Goal: Task Accomplishment & Management: Manage account settings

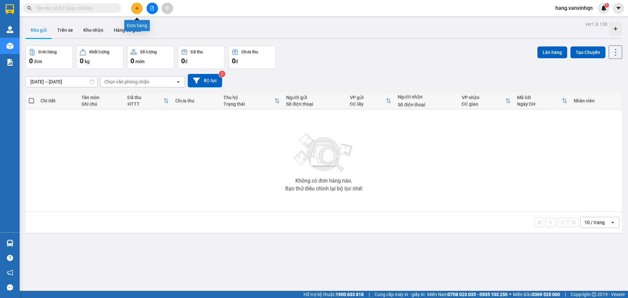
click at [140, 8] on button at bounding box center [136, 8] width 11 height 11
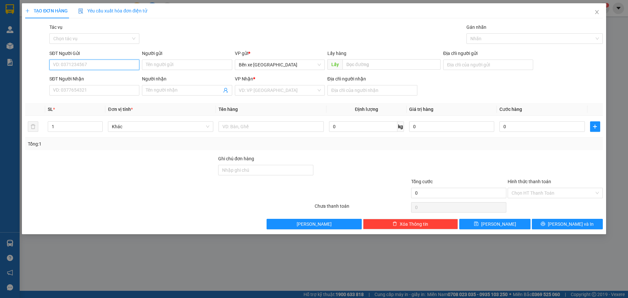
click at [76, 62] on input "SĐT Người Gửi" at bounding box center [94, 65] width 90 height 10
click at [305, 67] on span "Bến xe [GEOGRAPHIC_DATA]" at bounding box center [280, 65] width 82 height 10
type input "0385902782"
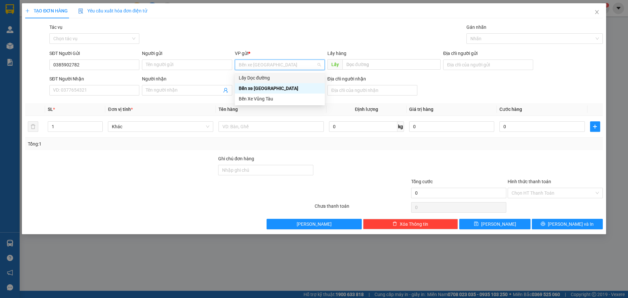
click at [280, 77] on div "Lấy Dọc đường" at bounding box center [280, 77] width 82 height 7
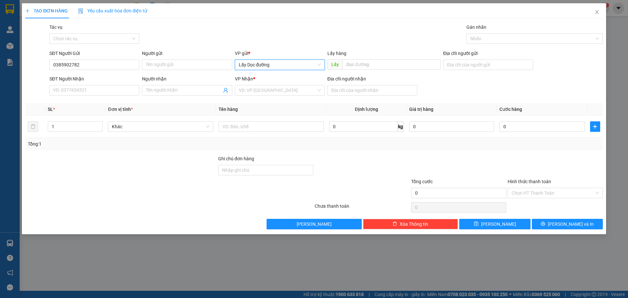
click at [379, 59] on div "Lấy hàng" at bounding box center [383, 55] width 113 height 10
click at [373, 64] on input "text" at bounding box center [391, 64] width 98 height 10
type input "[PERSON_NAME]"
click at [263, 92] on input "search" at bounding box center [277, 90] width 77 height 10
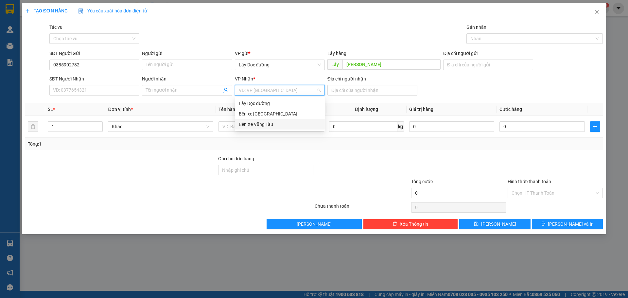
drag, startPoint x: 271, startPoint y: 123, endPoint x: 371, endPoint y: 95, distance: 103.6
click at [272, 123] on div "Bến Xe Vũng Tàu" at bounding box center [280, 124] width 82 height 7
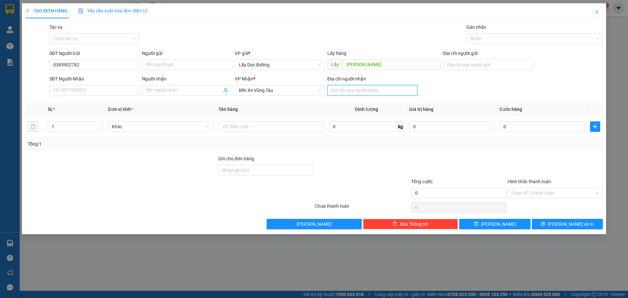
drag, startPoint x: 379, startPoint y: 85, endPoint x: 375, endPoint y: 92, distance: 7.6
click at [378, 86] on input "Địa chỉ người nhận" at bounding box center [372, 90] width 90 height 10
type input "vũng tàu"
click at [498, 227] on span "[PERSON_NAME]" at bounding box center [498, 223] width 35 height 7
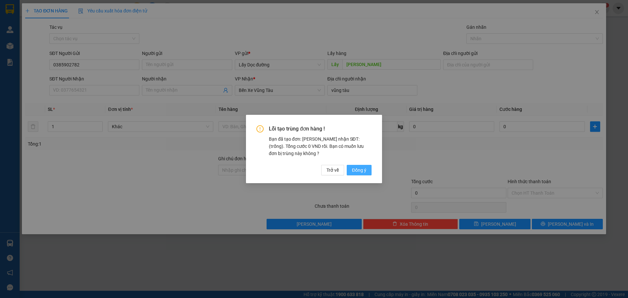
click at [351, 168] on button "Đồng ý" at bounding box center [359, 170] width 25 height 10
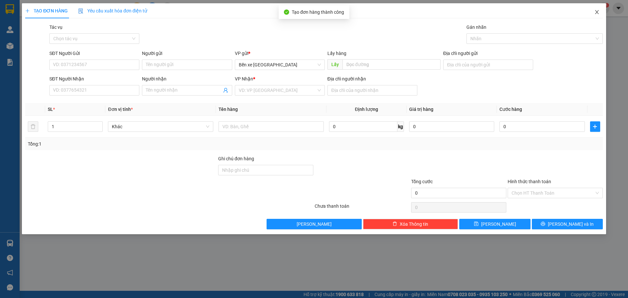
click at [597, 11] on icon "close" at bounding box center [596, 11] width 5 height 5
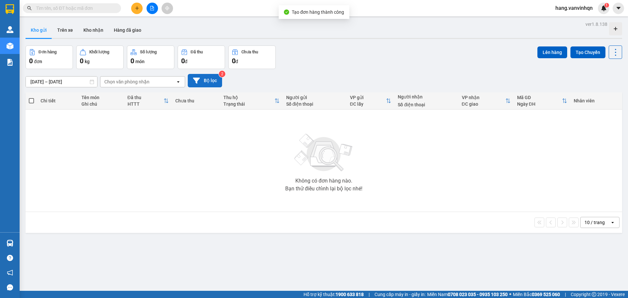
click at [218, 81] on button "Bộ lọc" at bounding box center [205, 80] width 34 height 13
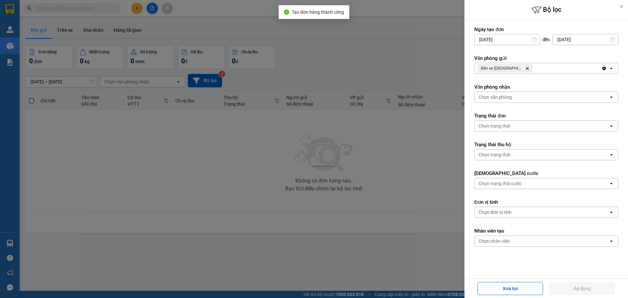
click at [542, 64] on div "Bến xe [GEOGRAPHIC_DATA] Delete" at bounding box center [537, 68] width 127 height 10
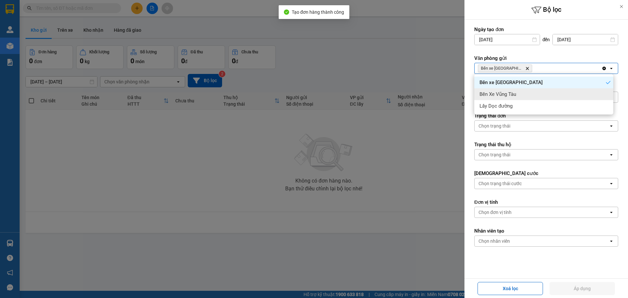
click at [535, 92] on div "Bến Xe Vũng Tàu" at bounding box center [543, 94] width 139 height 12
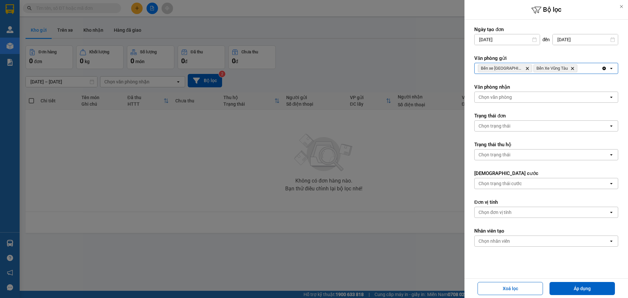
drag, startPoint x: 580, startPoint y: 68, endPoint x: 577, endPoint y: 73, distance: 5.9
click at [577, 71] on div "Bến xe Quảng Ngãi Delete Bến Xe Vũng Tàu Delete" at bounding box center [537, 68] width 127 height 10
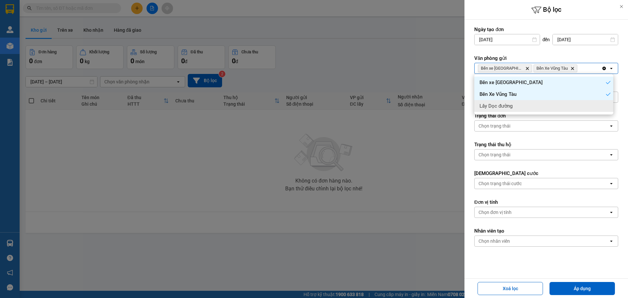
click at [556, 106] on div "Lấy Dọc đường" at bounding box center [543, 106] width 139 height 12
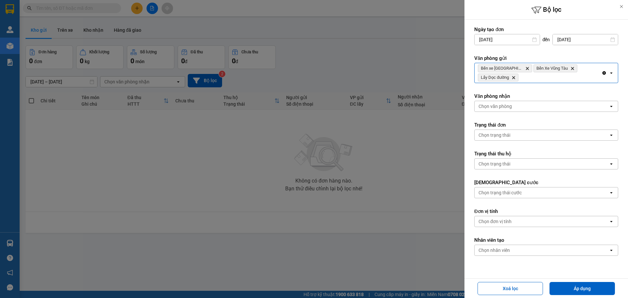
click at [544, 101] on div "Chọn văn phòng" at bounding box center [541, 106] width 134 height 10
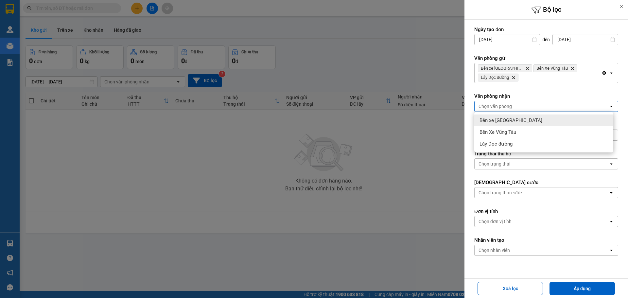
click at [531, 122] on div "Bến xe [GEOGRAPHIC_DATA]" at bounding box center [543, 120] width 139 height 12
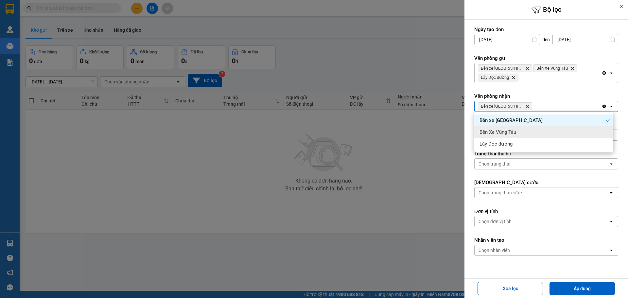
click at [530, 129] on div "Bến Xe Vũng Tàu" at bounding box center [543, 132] width 139 height 12
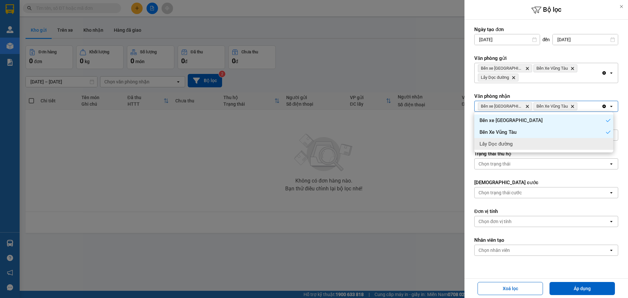
click at [533, 149] on div "Lấy Dọc đường" at bounding box center [543, 144] width 139 height 12
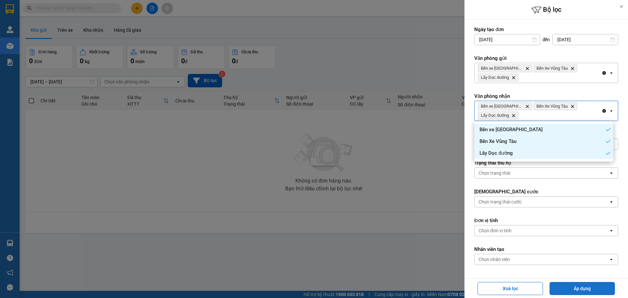
click at [585, 295] on button "Áp dụng" at bounding box center [581, 288] width 65 height 13
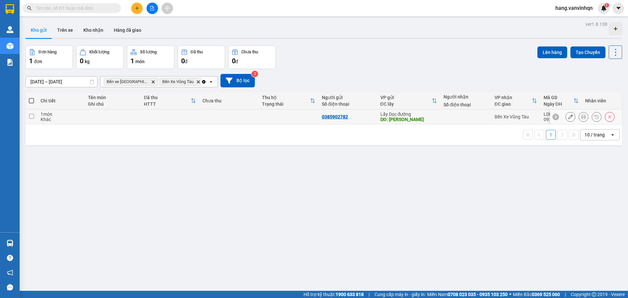
click at [330, 122] on td "0385902782" at bounding box center [347, 117] width 59 height 15
checkbox input "true"
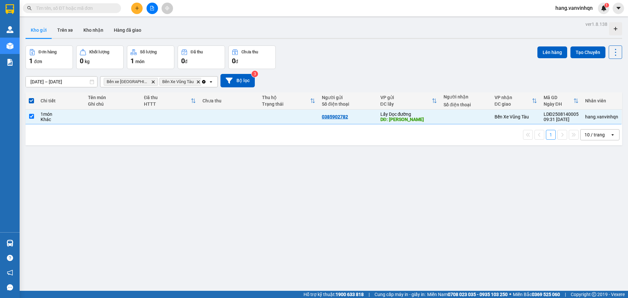
click at [543, 59] on div "Lên hàng Tạo Chuyến" at bounding box center [579, 51] width 85 height 13
click at [544, 55] on button "Lên hàng" at bounding box center [552, 52] width 30 height 12
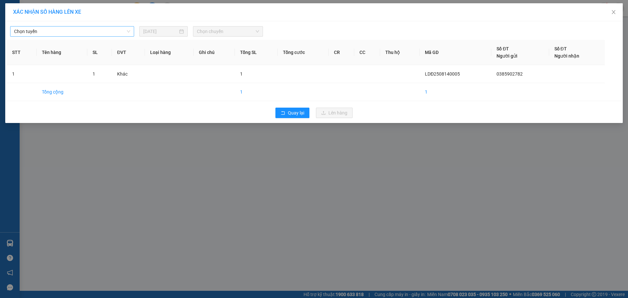
click at [52, 35] on span "Chọn tuyến" at bounding box center [72, 31] width 116 height 10
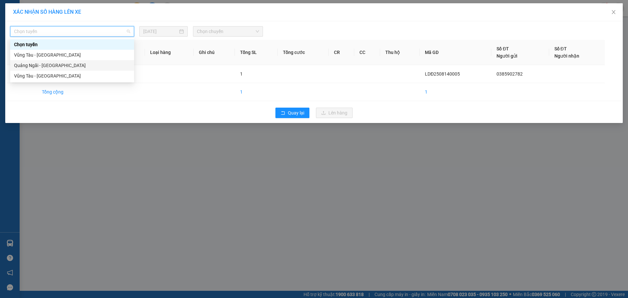
click at [44, 64] on div "Quảng Ngãi - [GEOGRAPHIC_DATA]" at bounding box center [72, 65] width 116 height 7
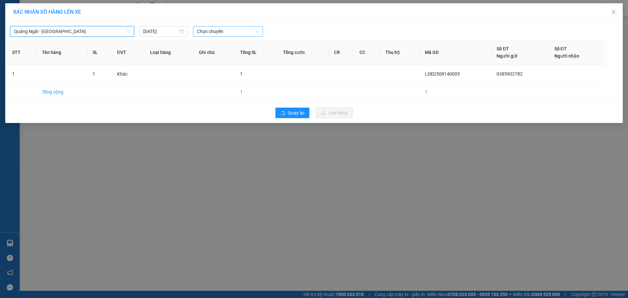
click at [201, 33] on span "Chọn chuyến" at bounding box center [228, 31] width 62 height 10
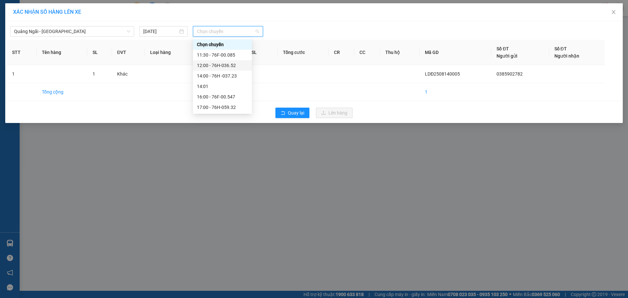
drag, startPoint x: 234, startPoint y: 62, endPoint x: 238, endPoint y: 67, distance: 6.1
click at [234, 63] on div "12:00 - 76H-036.52" at bounding box center [222, 65] width 51 height 7
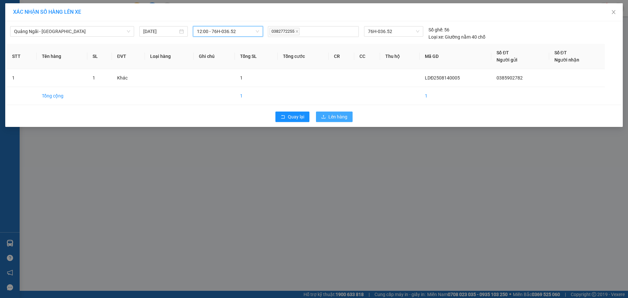
click at [341, 117] on span "Lên hàng" at bounding box center [337, 116] width 19 height 7
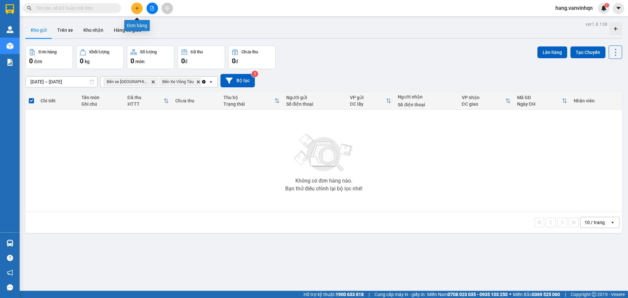
click at [134, 8] on button at bounding box center [136, 8] width 11 height 11
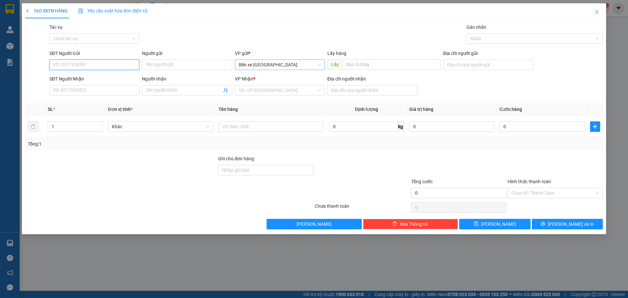
click at [288, 63] on span "Bến xe [GEOGRAPHIC_DATA]" at bounding box center [280, 65] width 82 height 10
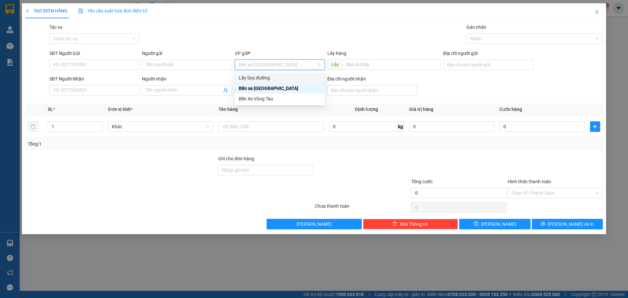
click at [278, 78] on div "Lấy Dọc đường" at bounding box center [280, 77] width 82 height 7
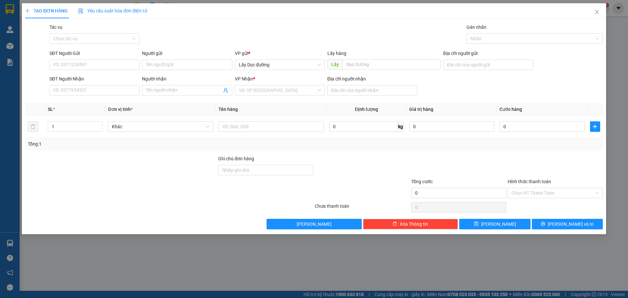
click at [124, 70] on div "SĐT Người Gửi VD: 0371234567" at bounding box center [94, 61] width 90 height 23
click at [123, 68] on input "SĐT Người Gửi" at bounding box center [94, 65] width 90 height 10
type input "0984496631"
click at [355, 63] on input "text" at bounding box center [391, 64] width 98 height 10
type input "sông cầu"
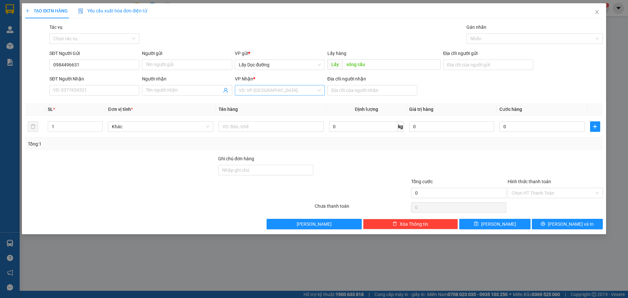
click at [254, 99] on body "Kết quả tìm kiếm ( 0 ) Bộ lọc No Data hang.vanvinhqn 1 Quản [PERSON_NAME] lý kh…" at bounding box center [314, 149] width 628 height 298
click at [266, 124] on div "Bến Xe Vũng Tàu" at bounding box center [280, 124] width 82 height 7
click at [339, 90] on input "Địa chỉ người nhận" at bounding box center [372, 90] width 90 height 10
type input "vũng tàu"
click at [494, 221] on button "[PERSON_NAME]" at bounding box center [494, 224] width 71 height 10
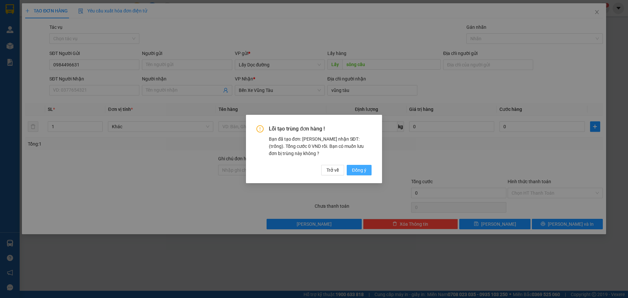
drag, startPoint x: 369, startPoint y: 168, endPoint x: 365, endPoint y: 173, distance: 6.7
click at [365, 173] on button "Đồng ý" at bounding box center [359, 170] width 25 height 10
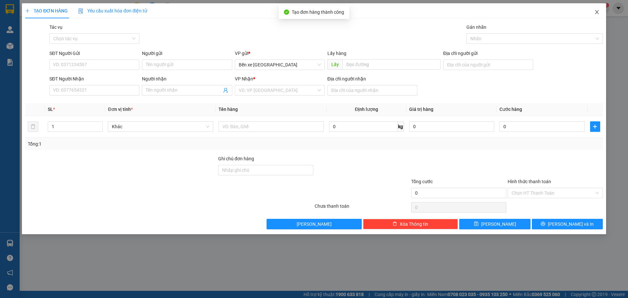
click at [599, 14] on span "Close" at bounding box center [597, 12] width 18 height 18
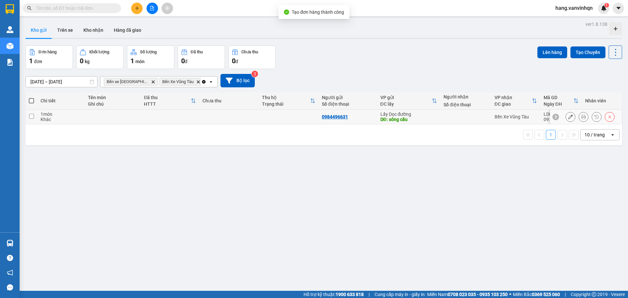
drag, startPoint x: 251, startPoint y: 113, endPoint x: 547, endPoint y: 42, distance: 303.9
click at [253, 113] on td at bounding box center [229, 117] width 60 height 15
checkbox input "true"
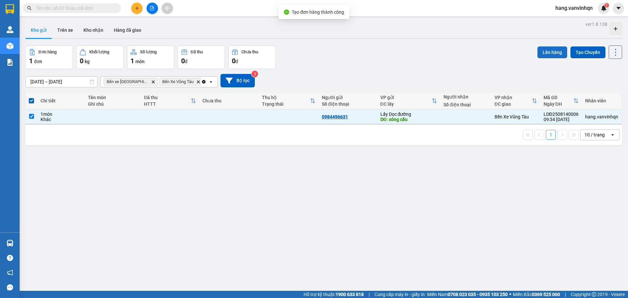
click at [537, 52] on button "Lên hàng" at bounding box center [552, 52] width 30 height 12
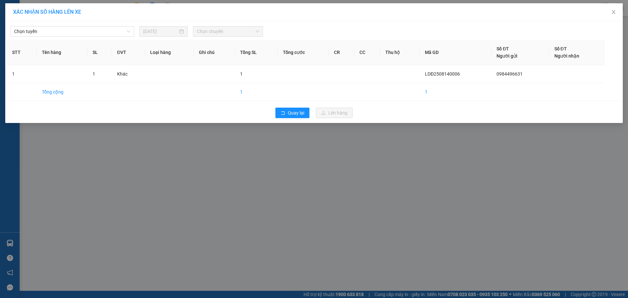
click at [61, 24] on div "Chọn tuyến [DATE] Chọn chuyến" at bounding box center [314, 30] width 614 height 14
click at [61, 27] on span "Chọn tuyến" at bounding box center [72, 31] width 116 height 10
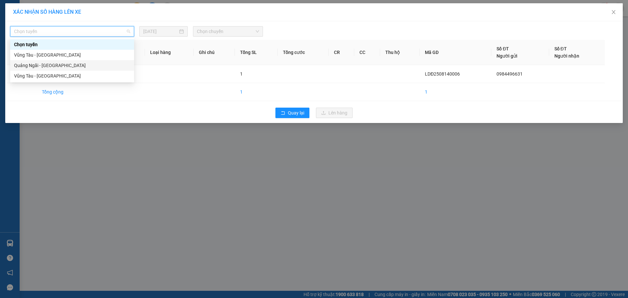
click at [52, 63] on div "Quảng Ngãi - [GEOGRAPHIC_DATA]" at bounding box center [72, 65] width 124 height 10
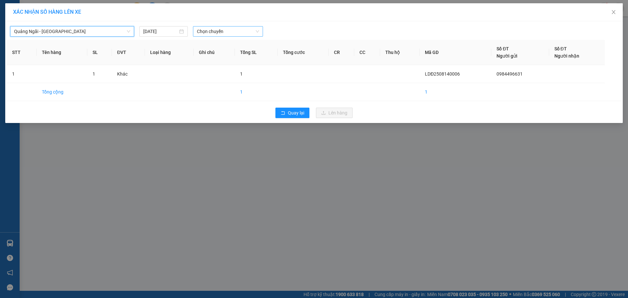
click at [227, 34] on span "Chọn chuyến" at bounding box center [228, 31] width 62 height 10
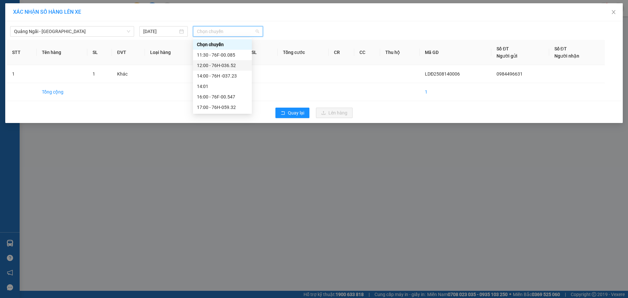
drag, startPoint x: 226, startPoint y: 65, endPoint x: 277, endPoint y: 114, distance: 70.8
click at [226, 67] on div "12:00 - 76H-036.52" at bounding box center [222, 65] width 51 height 7
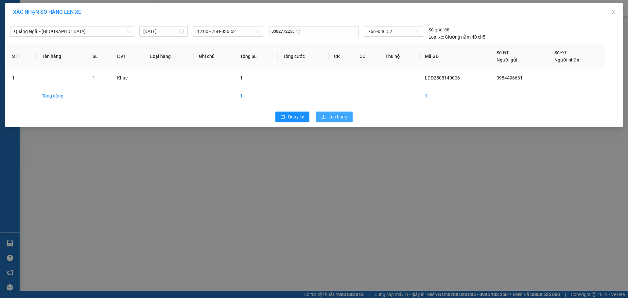
click at [338, 117] on span "Lên hàng" at bounding box center [337, 116] width 19 height 7
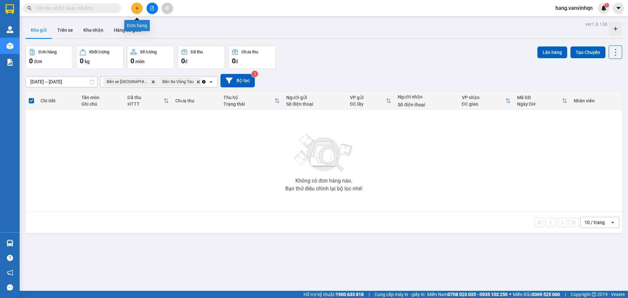
click at [138, 6] on button at bounding box center [136, 8] width 11 height 11
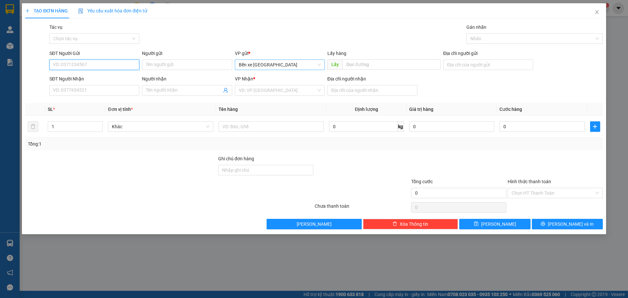
click at [292, 67] on span "Bến xe [GEOGRAPHIC_DATA]" at bounding box center [280, 65] width 82 height 10
click at [357, 68] on input "text" at bounding box center [391, 64] width 98 height 10
drag, startPoint x: 454, startPoint y: 64, endPoint x: 470, endPoint y: 69, distance: 17.2
click at [455, 64] on input "Địa chỉ người gửi" at bounding box center [488, 65] width 90 height 10
type input "bxe"
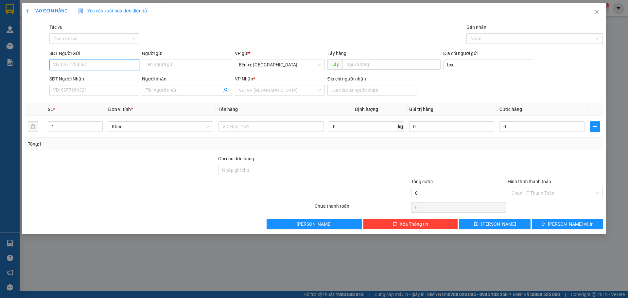
click at [90, 65] on input "SĐT Người Gửi" at bounding box center [94, 65] width 90 height 10
click at [85, 66] on input "039765038" at bounding box center [94, 65] width 90 height 10
click at [61, 67] on input "039765038" at bounding box center [94, 65] width 90 height 10
click at [93, 63] on input "0392765038" at bounding box center [94, 65] width 90 height 10
type input "0392765038"
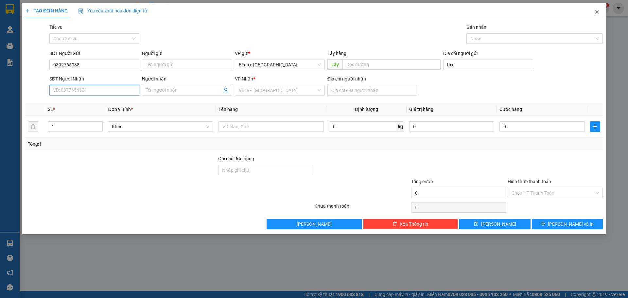
click at [80, 89] on input "SĐT Người Nhận" at bounding box center [94, 90] width 90 height 10
click at [273, 92] on input "search" at bounding box center [277, 90] width 77 height 10
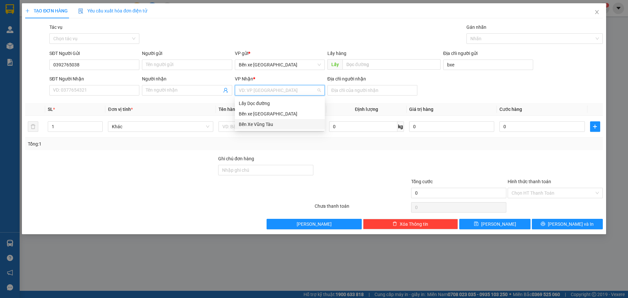
drag, startPoint x: 273, startPoint y: 123, endPoint x: 370, endPoint y: 96, distance: 101.4
click at [274, 122] on div "Bến Xe Vũng Tàu" at bounding box center [280, 124] width 82 height 7
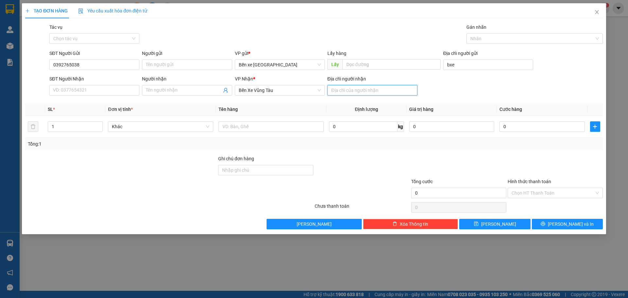
click at [367, 92] on input "Địa chỉ người nhận" at bounding box center [372, 90] width 90 height 10
type input "ptinh"
click at [186, 88] on input "Người nhận" at bounding box center [184, 90] width 76 height 7
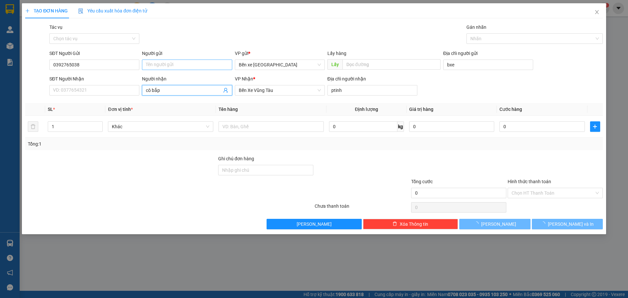
type input "cô bắp"
click at [174, 66] on input "Người gửi" at bounding box center [187, 65] width 90 height 10
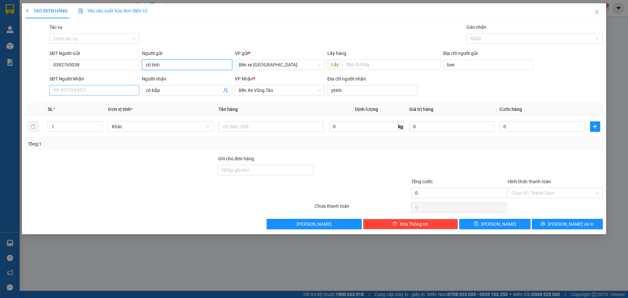
type input "cô tình"
click at [116, 90] on input "SĐT Người Nhận" at bounding box center [94, 90] width 90 height 10
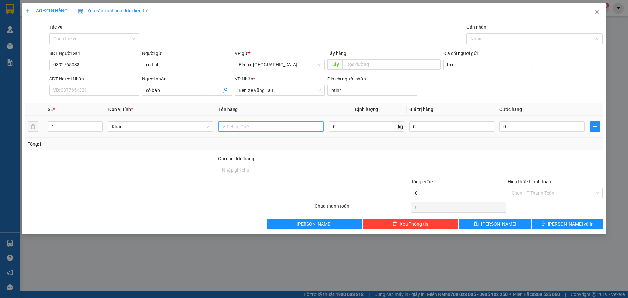
click at [285, 127] on input "text" at bounding box center [270, 126] width 105 height 10
type input "2 giỏ mắm"
click at [95, 93] on input "SĐT Người Nhận" at bounding box center [94, 90] width 90 height 10
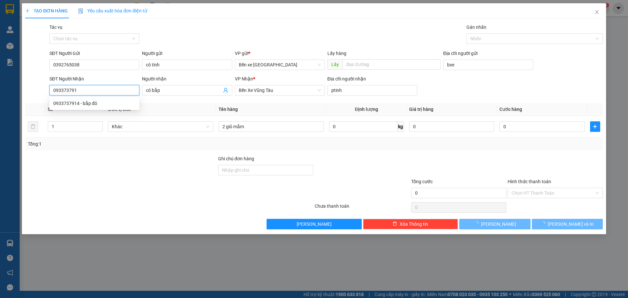
type input "0933737914"
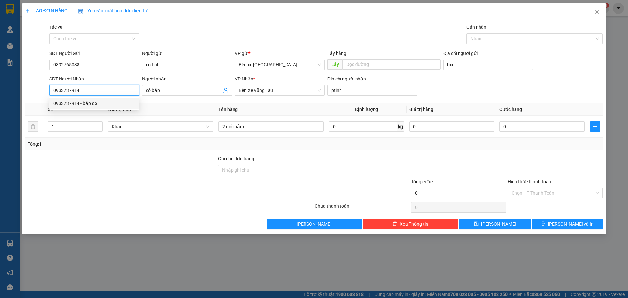
click at [101, 101] on div "0933737914 - bắp đỏ" at bounding box center [94, 103] width 82 height 7
type input "BXQN"
type input "bắp đỏ"
type input "phước tỉnh"
type input "0933737914"
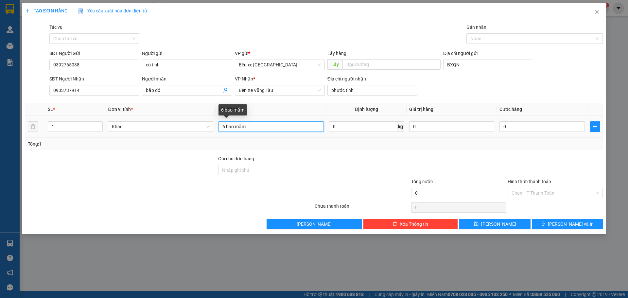
click at [257, 122] on input "6 bao mắm" at bounding box center [270, 126] width 105 height 10
type input "6"
type input "2 giỏ mắm"
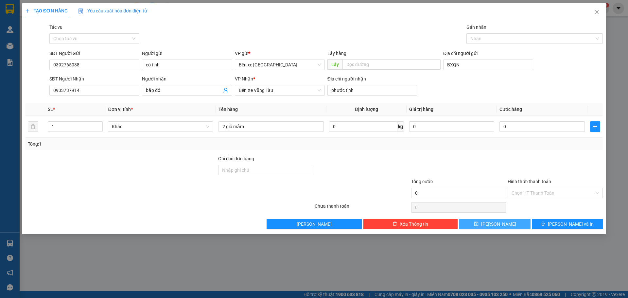
click at [513, 227] on button "[PERSON_NAME]" at bounding box center [494, 224] width 71 height 10
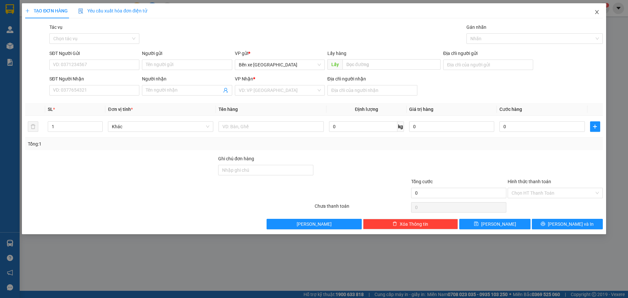
click at [596, 13] on icon "close" at bounding box center [596, 11] width 5 height 5
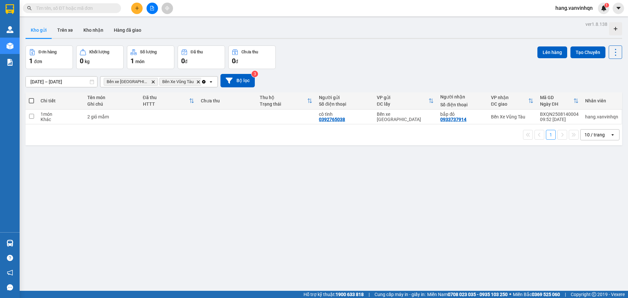
drag, startPoint x: 225, startPoint y: 106, endPoint x: 222, endPoint y: 109, distance: 4.2
click at [224, 107] on div "Chưa thu" at bounding box center [227, 100] width 53 height 13
drag, startPoint x: 231, startPoint y: 114, endPoint x: 310, endPoint y: 108, distance: 79.0
click at [236, 112] on td at bounding box center [226, 117] width 59 height 15
checkbox input "true"
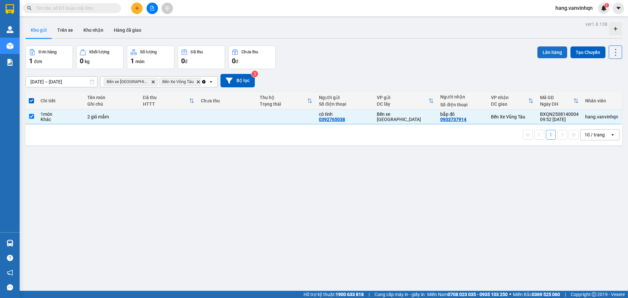
click at [552, 51] on button "Lên hàng" at bounding box center [552, 52] width 30 height 12
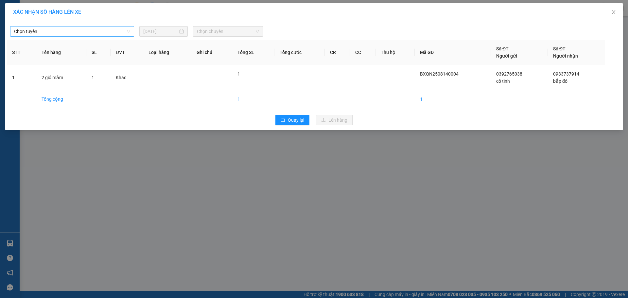
click at [51, 33] on span "Chọn tuyến" at bounding box center [72, 31] width 116 height 10
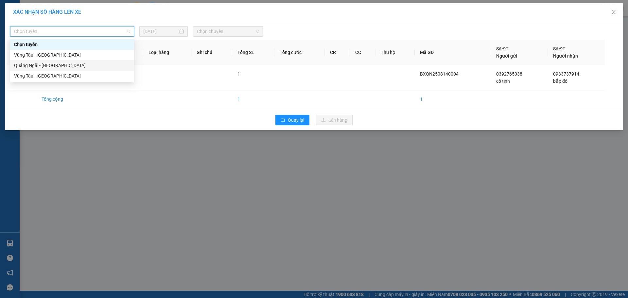
click at [51, 64] on div "Quảng Ngãi - [GEOGRAPHIC_DATA]" at bounding box center [72, 65] width 116 height 7
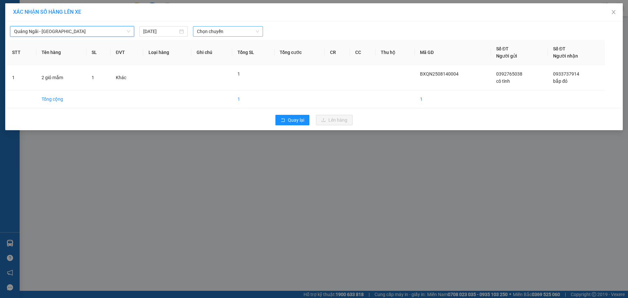
click at [224, 28] on span "Chọn chuyến" at bounding box center [228, 31] width 62 height 10
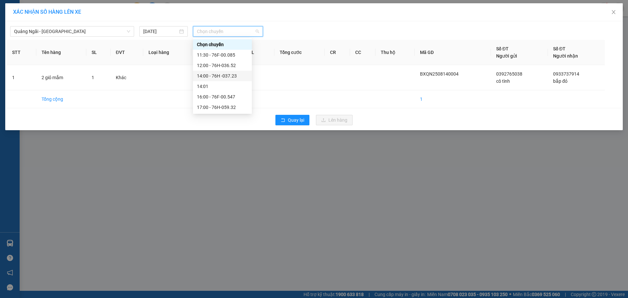
click at [231, 77] on div "14:00 - 76H -037.23" at bounding box center [222, 75] width 51 height 7
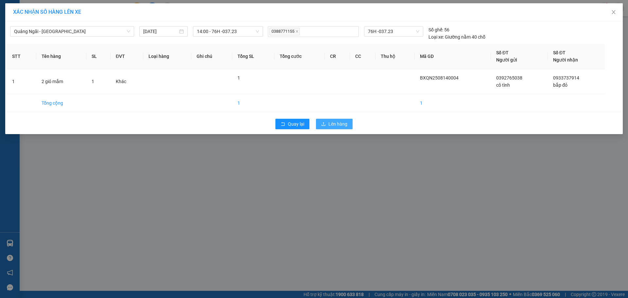
click at [340, 126] on span "Lên hàng" at bounding box center [337, 123] width 19 height 7
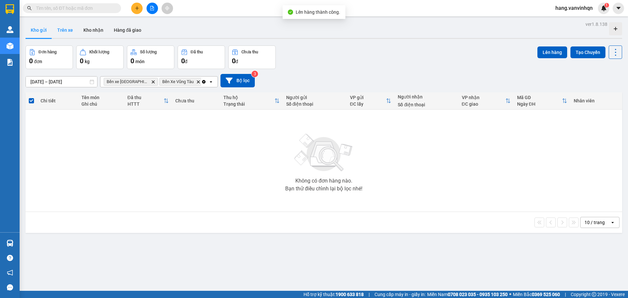
click at [66, 28] on button "Trên xe" at bounding box center [65, 30] width 26 height 16
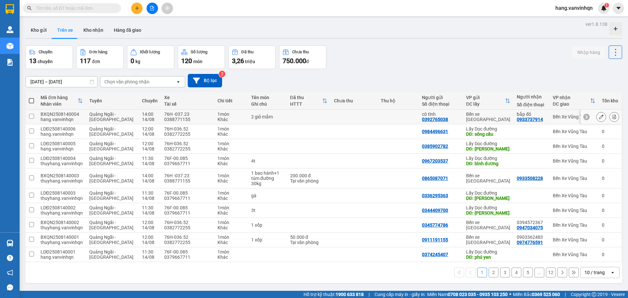
click at [599, 118] on icon at bounding box center [601, 116] width 5 height 5
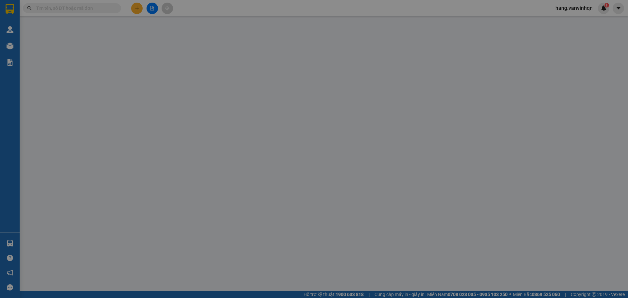
type input "0392765038"
type input "cô tình"
type input "BXQN"
type input "0933737914"
type input "bắp đỏ"
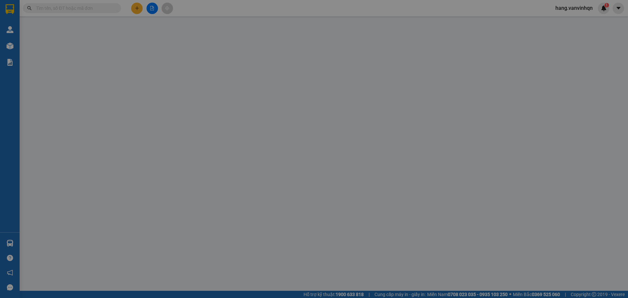
type input "phước tỉnh"
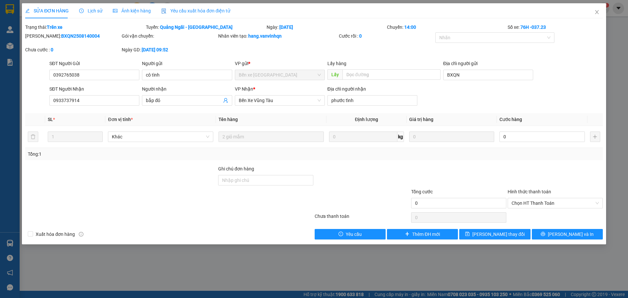
click at [545, 239] on div "SỬA ĐƠN HÀNG Lịch sử Ảnh kiện hàng Yêu cầu xuất hóa đơn điện tử Total Paid Fee …" at bounding box center [314, 123] width 584 height 241
click at [566, 231] on span "[PERSON_NAME] và In" at bounding box center [571, 234] width 46 height 7
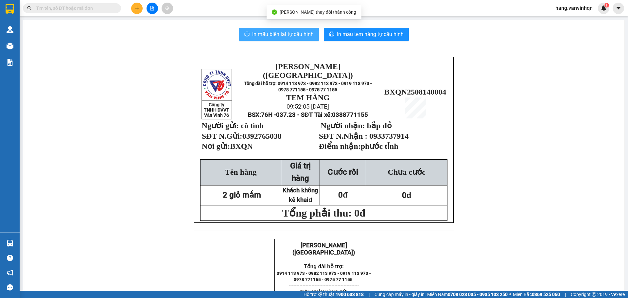
click at [258, 31] on span "In mẫu biên lai tự cấu hình" at bounding box center [282, 34] width 61 height 8
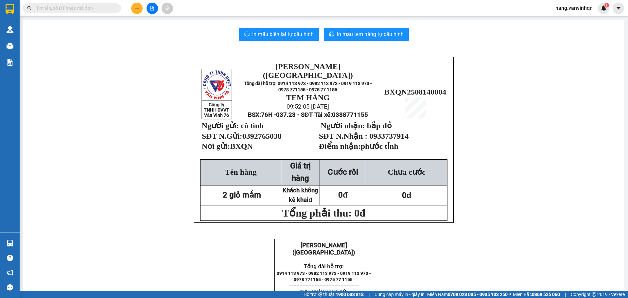
click at [252, 35] on span "In mẫu biên lai tự cấu hình" at bounding box center [282, 34] width 61 height 8
drag, startPoint x: 364, startPoint y: 29, endPoint x: 364, endPoint y: 34, distance: 4.6
click at [364, 32] on button "In mẫu tem hàng tự cấu hình" at bounding box center [366, 34] width 85 height 13
click at [370, 32] on span "In mẫu tem hàng tự cấu hình" at bounding box center [370, 34] width 67 height 8
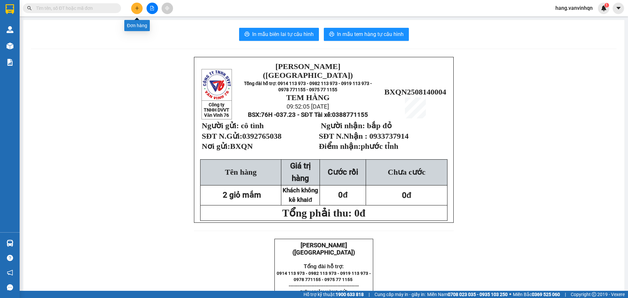
click at [137, 9] on icon "plus" at bounding box center [137, 8] width 5 height 5
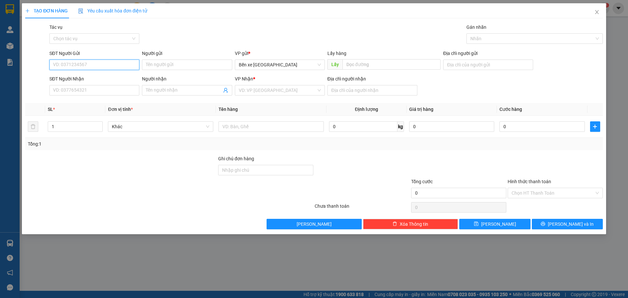
click at [92, 63] on input "SĐT Người Gửi" at bounding box center [94, 65] width 90 height 10
type input "0905425496"
click at [72, 79] on div "0905425496" at bounding box center [94, 77] width 82 height 7
type input "BXQN"
type input "0909016804"
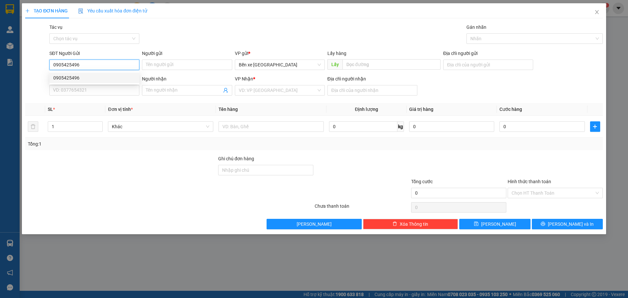
type input "0937346109"
type input "sông vĩnh"
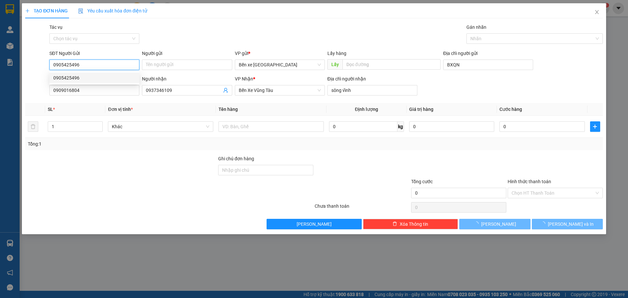
type input "80.000"
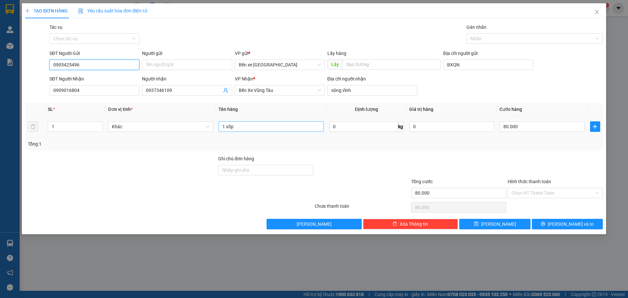
type input "0905425496"
click at [279, 127] on input "1 xốp" at bounding box center [270, 126] width 105 height 10
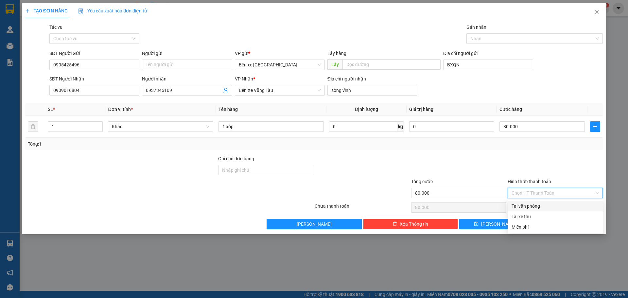
click at [561, 193] on input "Hình thức thanh toán" at bounding box center [552, 193] width 83 height 10
click at [537, 207] on div "Tại văn phòng" at bounding box center [554, 205] width 87 height 7
type input "0"
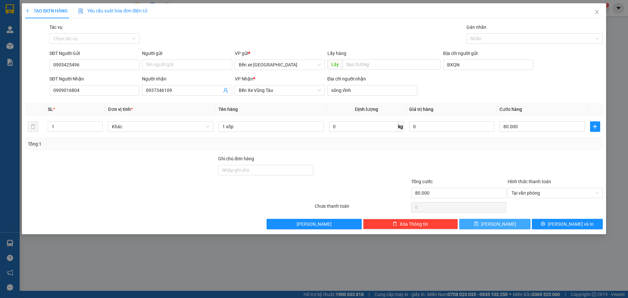
click at [504, 224] on button "[PERSON_NAME]" at bounding box center [494, 224] width 71 height 10
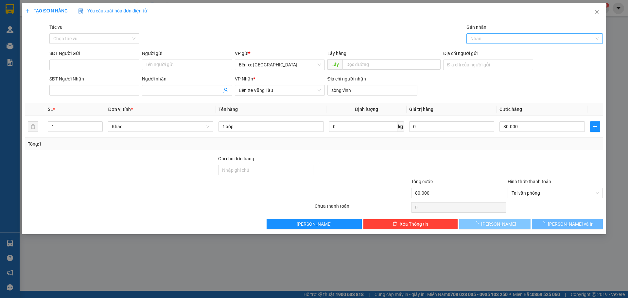
type input "0"
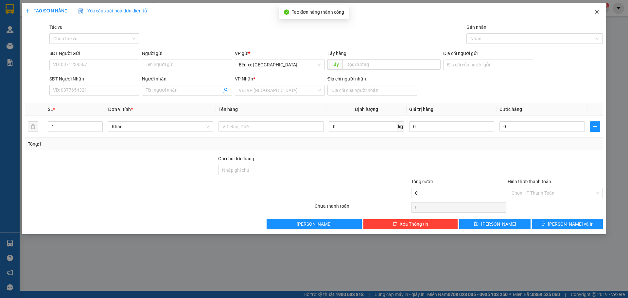
click at [598, 12] on icon "close" at bounding box center [596, 11] width 5 height 5
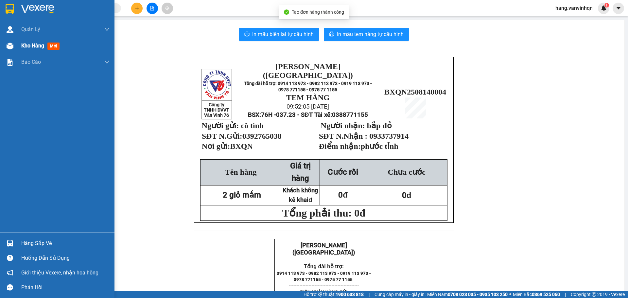
click at [12, 43] on img at bounding box center [10, 46] width 7 height 7
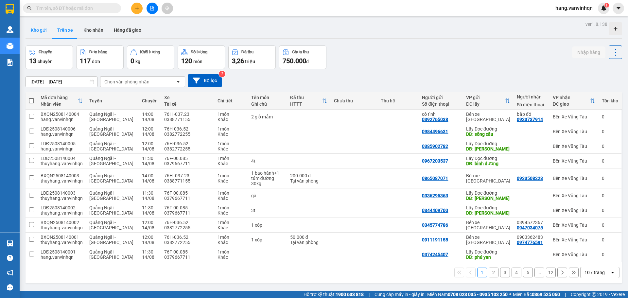
click at [40, 31] on button "Kho gửi" at bounding box center [39, 30] width 26 height 16
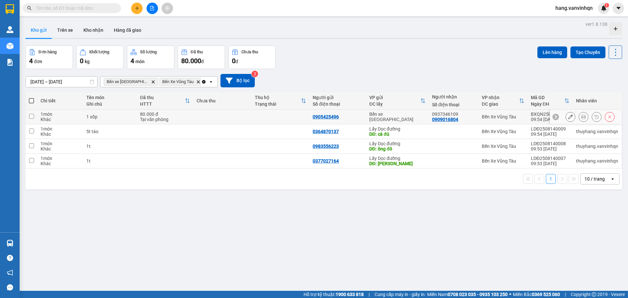
click at [239, 115] on td at bounding box center [222, 117] width 58 height 15
checkbox input "true"
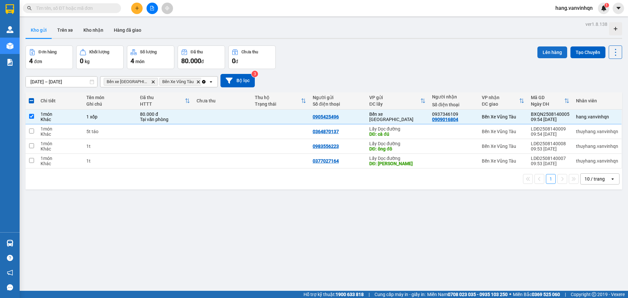
click at [558, 51] on button "Lên hàng" at bounding box center [552, 52] width 30 height 12
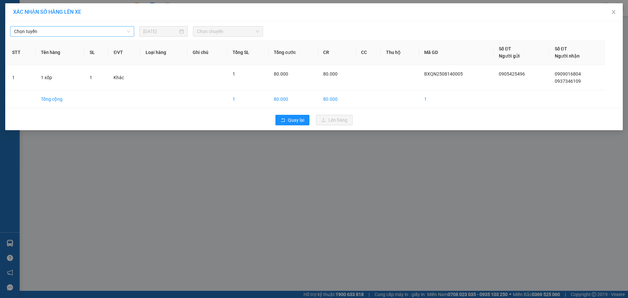
click at [108, 36] on div "Chọn tuyến" at bounding box center [72, 31] width 124 height 10
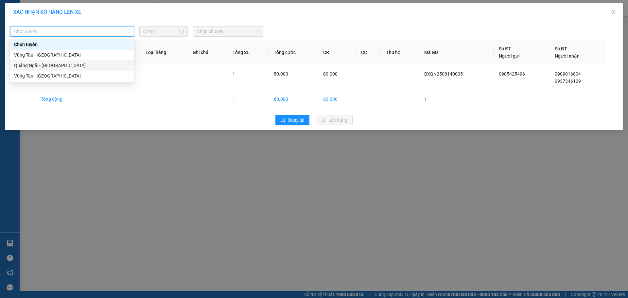
click at [75, 64] on div "Quảng Ngãi - [GEOGRAPHIC_DATA]" at bounding box center [72, 65] width 116 height 7
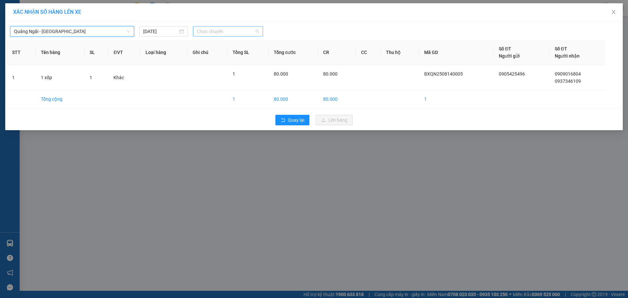
click at [238, 32] on span "Chọn chuyến" at bounding box center [228, 31] width 62 height 10
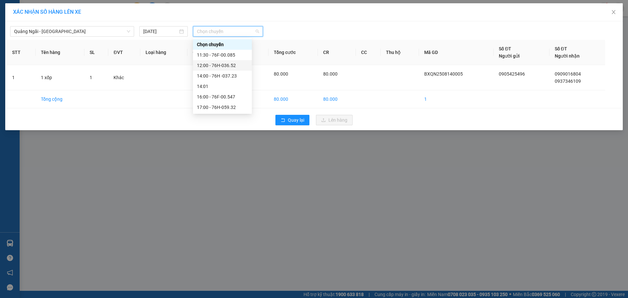
drag, startPoint x: 224, startPoint y: 61, endPoint x: 334, endPoint y: 114, distance: 121.7
click at [231, 61] on div "12:00 - 76H-036.52" at bounding box center [222, 65] width 59 height 10
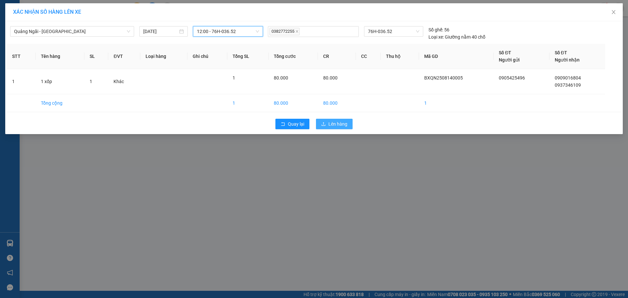
click at [342, 121] on span "Lên hàng" at bounding box center [337, 123] width 19 height 7
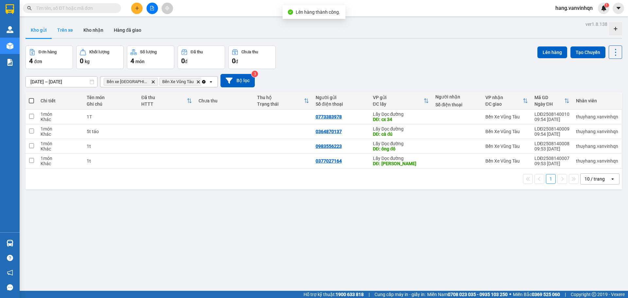
click at [65, 29] on button "Trên xe" at bounding box center [65, 30] width 26 height 16
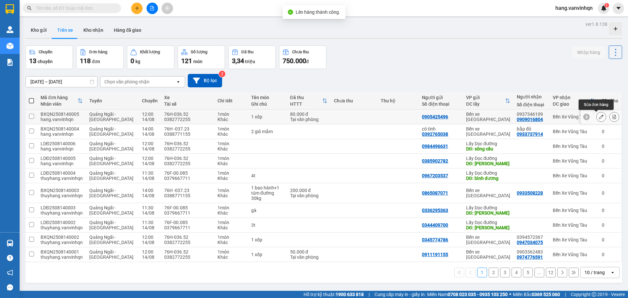
click at [599, 116] on icon at bounding box center [601, 116] width 5 height 5
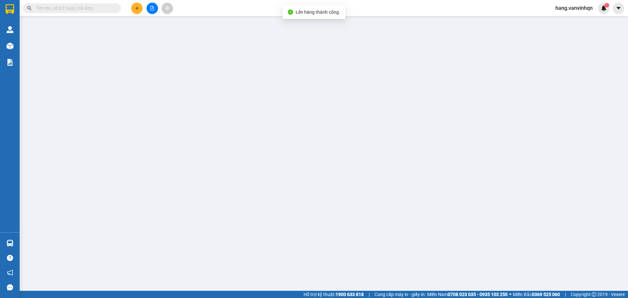
type input "0905425496"
type input "BXQN"
type input "0909016804"
type input "0937346109"
type input "sông vĩnh"
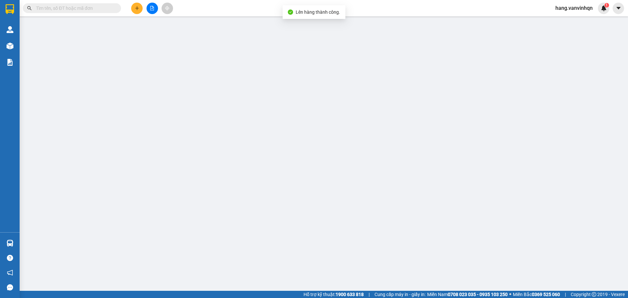
type input "80.000"
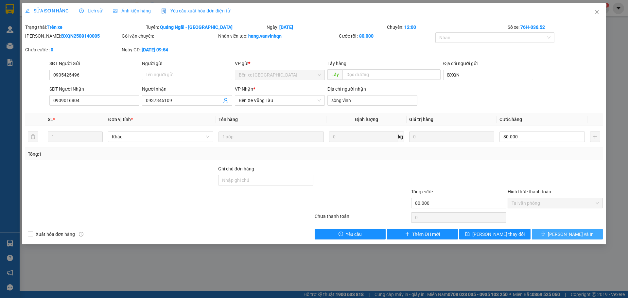
click at [545, 235] on icon "printer" at bounding box center [542, 233] width 5 height 5
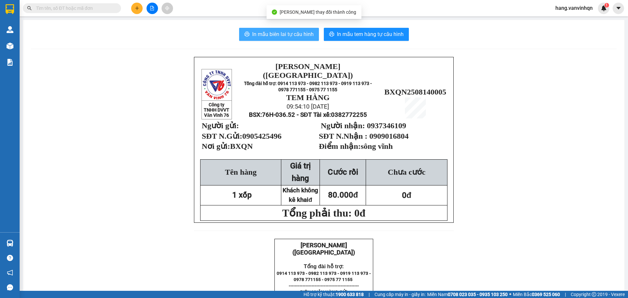
drag, startPoint x: 285, startPoint y: 35, endPoint x: 326, endPoint y: 75, distance: 57.8
click at [284, 35] on span "In mẫu biên lai tự cấu hình" at bounding box center [282, 34] width 61 height 8
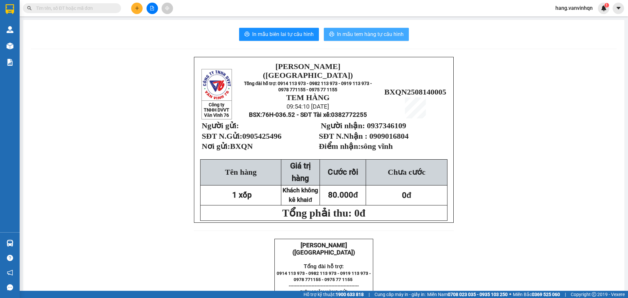
click at [376, 31] on span "In mẫu tem hàng tự cấu hình" at bounding box center [370, 34] width 67 height 8
click at [136, 8] on button at bounding box center [136, 8] width 11 height 11
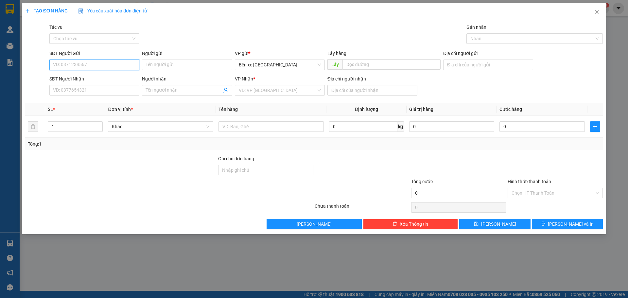
click at [90, 65] on input "SĐT Người Gửi" at bounding box center [94, 65] width 90 height 10
click at [82, 91] on input "SĐT Người Nhận" at bounding box center [94, 90] width 90 height 10
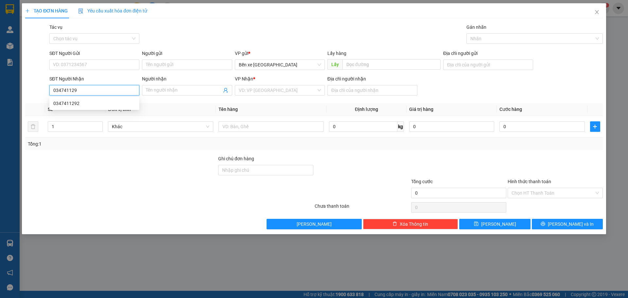
type input "0347411292"
click at [83, 103] on div "0347411292" at bounding box center [94, 103] width 82 height 7
type input "bxe"
type input "vũng tàu"
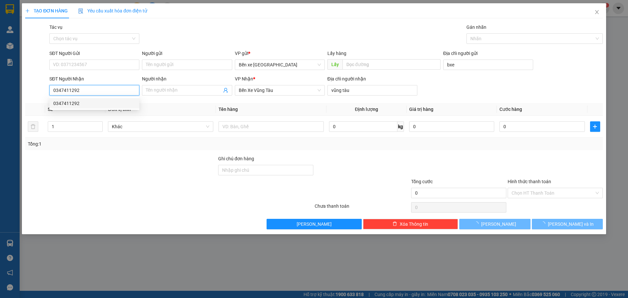
type input "70.000"
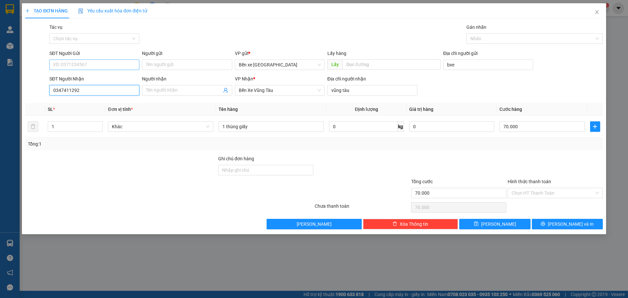
type input "0347411292"
click at [118, 69] on input "SĐT Người Gửi" at bounding box center [94, 65] width 90 height 10
type input "0378098589"
drag, startPoint x: 284, startPoint y: 74, endPoint x: 284, endPoint y: 79, distance: 5.2
click at [284, 78] on form "SĐT Người Gửi 0378098589 Người gửi Tên người gửi VP gửi * Bến xe [GEOGRAPHIC_DA…" at bounding box center [313, 74] width 577 height 48
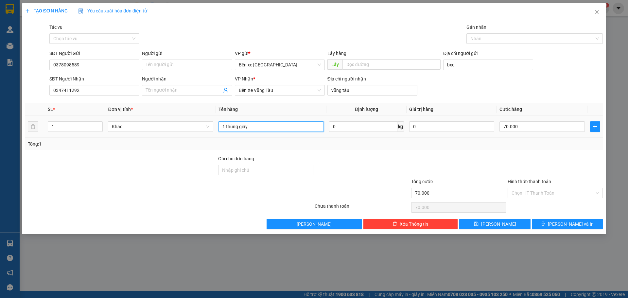
click at [301, 125] on input "1 thùng giấy" at bounding box center [270, 126] width 105 height 10
drag, startPoint x: 246, startPoint y: 130, endPoint x: 206, endPoint y: 141, distance: 41.6
click at [206, 141] on div "SL * Đơn vị tính * Tên hàng Định lượng Giá trị hàng Cước hàng 1 Khác 1 thùng gi…" at bounding box center [313, 126] width 577 height 47
drag, startPoint x: 248, startPoint y: 127, endPoint x: 306, endPoint y: 132, distance: 58.7
click at [253, 128] on input "1 xốp" at bounding box center [270, 126] width 105 height 10
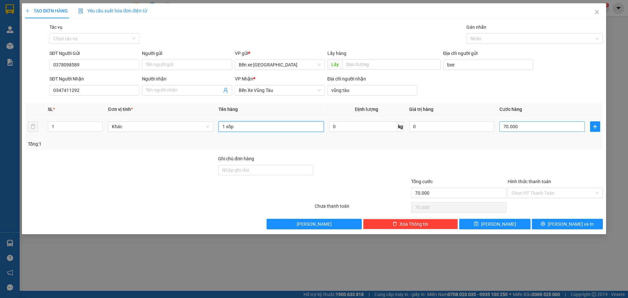
type input "1 xốp"
click at [537, 128] on input "70.000" at bounding box center [541, 126] width 85 height 10
type input "0"
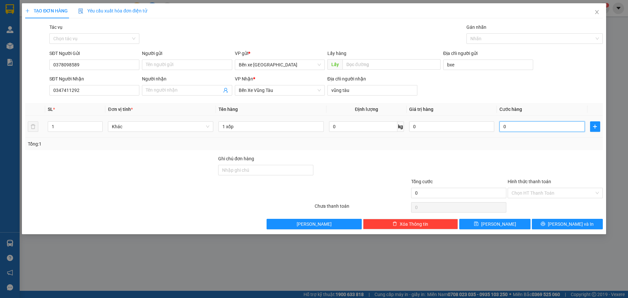
type input "8"
type input "08"
type input "80"
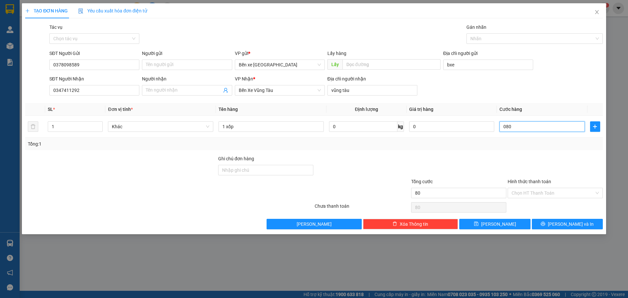
type input "080"
type input "80.000"
click at [540, 145] on div "Tổng: 1" at bounding box center [314, 143] width 572 height 7
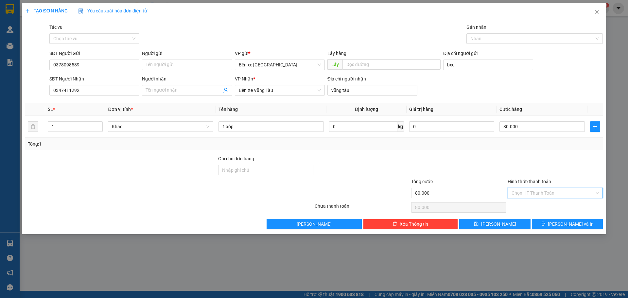
click at [536, 193] on input "Hình thức thanh toán" at bounding box center [552, 193] width 83 height 10
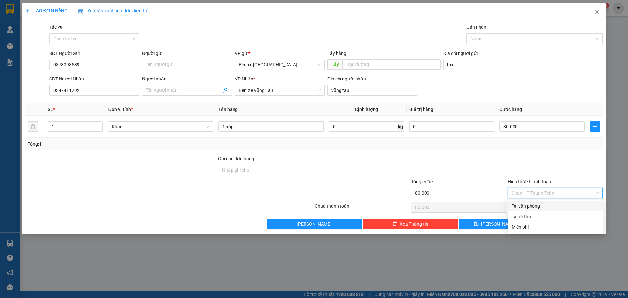
click at [525, 206] on div "Tại văn phòng" at bounding box center [554, 205] width 87 height 7
type input "0"
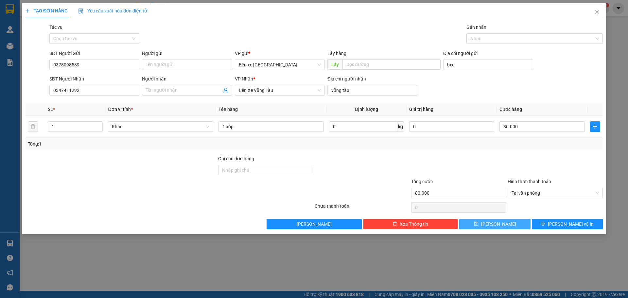
click at [499, 224] on span "[PERSON_NAME]" at bounding box center [498, 223] width 35 height 7
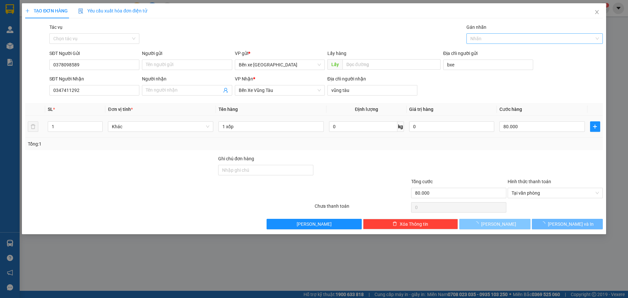
type input "0"
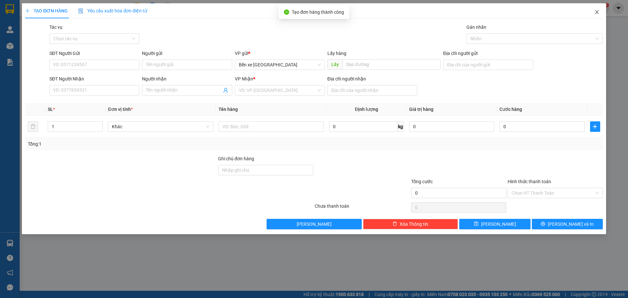
drag, startPoint x: 603, startPoint y: 11, endPoint x: 398, endPoint y: 15, distance: 205.4
click at [601, 11] on span "Close" at bounding box center [597, 12] width 18 height 18
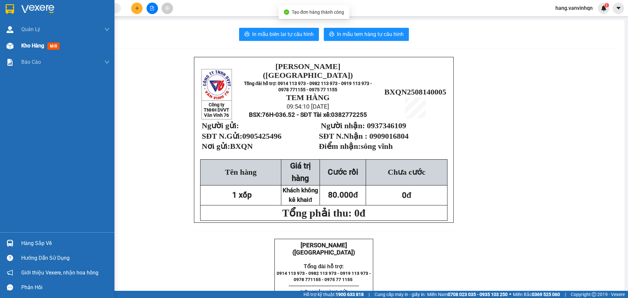
click at [5, 46] on div at bounding box center [9, 45] width 11 height 11
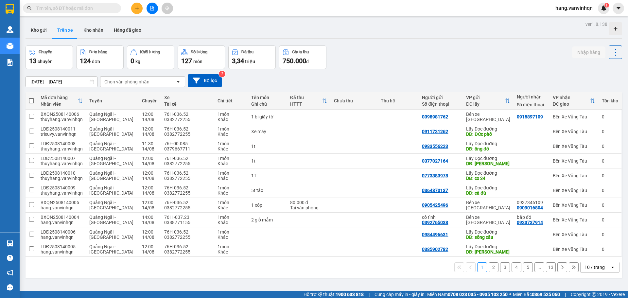
drag, startPoint x: 46, startPoint y: 26, endPoint x: 273, endPoint y: 83, distance: 234.7
click at [47, 26] on button "Kho gửi" at bounding box center [39, 30] width 26 height 16
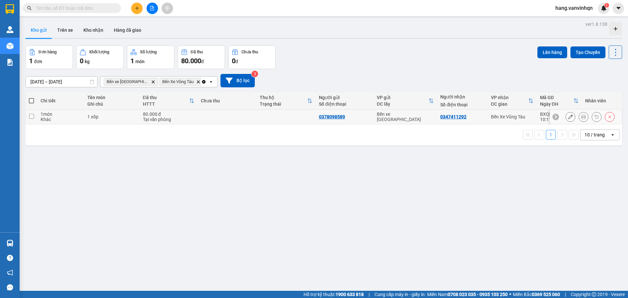
drag, startPoint x: 252, startPoint y: 115, endPoint x: 488, endPoint y: 83, distance: 238.2
click at [263, 115] on tr "1 món Khác 1 xốp 80.000 đ Tại văn phòng 0378098589 [GEOGRAPHIC_DATA] 0347411292…" at bounding box center [324, 117] width 596 height 15
checkbox input "true"
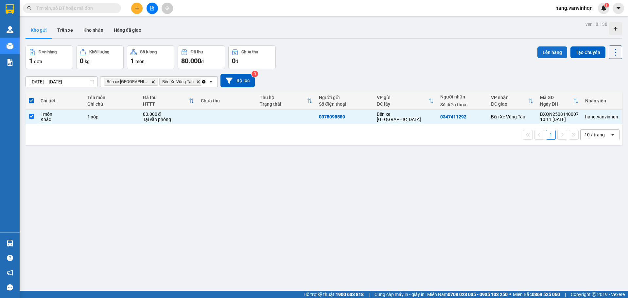
click at [551, 53] on button "Lên hàng" at bounding box center [552, 52] width 30 height 12
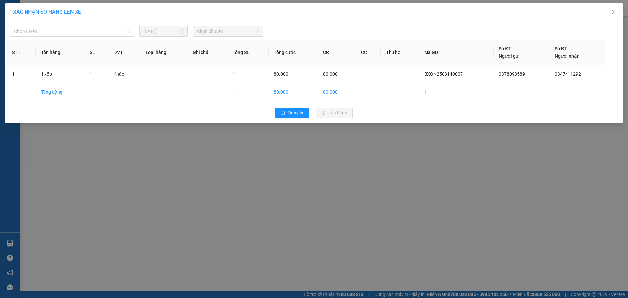
drag, startPoint x: 90, startPoint y: 33, endPoint x: 68, endPoint y: 49, distance: 26.6
click at [90, 33] on span "Chọn tuyến" at bounding box center [72, 31] width 116 height 10
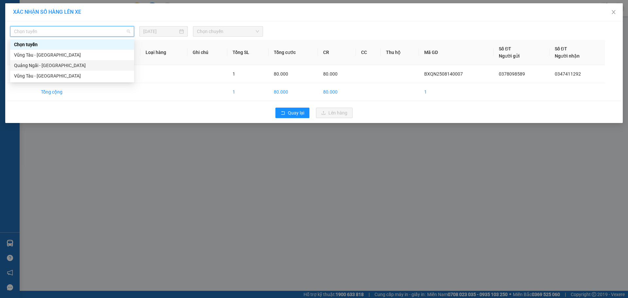
drag, startPoint x: 57, startPoint y: 64, endPoint x: 222, endPoint y: 60, distance: 165.8
click at [57, 64] on div "Quảng Ngãi - [GEOGRAPHIC_DATA]" at bounding box center [72, 65] width 116 height 7
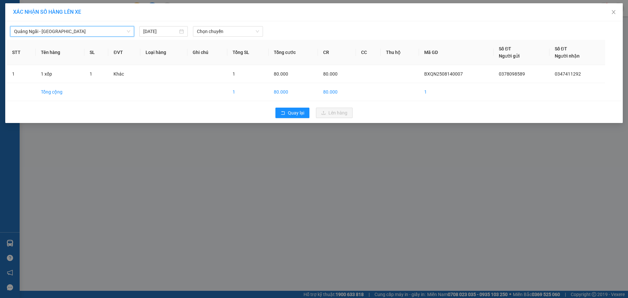
click at [225, 46] on body "Kết quả tìm kiếm ( 0 ) Bộ lọc No Data hang.vanvinhqn 1 Quản [PERSON_NAME] lý kh…" at bounding box center [314, 149] width 628 height 298
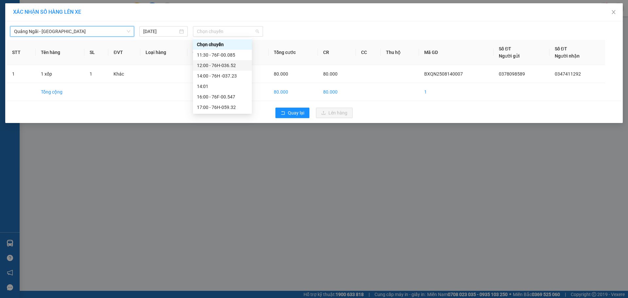
click at [222, 68] on div "12:00 - 76H-036.52" at bounding box center [222, 65] width 59 height 10
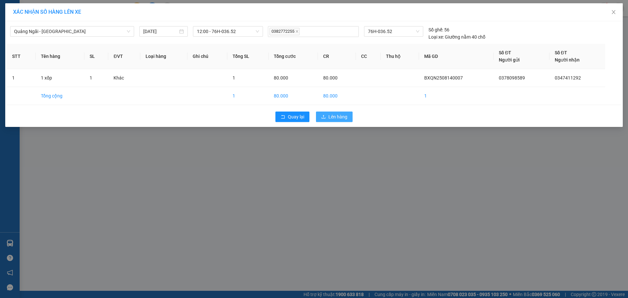
click at [333, 119] on span "Lên hàng" at bounding box center [337, 116] width 19 height 7
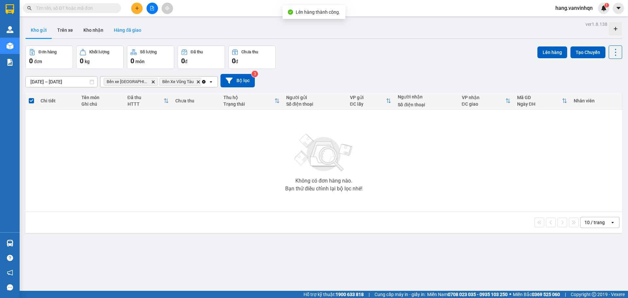
click at [71, 29] on button "Trên xe" at bounding box center [65, 30] width 26 height 16
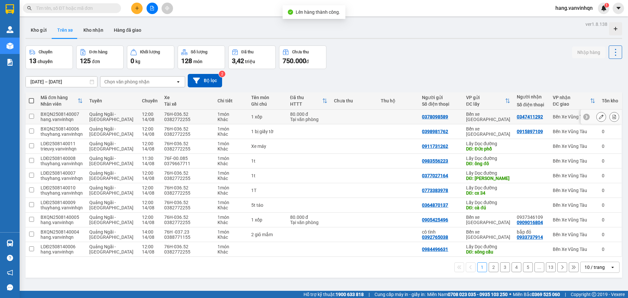
click at [599, 118] on icon at bounding box center [601, 116] width 5 height 5
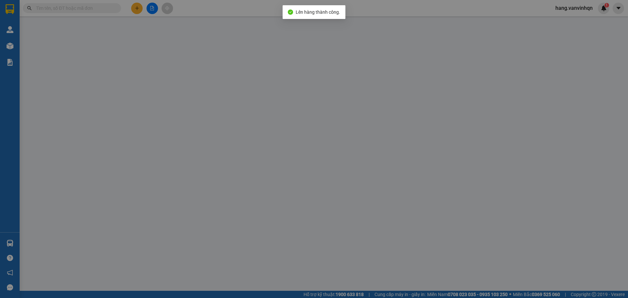
type input "0378098589"
type input "bxe"
type input "0347411292"
type input "vũng tàu"
type input "80.000"
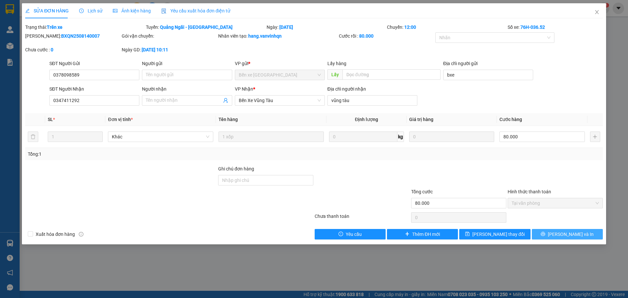
click at [550, 233] on button "[PERSON_NAME] và In" at bounding box center [567, 234] width 71 height 10
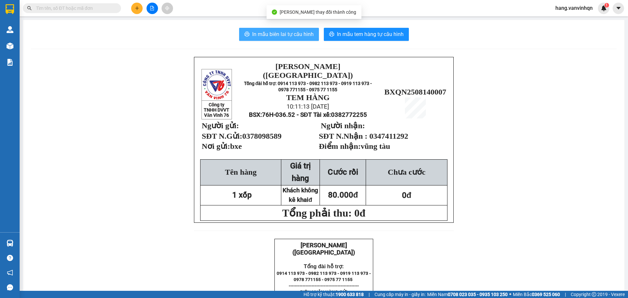
drag, startPoint x: 278, startPoint y: 40, endPoint x: 275, endPoint y: 33, distance: 7.6
click at [280, 39] on button "In mẫu biên lai tự cấu hình" at bounding box center [279, 34] width 80 height 13
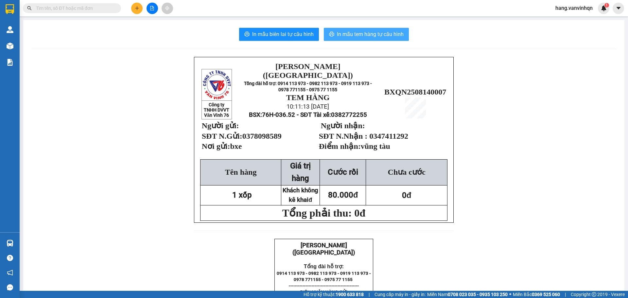
click at [363, 32] on span "In mẫu tem hàng tự cấu hình" at bounding box center [370, 34] width 67 height 8
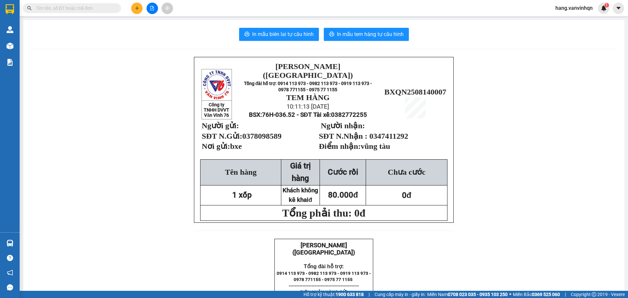
click at [135, 9] on icon "plus" at bounding box center [137, 8] width 5 height 5
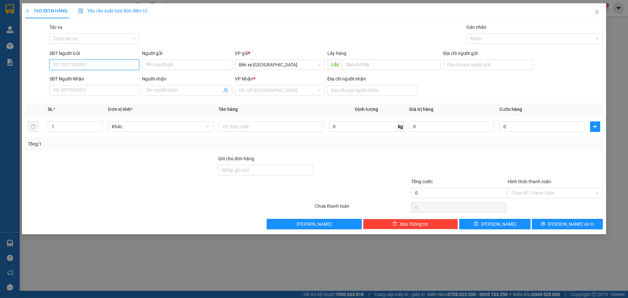
drag, startPoint x: 98, startPoint y: 70, endPoint x: 104, endPoint y: 52, distance: 18.7
click at [99, 70] on input "SĐT Người Gửi" at bounding box center [94, 65] width 90 height 10
type input "0973650703"
click at [94, 90] on input "SĐT Người Nhận" at bounding box center [94, 90] width 90 height 10
type input "0909123369"
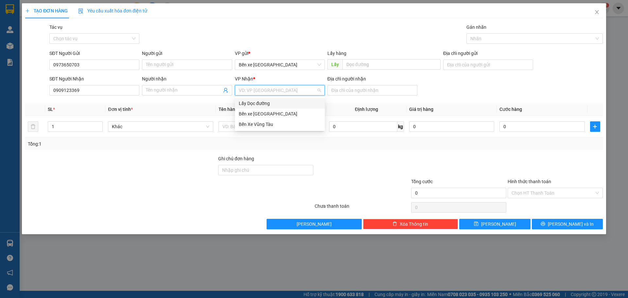
click at [274, 87] on input "search" at bounding box center [277, 90] width 77 height 10
drag, startPoint x: 276, startPoint y: 127, endPoint x: 341, endPoint y: 105, distance: 68.3
click at [276, 127] on div "Bến Xe Vũng Tàu" at bounding box center [280, 124] width 82 height 7
drag, startPoint x: 347, startPoint y: 90, endPoint x: 356, endPoint y: 109, distance: 21.4
click at [348, 92] on input "Địa chỉ người nhận" at bounding box center [372, 90] width 90 height 10
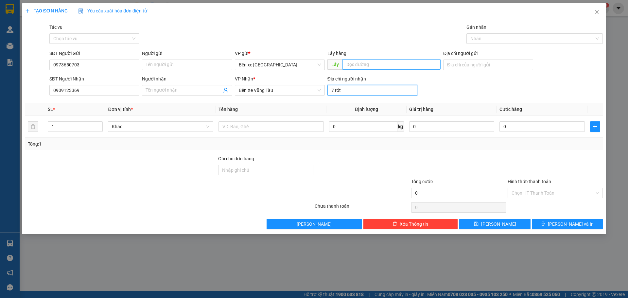
type input "7 rót"
drag, startPoint x: 376, startPoint y: 66, endPoint x: 380, endPoint y: 66, distance: 3.6
click at [380, 66] on input "text" at bounding box center [391, 64] width 98 height 10
click at [447, 70] on input "Địa chỉ người gửi" at bounding box center [488, 65] width 90 height 10
type input "bxe"
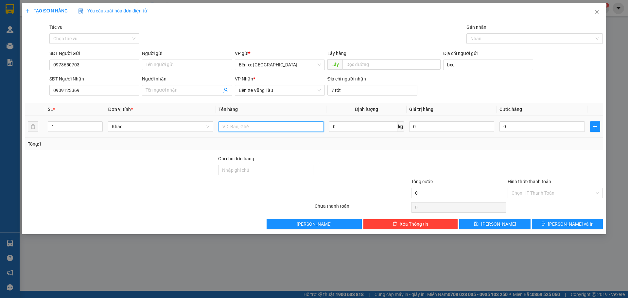
click at [317, 127] on input "text" at bounding box center [270, 126] width 105 height 10
type input "1 thùng trắng"
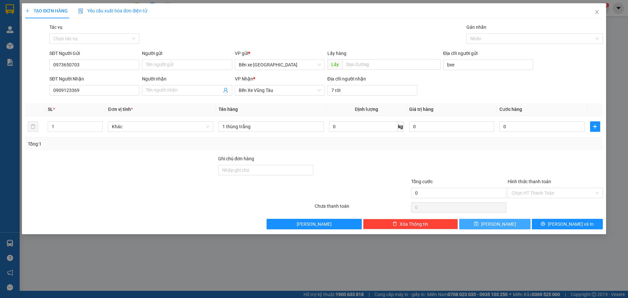
click at [493, 224] on button "[PERSON_NAME]" at bounding box center [494, 224] width 71 height 10
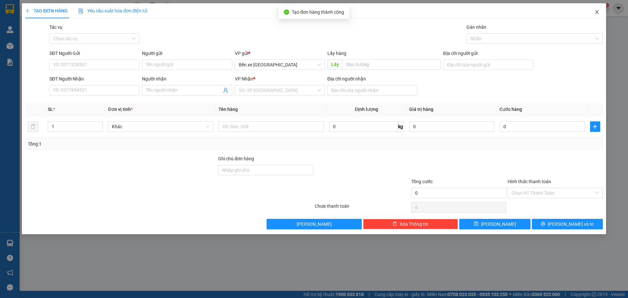
drag, startPoint x: 600, startPoint y: 12, endPoint x: 472, endPoint y: -14, distance: 130.7
click at [472, 0] on html "Kết quả tìm kiếm ( 0 ) Bộ lọc No Data hang.vanvinhqn 1 Quản [PERSON_NAME] lý kh…" at bounding box center [314, 149] width 628 height 298
click at [594, 11] on icon "close" at bounding box center [596, 11] width 5 height 5
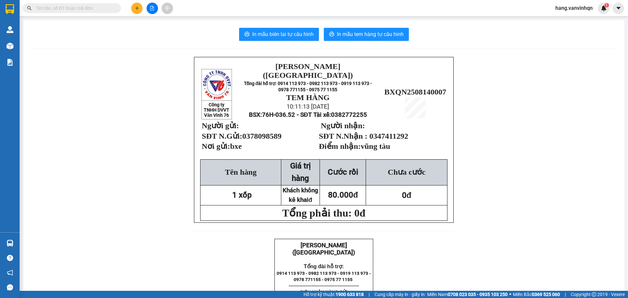
click at [21, 45] on main "In mẫu biên lai tự cấu hình In mẫu tem hàng tự cấu hình Công ty TNHH DVVT Văn V…" at bounding box center [314, 145] width 628 height 291
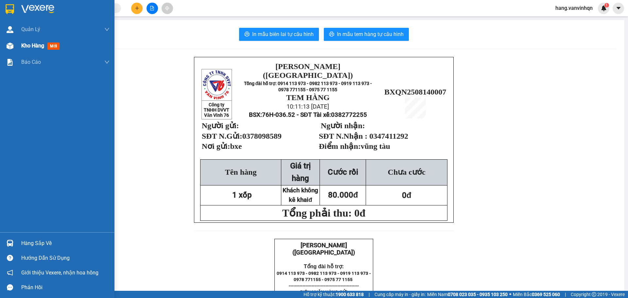
click at [10, 43] on img at bounding box center [10, 46] width 7 height 7
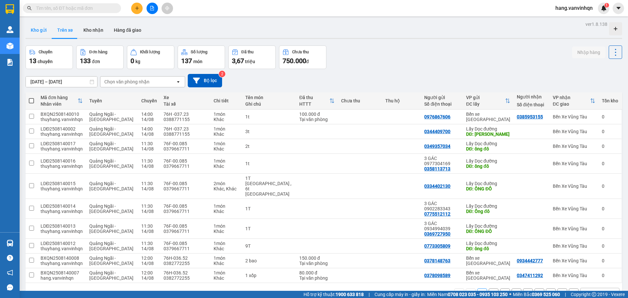
click at [30, 29] on button "Kho gửi" at bounding box center [39, 30] width 26 height 16
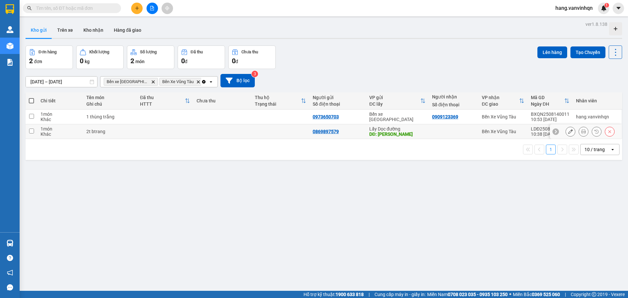
click at [270, 125] on td at bounding box center [280, 131] width 58 height 15
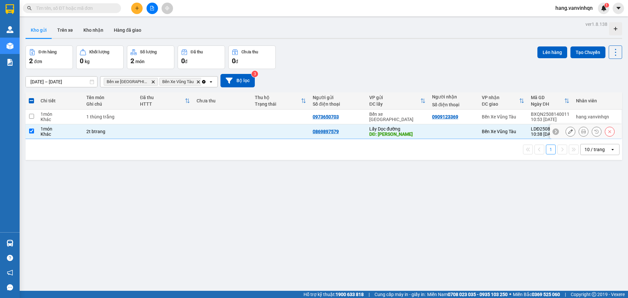
click at [260, 131] on td at bounding box center [280, 131] width 58 height 15
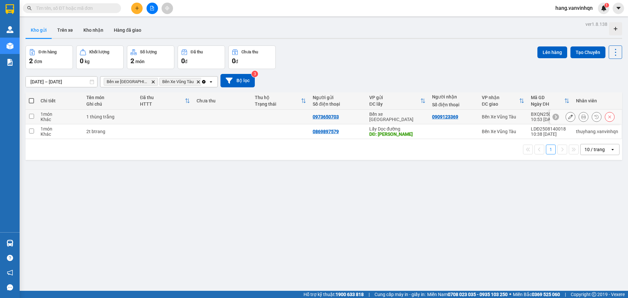
drag, startPoint x: 247, startPoint y: 113, endPoint x: 389, endPoint y: 89, distance: 144.7
click at [248, 113] on td at bounding box center [222, 117] width 58 height 15
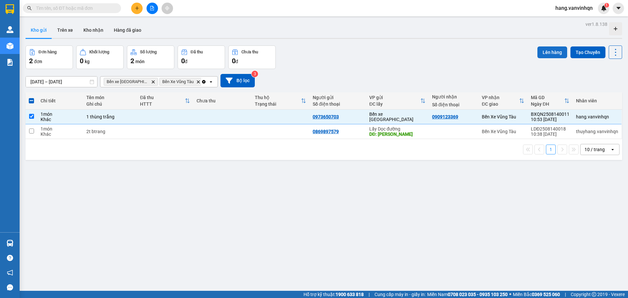
drag, startPoint x: 551, startPoint y: 44, endPoint x: 545, endPoint y: 46, distance: 6.9
click at [552, 44] on div "ver 1.8.138 Kho gửi Trên xe Kho nhận Hàng đã giao Đơn hàng 2 đơn Khối lượng 0 k…" at bounding box center [324, 169] width 602 height 298
click at [543, 49] on button "Lên hàng" at bounding box center [552, 52] width 30 height 12
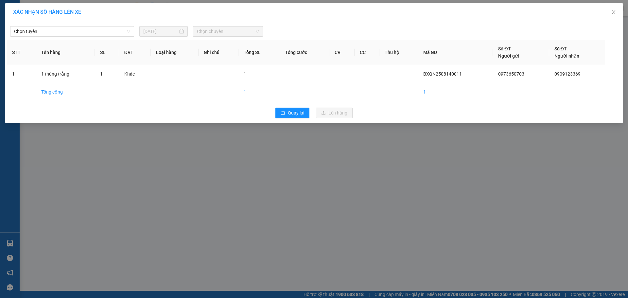
click at [71, 37] on div "Chọn tuyến [DATE] Chọn chuyến STT Tên hàng SL ĐVT Loại hàng Ghi chú Tổng SL Tổn…" at bounding box center [313, 72] width 617 height 102
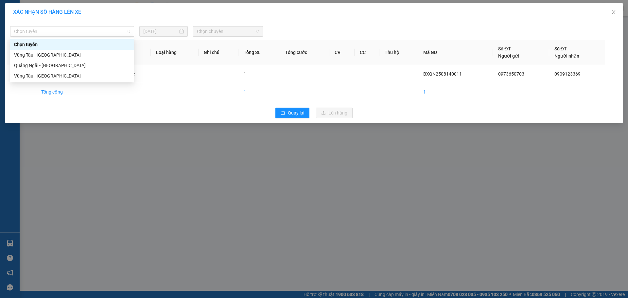
drag, startPoint x: 66, startPoint y: 31, endPoint x: 50, endPoint y: 60, distance: 32.9
click at [64, 35] on span "Chọn tuyến" at bounding box center [72, 31] width 116 height 10
drag, startPoint x: 47, startPoint y: 64, endPoint x: 252, endPoint y: 51, distance: 205.4
click at [50, 65] on div "Quảng Ngãi - [GEOGRAPHIC_DATA]" at bounding box center [72, 65] width 116 height 7
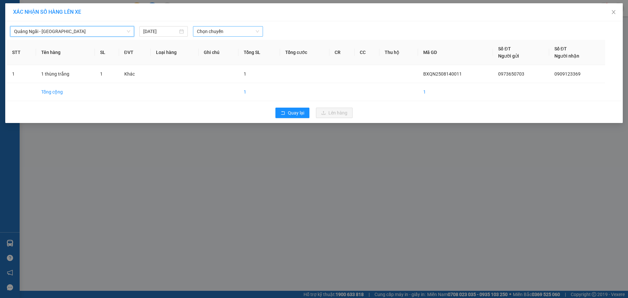
click at [247, 34] on span "Chọn chuyến" at bounding box center [228, 31] width 62 height 10
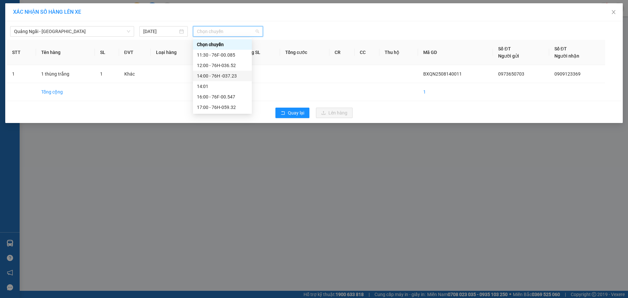
drag, startPoint x: 229, startPoint y: 75, endPoint x: 361, endPoint y: 158, distance: 156.0
click at [229, 75] on div "14:00 - 76H -037.23" at bounding box center [222, 75] width 51 height 7
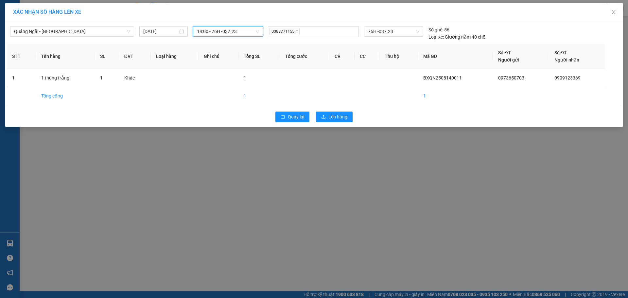
click at [329, 111] on div "Quay lại Lên hàng" at bounding box center [314, 116] width 614 height 17
click at [329, 115] on span "Lên hàng" at bounding box center [337, 116] width 19 height 7
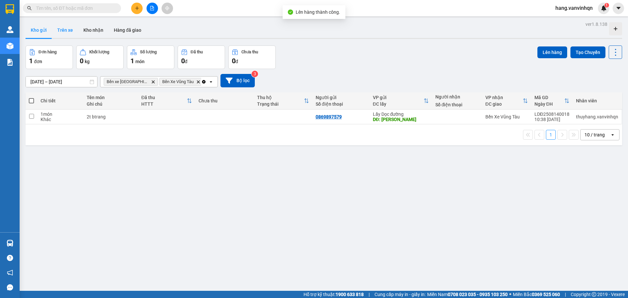
click at [72, 35] on button "Trên xe" at bounding box center [65, 30] width 26 height 16
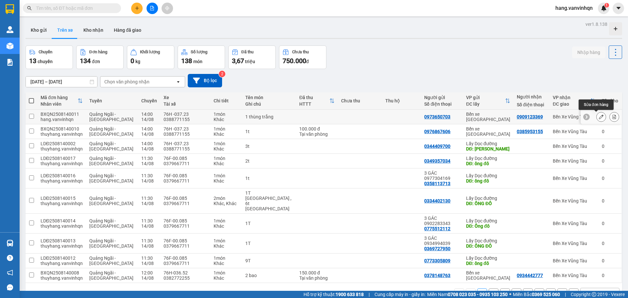
click at [599, 117] on icon at bounding box center [601, 116] width 5 height 5
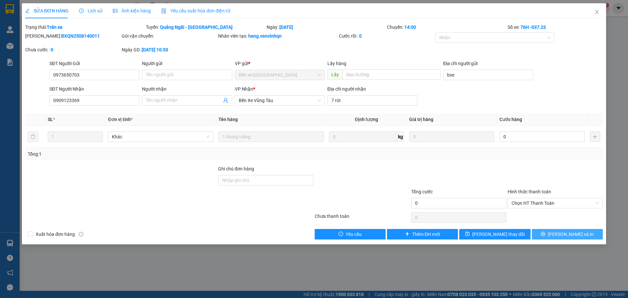
drag, startPoint x: 555, startPoint y: 231, endPoint x: 564, endPoint y: 229, distance: 9.0
click at [545, 234] on icon "printer" at bounding box center [542, 233] width 5 height 5
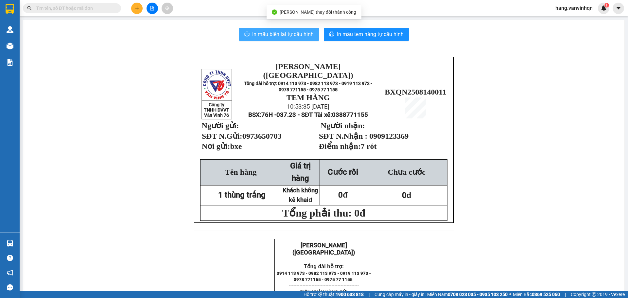
click at [278, 35] on span "In mẫu biên lai tự cấu hình" at bounding box center [282, 34] width 61 height 8
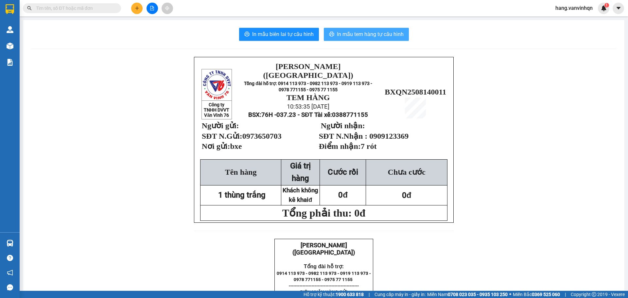
click at [356, 33] on span "In mẫu tem hàng tự cấu hình" at bounding box center [370, 34] width 67 height 8
click at [141, 11] on button at bounding box center [136, 8] width 11 height 11
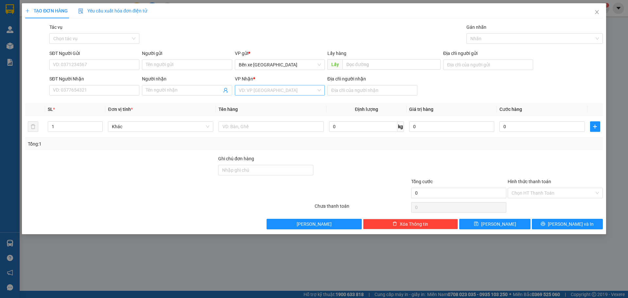
click at [287, 94] on input "search" at bounding box center [277, 90] width 77 height 10
drag, startPoint x: 275, startPoint y: 125, endPoint x: 288, endPoint y: 118, distance: 14.4
click at [275, 127] on div "Bến Xe Vũng Tàu" at bounding box center [280, 124] width 82 height 7
click at [361, 89] on input "Địa chỉ người nhận" at bounding box center [372, 90] width 90 height 10
type input "[GEOGRAPHIC_DATA]"
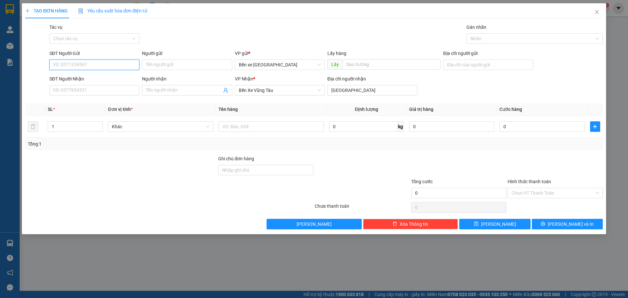
click at [103, 66] on input "SĐT Người Gửi" at bounding box center [94, 65] width 90 height 10
click at [103, 65] on input "SĐT Người Gửi" at bounding box center [94, 65] width 90 height 10
click at [101, 57] on div "SĐT Người Gửi" at bounding box center [94, 55] width 90 height 10
click at [99, 62] on input "08690753" at bounding box center [94, 65] width 90 height 10
click at [96, 63] on input "08690753" at bounding box center [94, 65] width 90 height 10
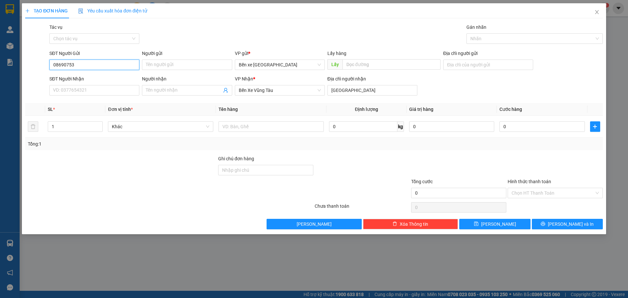
click at [96, 63] on input "08690753" at bounding box center [94, 65] width 90 height 10
click at [96, 64] on input "08690753" at bounding box center [94, 65] width 90 height 10
click at [90, 62] on input "08690753" at bounding box center [94, 65] width 90 height 10
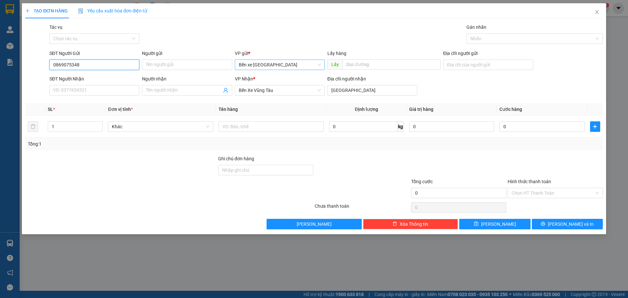
click at [282, 69] on span "Bến xe [GEOGRAPHIC_DATA]" at bounding box center [280, 65] width 82 height 10
type input "0869075348"
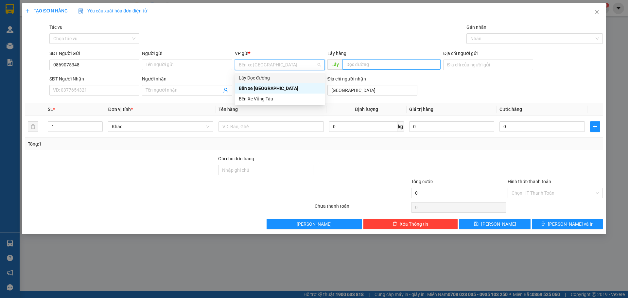
drag, startPoint x: 269, startPoint y: 79, endPoint x: 392, endPoint y: 66, distance: 124.4
click at [270, 79] on div "Lấy Dọc đường" at bounding box center [280, 77] width 82 height 7
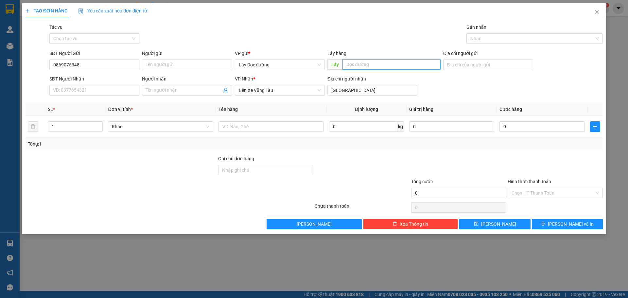
click at [395, 64] on input "text" at bounding box center [391, 64] width 98 height 10
type input "hoa bà đat"
click at [506, 224] on button "[PERSON_NAME]" at bounding box center [494, 224] width 71 height 10
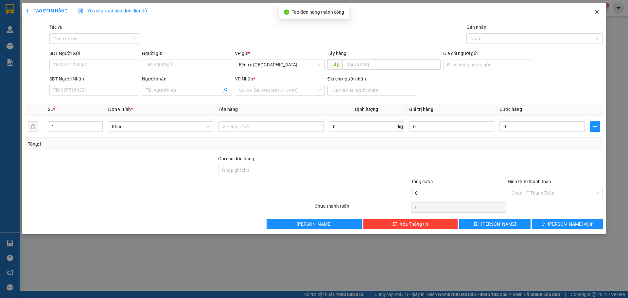
click at [594, 11] on span "Close" at bounding box center [597, 12] width 18 height 18
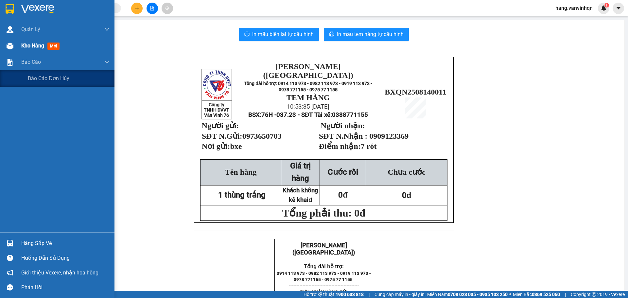
drag, startPoint x: 38, startPoint y: 46, endPoint x: 13, endPoint y: 46, distance: 24.5
click at [4, 50] on section "Kết quả tìm kiếm ( 0 ) Bộ lọc No Data hang.vanvinhqn 1 Quản [PERSON_NAME] lý kh…" at bounding box center [314, 149] width 628 height 298
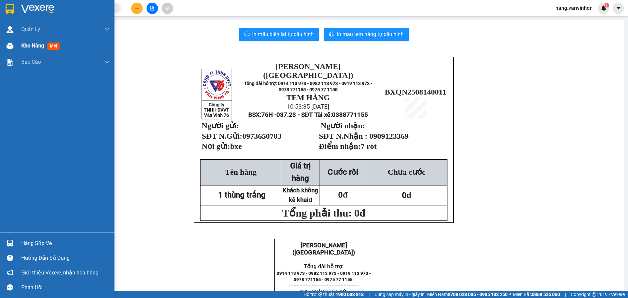
click at [27, 44] on span "Kho hàng" at bounding box center [32, 46] width 23 height 6
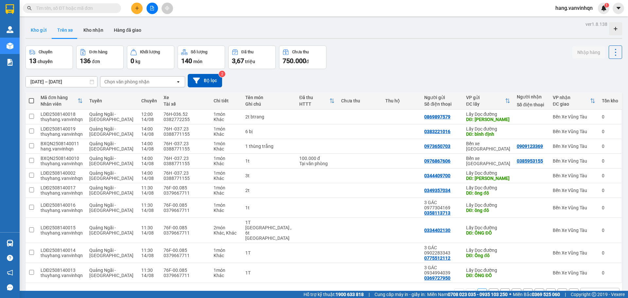
click at [41, 32] on button "Kho gửi" at bounding box center [39, 30] width 26 height 16
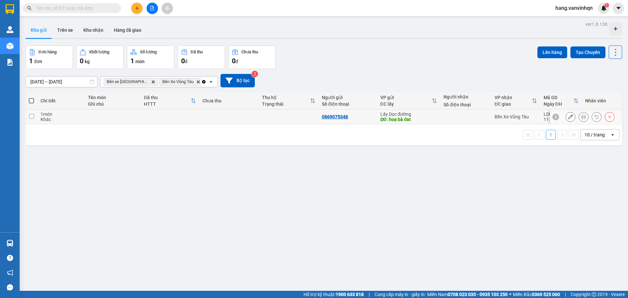
click at [405, 119] on div "DĐ: hoa bà đat" at bounding box center [408, 119] width 57 height 5
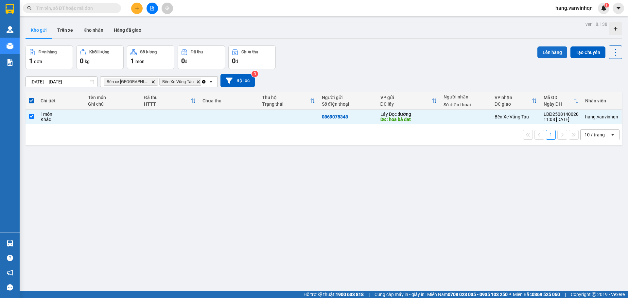
drag, startPoint x: 554, startPoint y: 51, endPoint x: 551, endPoint y: 51, distance: 3.3
click at [553, 51] on button "Lên hàng" at bounding box center [552, 52] width 30 height 12
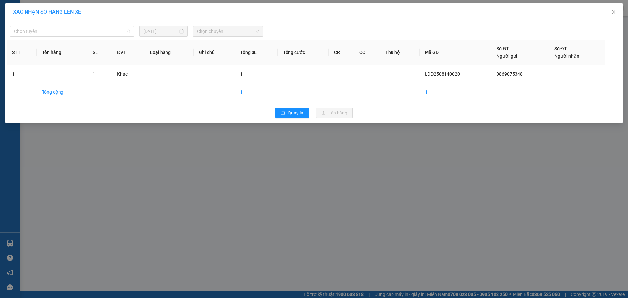
drag, startPoint x: 94, startPoint y: 34, endPoint x: 93, endPoint y: 37, distance: 3.3
click at [93, 37] on div "Chọn tuyến [DATE] Chọn chuyến STT Tên hàng SL ĐVT Loại hàng Ghi chú Tổng SL Tổn…" at bounding box center [313, 72] width 617 height 102
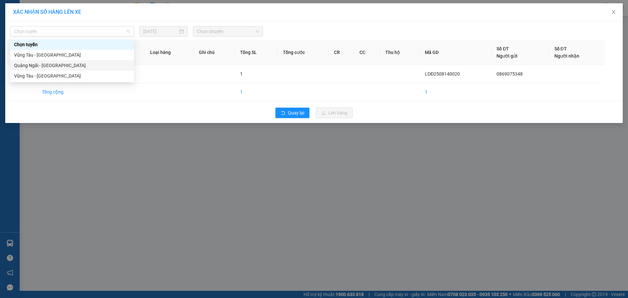
click at [67, 65] on div "Quảng Ngãi - [GEOGRAPHIC_DATA]" at bounding box center [72, 65] width 116 height 7
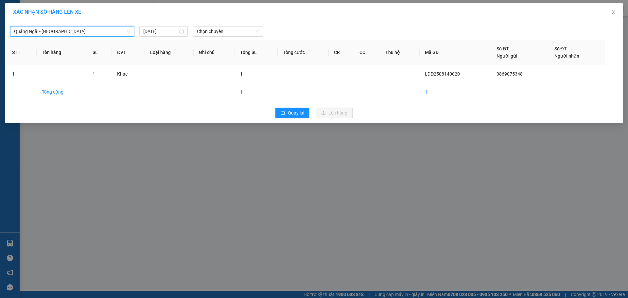
click at [253, 38] on div "Quảng Ngãi - Vũng Tàu [GEOGRAPHIC_DATA] - [GEOGRAPHIC_DATA] [DATE] Chọn chuyến …" at bounding box center [313, 72] width 617 height 102
click at [242, 33] on span "Chọn chuyến" at bounding box center [228, 31] width 62 height 10
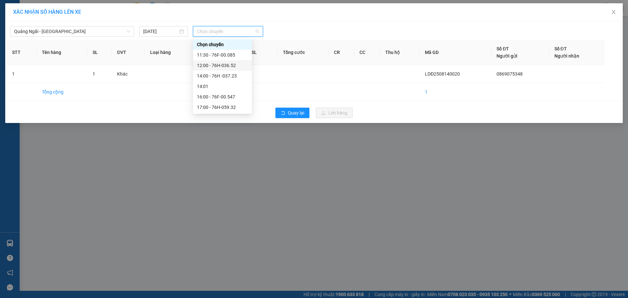
click at [223, 62] on div "12:00 - 76H-036.52" at bounding box center [222, 65] width 51 height 7
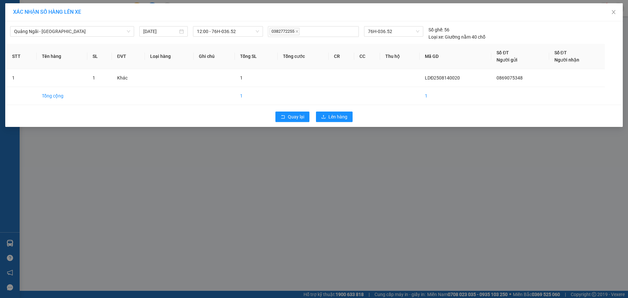
click at [323, 111] on div "Quay lại Lên hàng" at bounding box center [314, 116] width 614 height 17
click at [334, 114] on span "Lên hàng" at bounding box center [337, 116] width 19 height 7
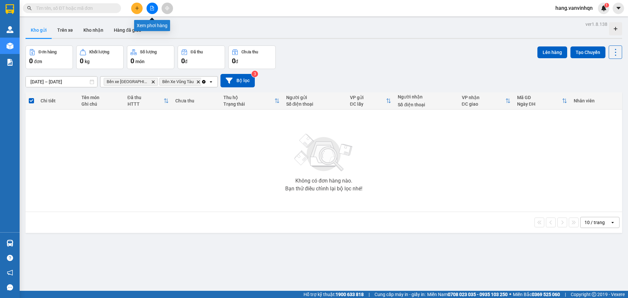
click at [156, 7] on button at bounding box center [151, 8] width 11 height 11
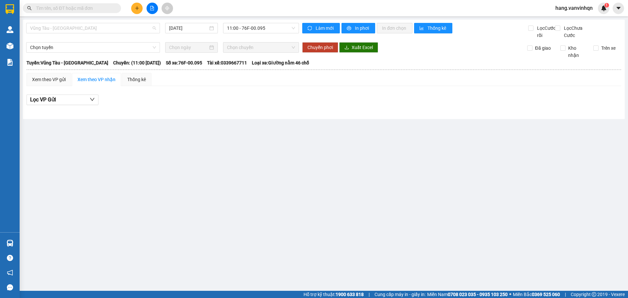
drag, startPoint x: 109, startPoint y: 28, endPoint x: 88, endPoint y: 59, distance: 37.8
click at [106, 32] on span "Vũng Tàu - [GEOGRAPHIC_DATA]" at bounding box center [93, 28] width 126 height 10
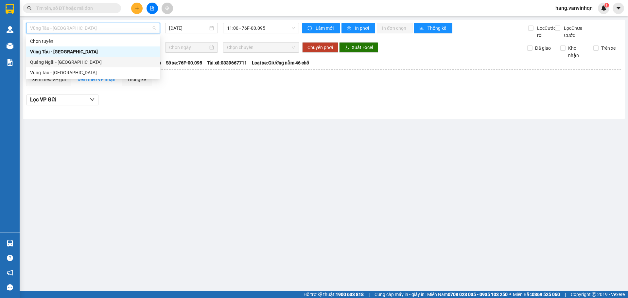
click at [88, 59] on div "Quảng Ngãi - [GEOGRAPHIC_DATA]" at bounding box center [93, 62] width 126 height 7
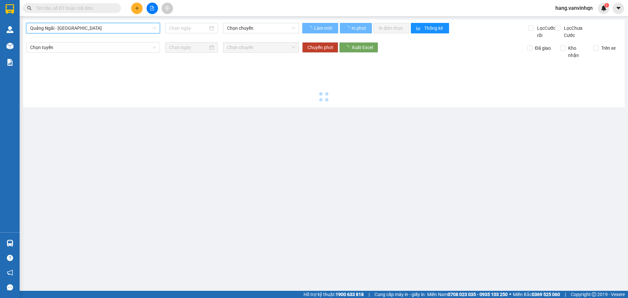
type input "[DATE]"
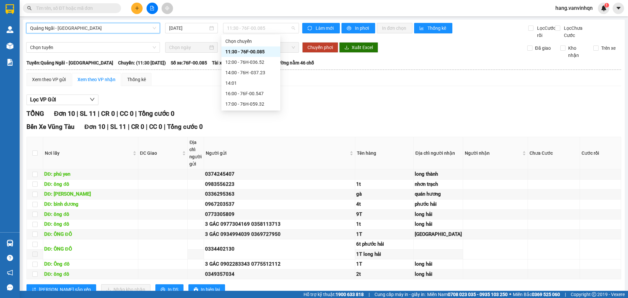
drag, startPoint x: 274, startPoint y: 30, endPoint x: 263, endPoint y: 50, distance: 22.5
click at [272, 36] on body "Kết quả tìm kiếm ( 0 ) Bộ lọc No Data hang.vanvinhqn 1 Quản [PERSON_NAME] lý kh…" at bounding box center [314, 149] width 628 height 298
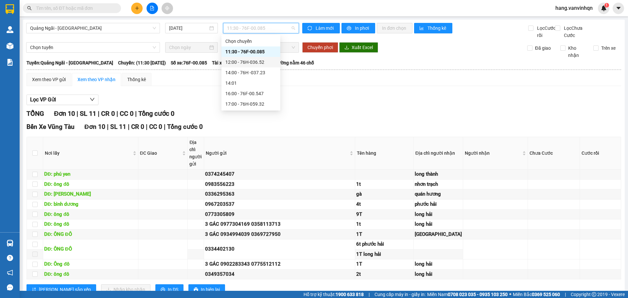
click at [252, 60] on div "12:00 - 76H-036.52" at bounding box center [250, 62] width 51 height 7
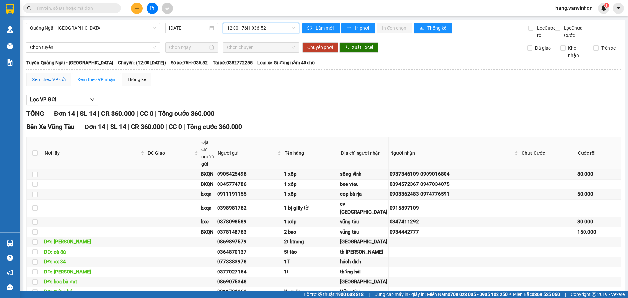
click at [46, 83] on div "Xem theo VP gửi" at bounding box center [49, 79] width 34 height 7
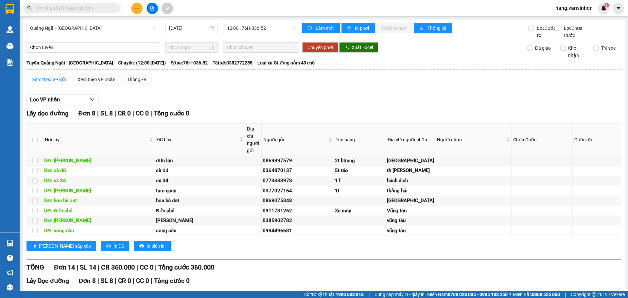
checkbox input "true"
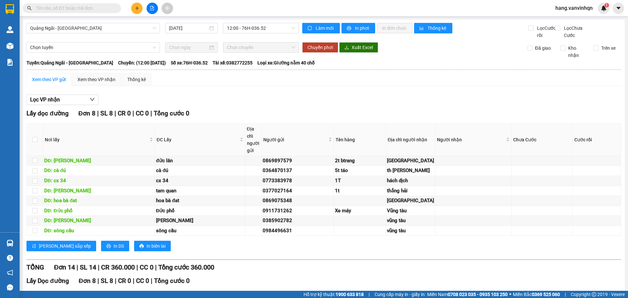
checkbox input "true"
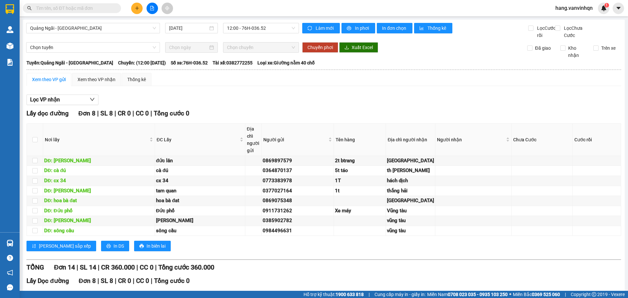
checkbox input "false"
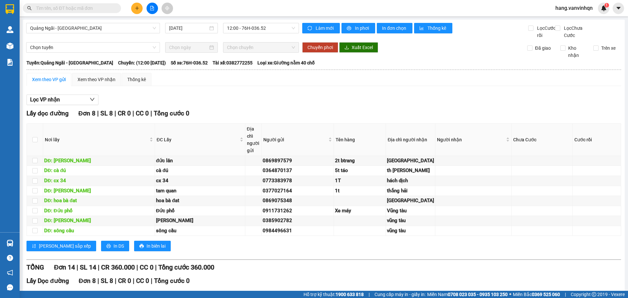
checkbox input "false"
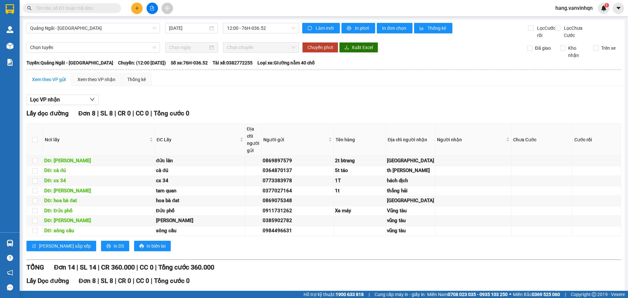
checkbox input "false"
checkbox input "true"
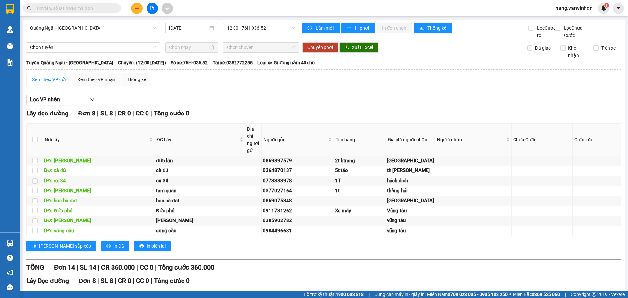
checkbox input "true"
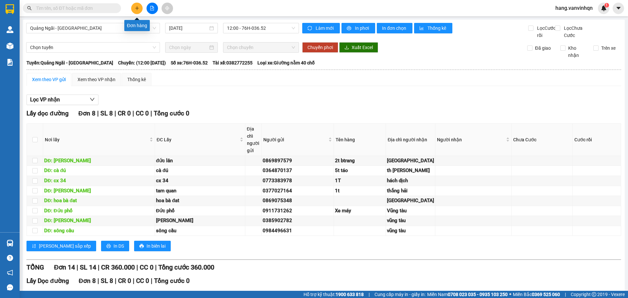
click at [136, 9] on icon "plus" at bounding box center [137, 8] width 5 height 5
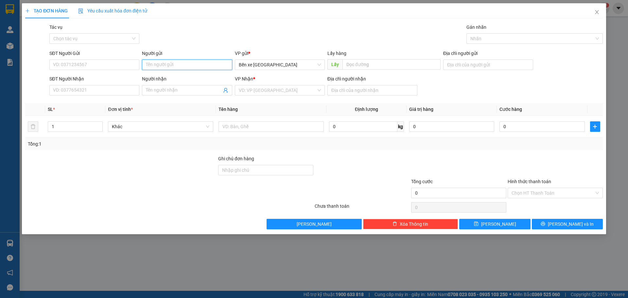
click at [191, 68] on input "Người gửi" at bounding box center [187, 65] width 90 height 10
type input "hiệp"
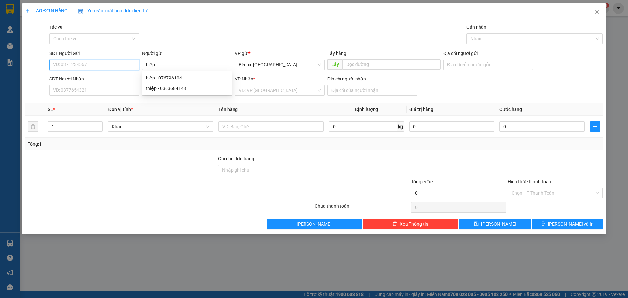
click at [126, 65] on input "SĐT Người Gửi" at bounding box center [94, 65] width 90 height 10
type input "0"
type input "0932588425"
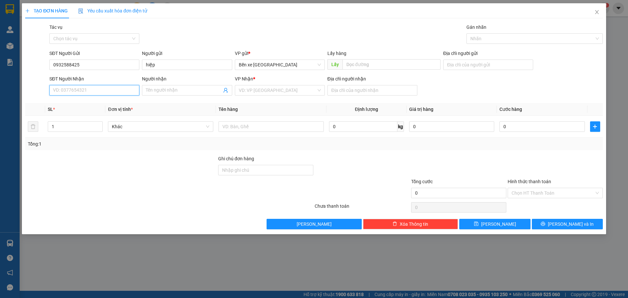
click at [124, 91] on input "SĐT Người Nhận" at bounding box center [94, 90] width 90 height 10
click at [190, 89] on input "Người nhận" at bounding box center [184, 90] width 76 height 7
type input "h"
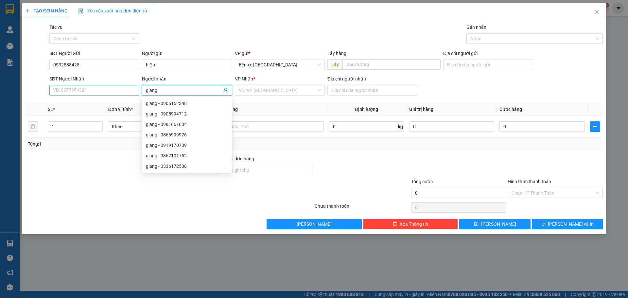
type input "giang"
click at [101, 91] on input "SĐT Người Nhận" at bounding box center [94, 90] width 90 height 10
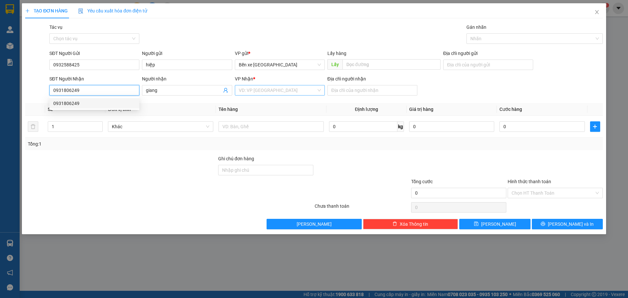
type input "0931806249"
click at [285, 94] on input "search" at bounding box center [277, 90] width 77 height 10
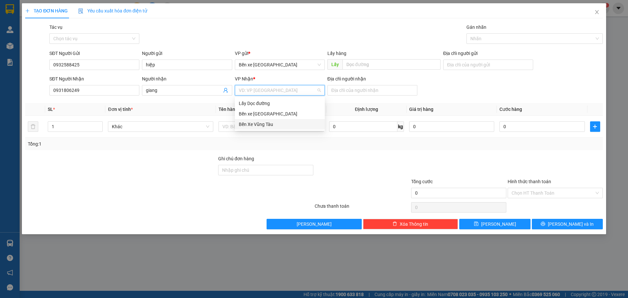
click at [269, 125] on div "Bến Xe Vũng Tàu" at bounding box center [280, 124] width 82 height 7
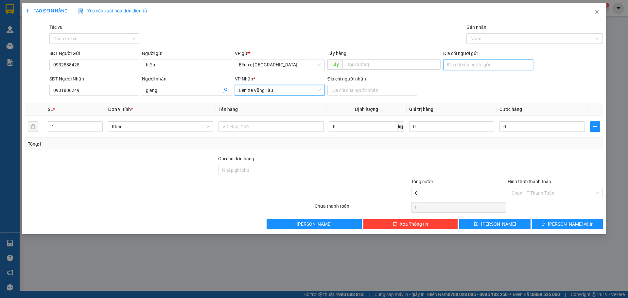
click at [457, 65] on input "Địa chỉ người gửi" at bounding box center [488, 65] width 90 height 10
type input "bxe"
drag, startPoint x: 368, startPoint y: 93, endPoint x: 370, endPoint y: 95, distance: 3.4
click at [369, 94] on input "Địa chỉ người nhận" at bounding box center [372, 90] width 90 height 10
type input "long hải"
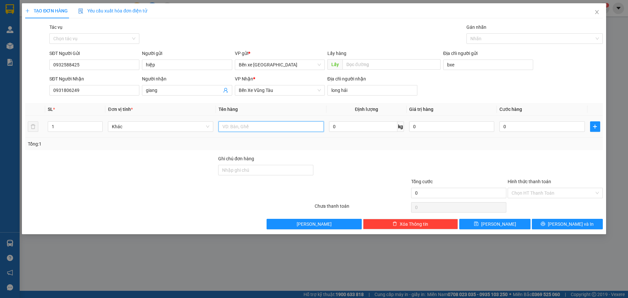
click at [249, 129] on input "text" at bounding box center [270, 126] width 105 height 10
type input "2 thùng +1 bao"
click at [517, 127] on input "0" at bounding box center [541, 126] width 85 height 10
type input "1"
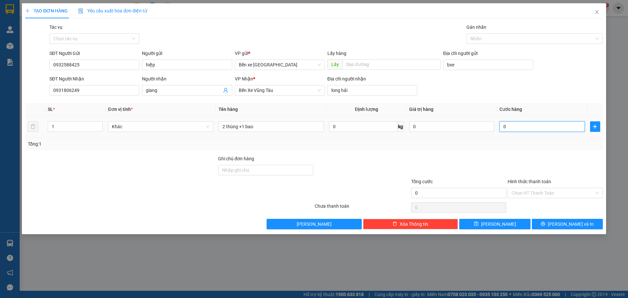
type input "1"
type input "15"
type input "150"
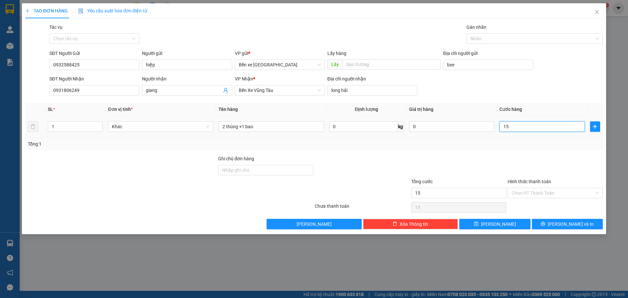
type input "150"
type input "150.000"
click at [556, 152] on div "Transit Pickup Surcharge Ids Transit Deliver Surcharge Ids Transit Deliver Surc…" at bounding box center [313, 127] width 577 height 206
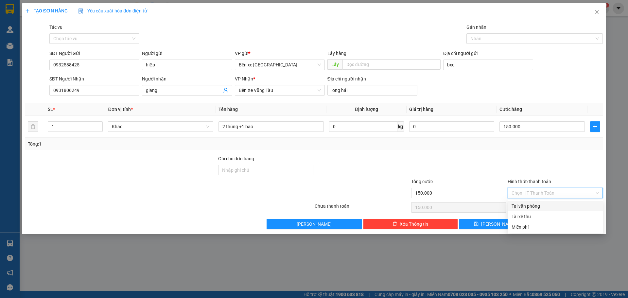
click at [544, 193] on input "Hình thức thanh toán" at bounding box center [552, 193] width 83 height 10
click at [541, 208] on div "Tại văn phòng" at bounding box center [554, 205] width 87 height 7
type input "0"
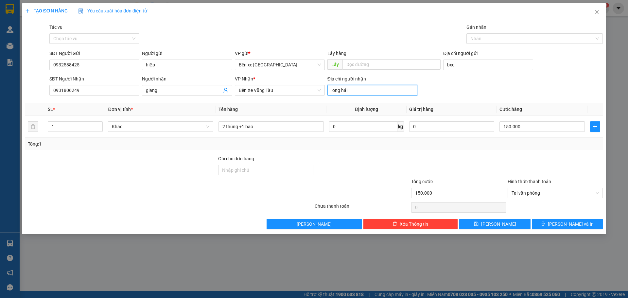
click at [366, 87] on input "long hải" at bounding box center [372, 90] width 90 height 10
type input "eo ông từ"
click at [494, 226] on span "[PERSON_NAME]" at bounding box center [498, 223] width 35 height 7
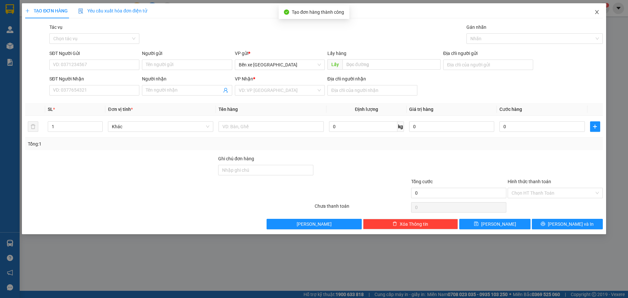
click at [598, 13] on icon "close" at bounding box center [597, 12] width 4 height 4
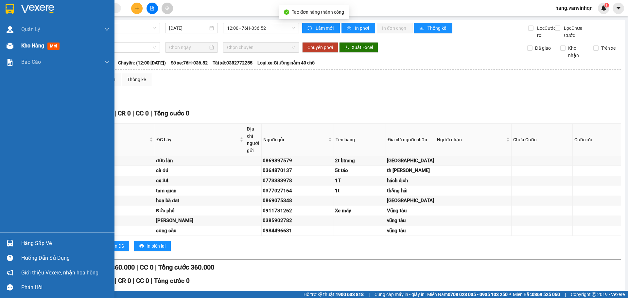
drag, startPoint x: 15, startPoint y: 47, endPoint x: 19, endPoint y: 47, distance: 4.3
click at [19, 47] on div "Kho hàng mới" at bounding box center [57, 46] width 114 height 16
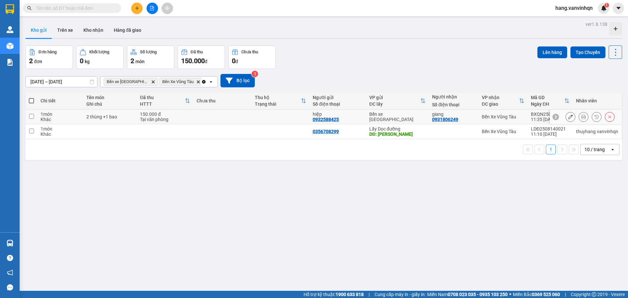
click at [123, 121] on td "2 thùng +1 bao" at bounding box center [110, 117] width 54 height 15
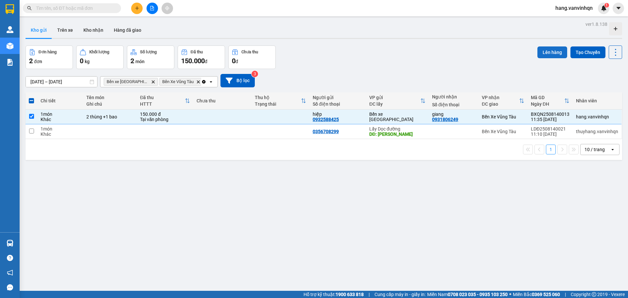
click at [547, 51] on button "Lên hàng" at bounding box center [552, 52] width 30 height 12
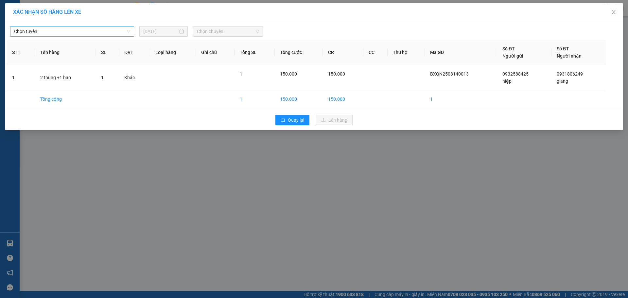
click at [15, 26] on div "Chọn tuyến" at bounding box center [72, 31] width 124 height 10
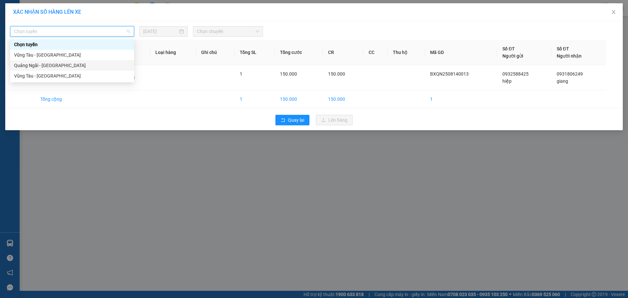
drag, startPoint x: 24, startPoint y: 68, endPoint x: 216, endPoint y: 55, distance: 192.0
click at [26, 68] on div "Quảng Ngãi - [GEOGRAPHIC_DATA]" at bounding box center [72, 65] width 116 height 7
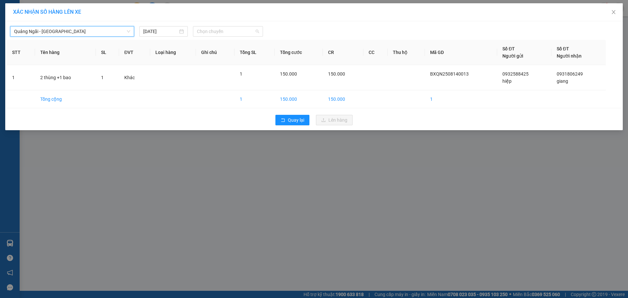
drag, startPoint x: 224, startPoint y: 32, endPoint x: 225, endPoint y: 67, distance: 35.6
click at [224, 34] on span "Chọn chuyến" at bounding box center [228, 31] width 62 height 10
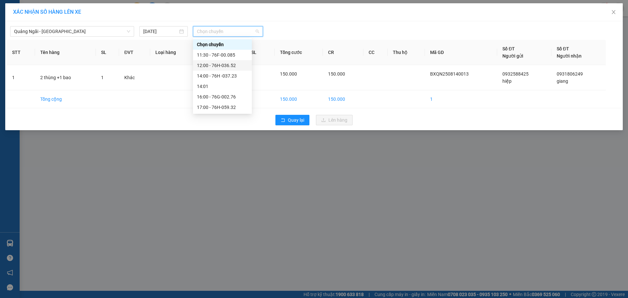
drag, startPoint x: 226, startPoint y: 64, endPoint x: 372, endPoint y: 140, distance: 163.8
click at [231, 65] on div "12:00 - 76H-036.52" at bounding box center [222, 65] width 51 height 7
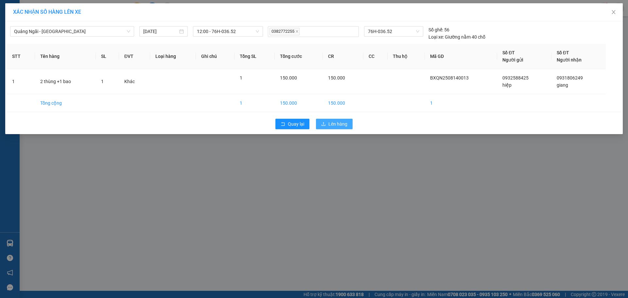
click at [337, 128] on button "Lên hàng" at bounding box center [334, 124] width 37 height 10
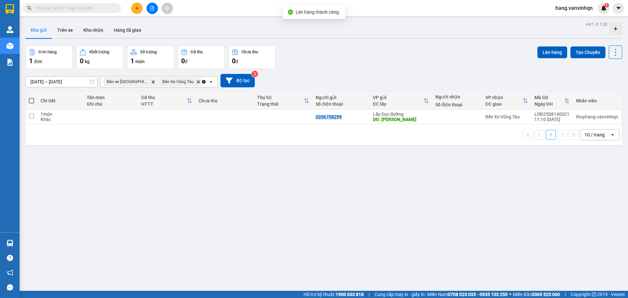
drag, startPoint x: 68, startPoint y: 30, endPoint x: 178, endPoint y: 22, distance: 110.1
click at [72, 28] on button "Trên xe" at bounding box center [65, 30] width 26 height 16
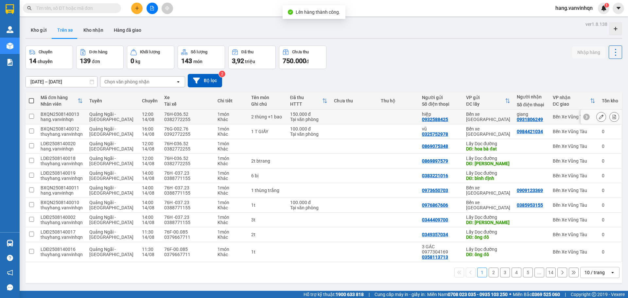
click at [599, 116] on icon at bounding box center [601, 116] width 5 height 5
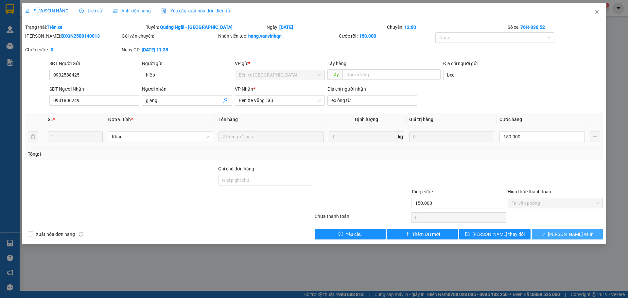
click at [545, 233] on icon "printer" at bounding box center [543, 234] width 4 height 4
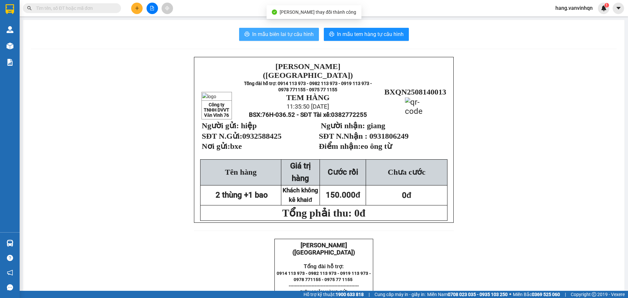
click at [287, 32] on span "In mẫu biên lai tự cấu hình" at bounding box center [282, 34] width 61 height 8
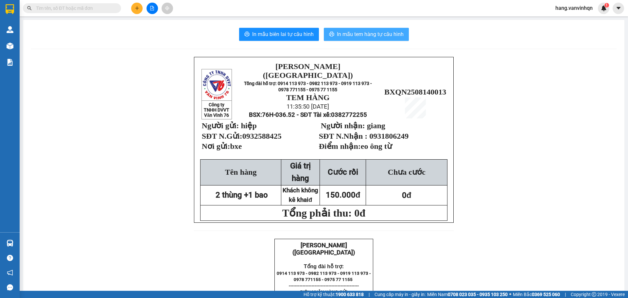
click at [396, 38] on span "In mẫu tem hàng tự cấu hình" at bounding box center [370, 34] width 67 height 8
drag, startPoint x: 382, startPoint y: 33, endPoint x: 376, endPoint y: 32, distance: 5.6
click at [381, 33] on span "In mẫu tem hàng tự cấu hình" at bounding box center [370, 34] width 67 height 8
drag, startPoint x: 391, startPoint y: 38, endPoint x: 401, endPoint y: 100, distance: 62.9
click at [391, 39] on button "In mẫu tem hàng tự cấu hình" at bounding box center [366, 34] width 85 height 13
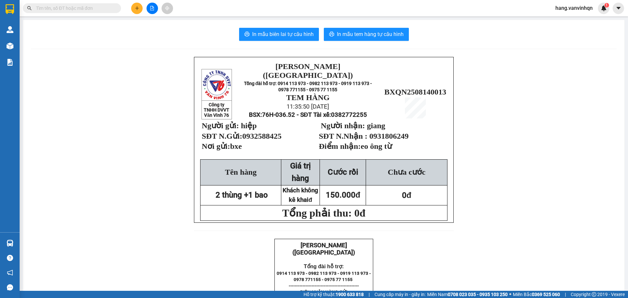
click at [140, 11] on button at bounding box center [136, 8] width 11 height 11
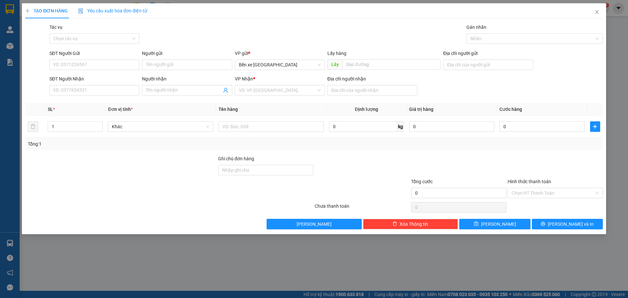
click at [84, 112] on div "SL *" at bounding box center [75, 109] width 55 height 7
click at [84, 94] on input "SĐT Người Nhận" at bounding box center [94, 90] width 90 height 10
type input "0989779634"
drag, startPoint x: 102, startPoint y: 101, endPoint x: 235, endPoint y: 91, distance: 133.1
click at [109, 100] on div "0989779634" at bounding box center [94, 103] width 82 height 7
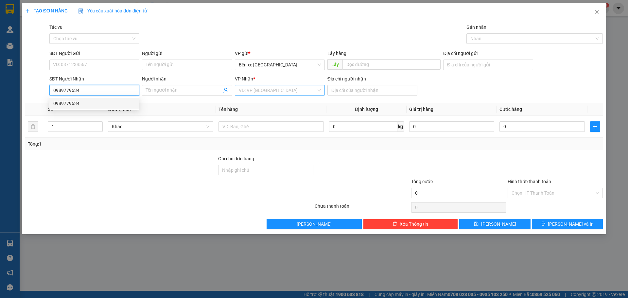
type input "BXQN"
type input "long thành"
type input "0989779634"
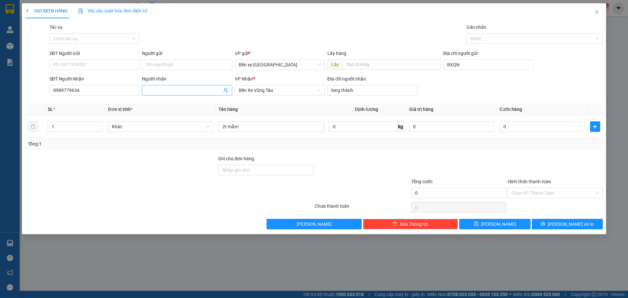
click at [182, 97] on div "Người nhận Tên người nhận" at bounding box center [187, 86] width 90 height 23
click at [180, 89] on input "Người nhận" at bounding box center [184, 90] width 76 height 7
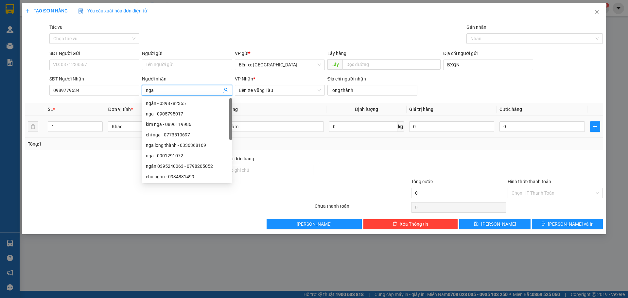
type input "nga"
click at [295, 120] on td "2t mắm" at bounding box center [271, 127] width 111 height 22
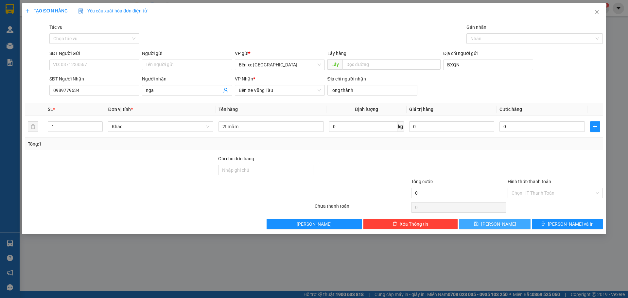
click at [502, 225] on button "[PERSON_NAME]" at bounding box center [494, 224] width 71 height 10
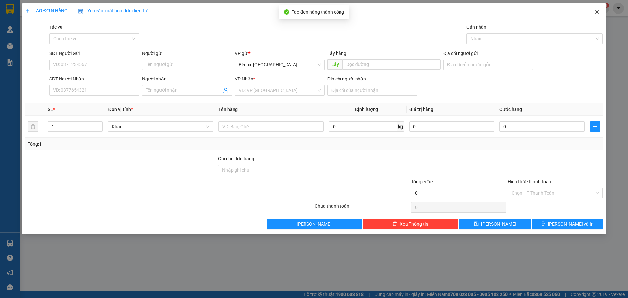
click at [597, 12] on icon "close" at bounding box center [597, 12] width 4 height 4
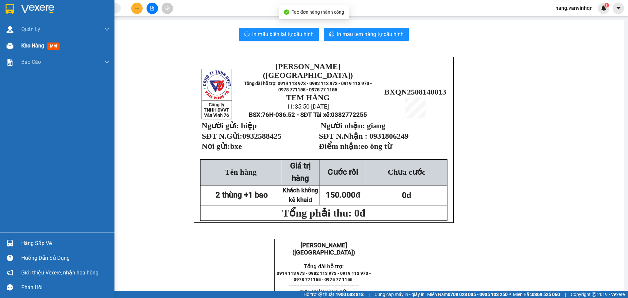
click at [42, 45] on span "Kho hàng" at bounding box center [32, 46] width 23 height 6
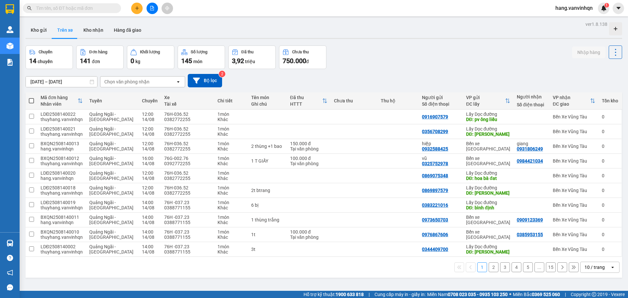
drag, startPoint x: 37, startPoint y: 31, endPoint x: 99, endPoint y: 45, distance: 64.0
click at [38, 31] on button "Kho gửi" at bounding box center [39, 30] width 26 height 16
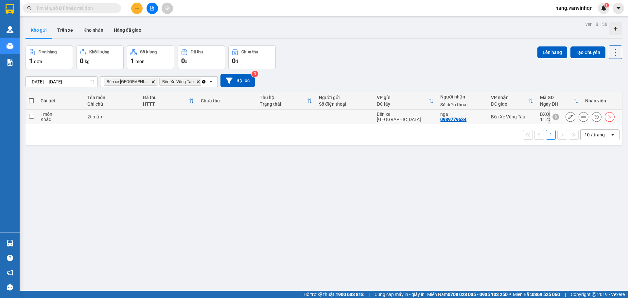
click at [356, 123] on td at bounding box center [345, 117] width 58 height 15
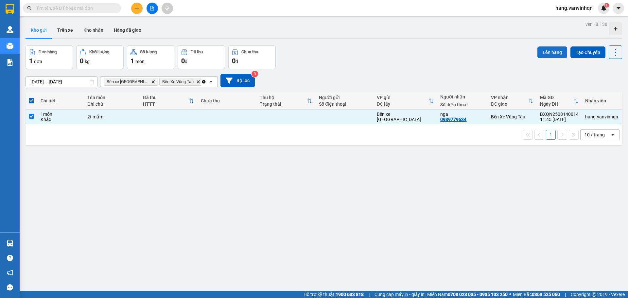
drag, startPoint x: 546, startPoint y: 52, endPoint x: 538, endPoint y: 54, distance: 8.7
click at [541, 54] on button "Lên hàng" at bounding box center [552, 52] width 30 height 12
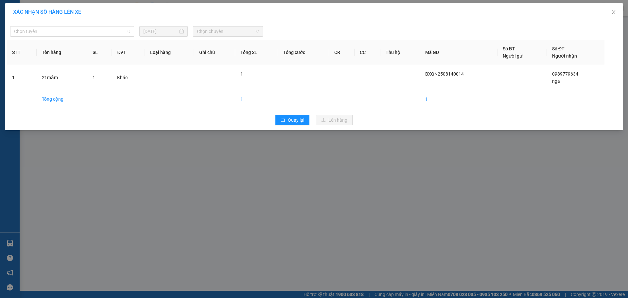
drag, startPoint x: 70, startPoint y: 33, endPoint x: 39, endPoint y: 68, distance: 47.3
click at [67, 35] on span "Chọn tuyến" at bounding box center [72, 31] width 116 height 10
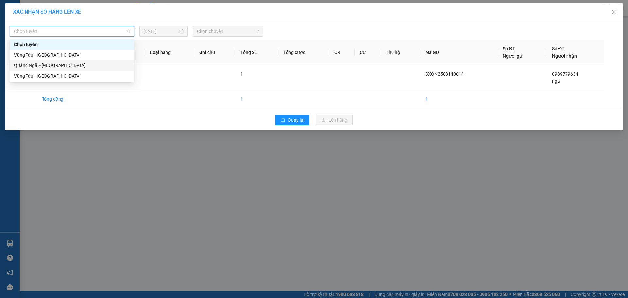
click at [40, 63] on div "Quảng Ngãi - [GEOGRAPHIC_DATA]" at bounding box center [72, 65] width 116 height 7
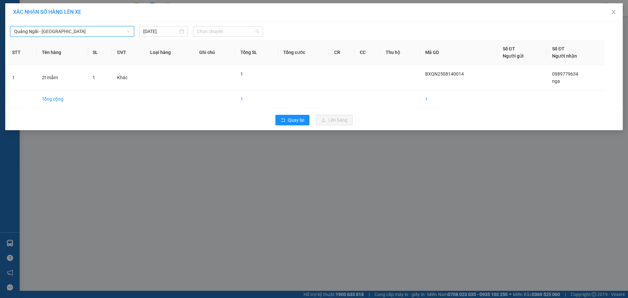
drag, startPoint x: 214, startPoint y: 29, endPoint x: 212, endPoint y: 52, distance: 22.9
click at [213, 32] on span "Chọn chuyến" at bounding box center [228, 31] width 62 height 10
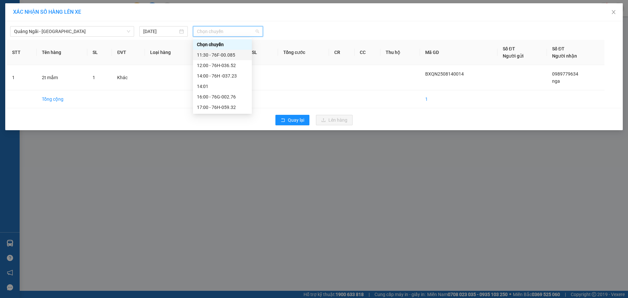
click at [214, 56] on div "11:30 - 76F-00.085" at bounding box center [222, 54] width 51 height 7
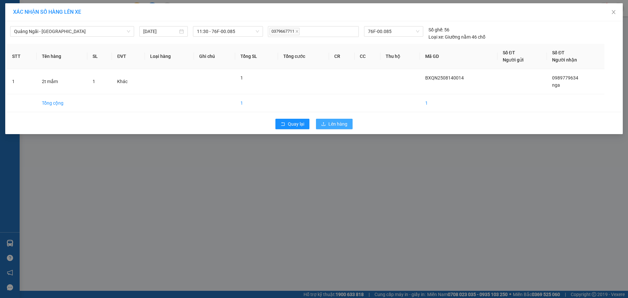
click at [345, 125] on span "Lên hàng" at bounding box center [337, 123] width 19 height 7
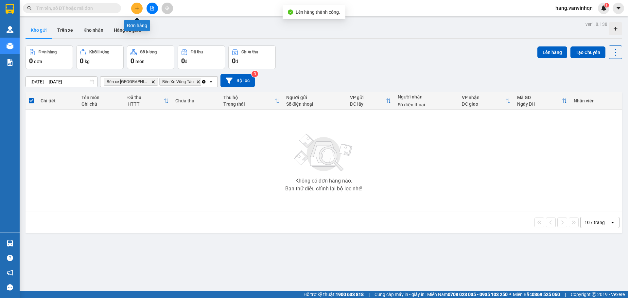
click at [141, 9] on button at bounding box center [136, 8] width 11 height 11
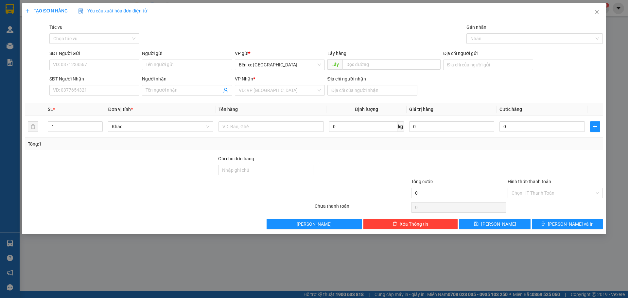
click at [6, 48] on div "TẠO ĐƠN HÀNG Yêu cầu xuất hóa đơn điện tử Transit Pickup Surcharge Ids Transit …" at bounding box center [314, 149] width 628 height 298
drag, startPoint x: 7, startPoint y: 44, endPoint x: 21, endPoint y: 38, distance: 15.2
click at [21, 38] on div "TẠO ĐƠN HÀNG Yêu cầu xuất hóa đơn điện tử Transit Pickup Surcharge Ids Transit …" at bounding box center [314, 149] width 628 height 298
click at [596, 13] on icon "close" at bounding box center [596, 11] width 5 height 5
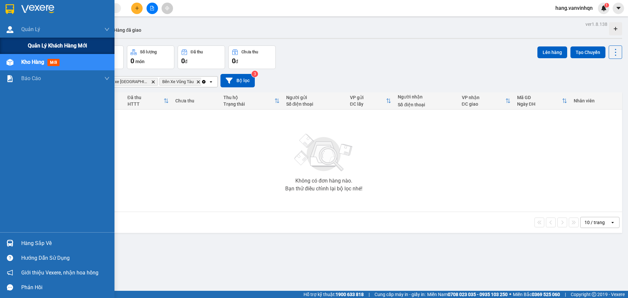
click at [11, 43] on div "Quản lý khách hàng mới" at bounding box center [57, 46] width 114 height 16
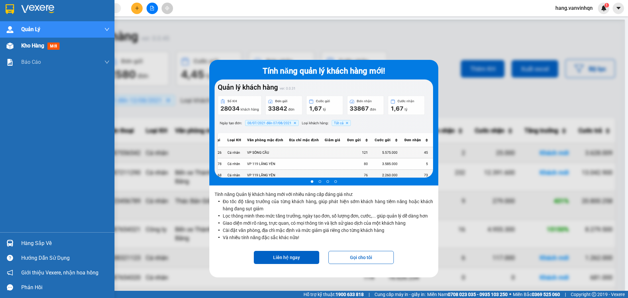
drag, startPoint x: 24, startPoint y: 58, endPoint x: 26, endPoint y: 51, distance: 7.9
click at [26, 51] on div "Quản [PERSON_NAME] lý khách hàng mới Kho hàng mới Báo cáo Báo cáo đơn Hủy" at bounding box center [57, 126] width 114 height 211
click at [26, 51] on div "Kho hàng mới" at bounding box center [65, 46] width 88 height 16
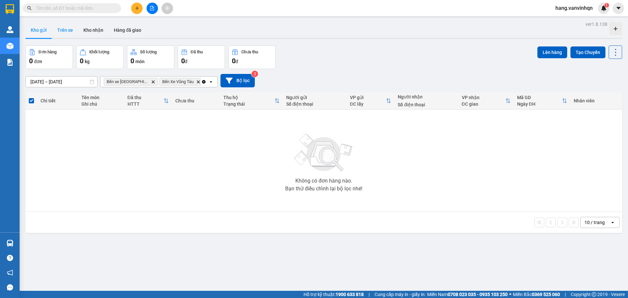
click at [73, 30] on button "Trên xe" at bounding box center [65, 30] width 26 height 16
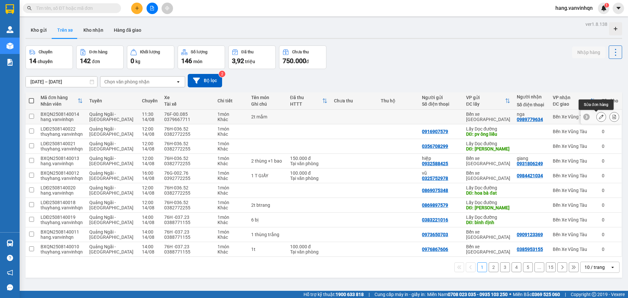
click at [596, 119] on button at bounding box center [600, 116] width 9 height 11
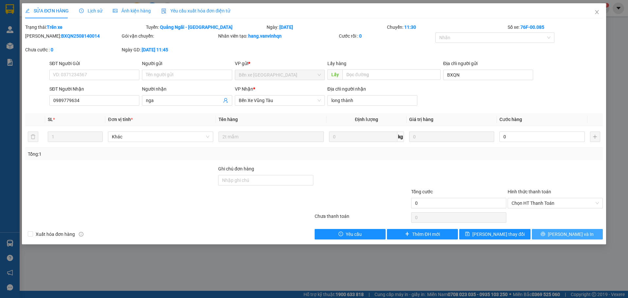
click at [569, 233] on span "[PERSON_NAME] và In" at bounding box center [571, 234] width 46 height 7
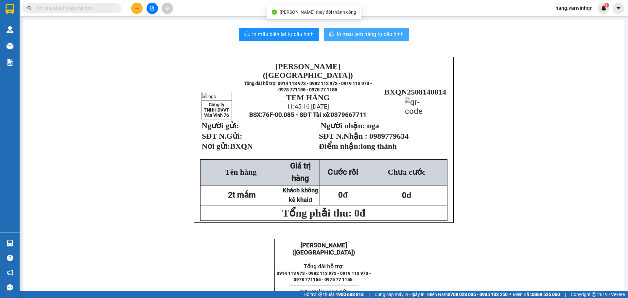
drag, startPoint x: 343, startPoint y: 30, endPoint x: 352, endPoint y: 57, distance: 28.9
click at [343, 32] on button "In mẫu tem hàng tự cấu hình" at bounding box center [366, 34] width 85 height 13
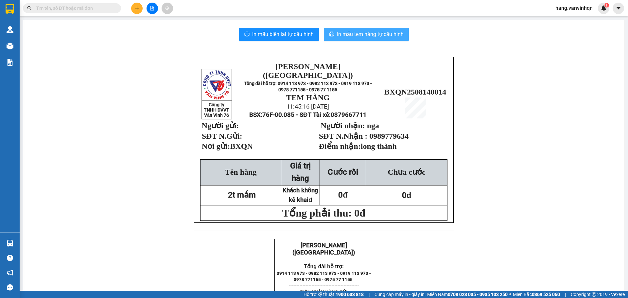
click at [386, 29] on button "In mẫu tem hàng tự cấu hình" at bounding box center [366, 34] width 85 height 13
click at [135, 9] on icon "plus" at bounding box center [137, 8] width 5 height 5
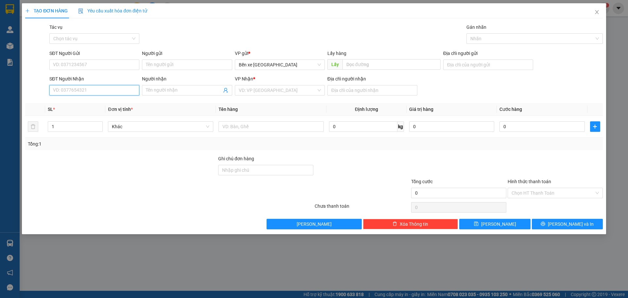
click at [98, 86] on input "SĐT Người Nhận" at bounding box center [94, 90] width 90 height 10
click at [91, 69] on input "SĐT Người Gửi" at bounding box center [94, 65] width 90 height 10
type input "0382634144"
click at [92, 94] on input "SĐT Người Nhận" at bounding box center [94, 90] width 90 height 10
type input "0966441127"
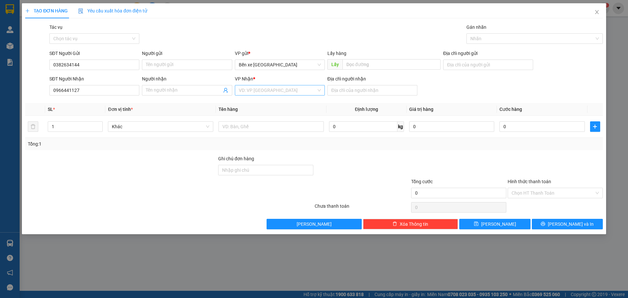
click at [300, 93] on input "search" at bounding box center [277, 90] width 77 height 10
drag, startPoint x: 272, startPoint y: 124, endPoint x: 358, endPoint y: 95, distance: 90.4
click at [274, 124] on div "Bến Xe Vũng Tàu" at bounding box center [280, 124] width 82 height 7
click at [354, 89] on input "Địa chỉ người nhận" at bounding box center [372, 90] width 90 height 10
type input "long thành"
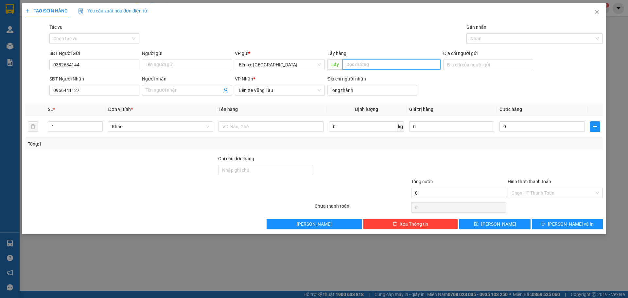
click at [381, 63] on input "text" at bounding box center [391, 64] width 98 height 10
click at [424, 60] on input "text" at bounding box center [391, 64] width 98 height 10
type input "bxe"
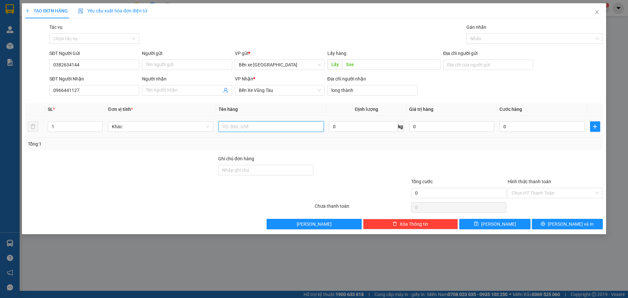
click at [267, 126] on input "text" at bounding box center [270, 126] width 105 height 10
type input "1 thung"
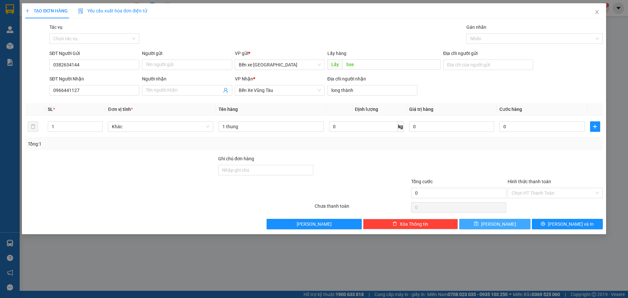
click at [487, 225] on button "[PERSON_NAME]" at bounding box center [494, 224] width 71 height 10
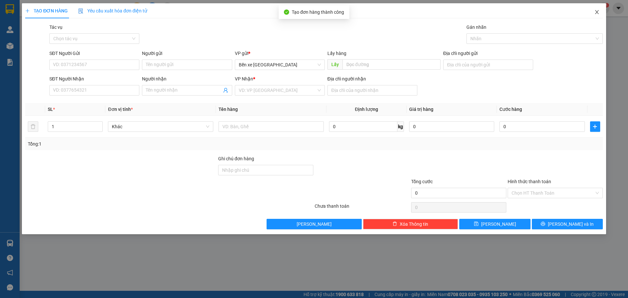
click at [597, 12] on icon "close" at bounding box center [597, 12] width 4 height 4
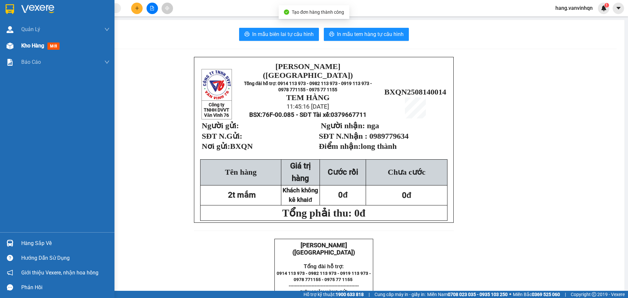
click at [18, 44] on div "Kho hàng mới" at bounding box center [57, 46] width 114 height 16
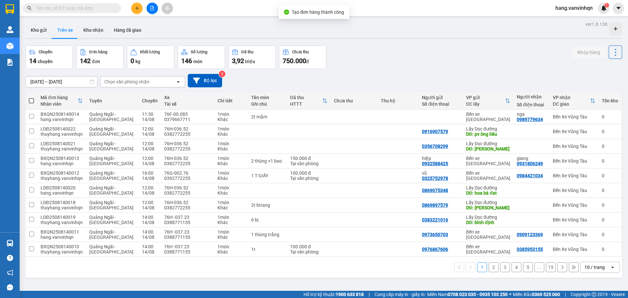
drag, startPoint x: 37, startPoint y: 30, endPoint x: 627, endPoint y: 93, distance: 593.5
click at [43, 29] on button "Kho gửi" at bounding box center [39, 30] width 26 height 16
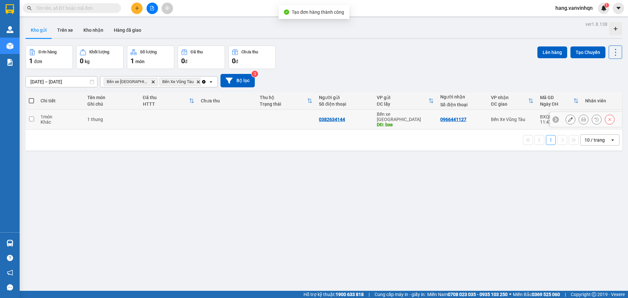
click at [362, 113] on td "0382634144" at bounding box center [345, 120] width 58 height 20
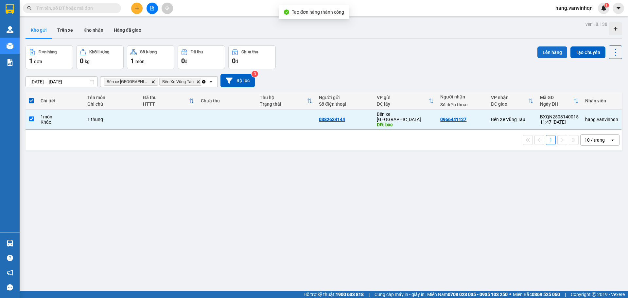
drag, startPoint x: 546, startPoint y: 55, endPoint x: 540, endPoint y: 56, distance: 6.0
click at [546, 55] on button "Lên hàng" at bounding box center [552, 52] width 30 height 12
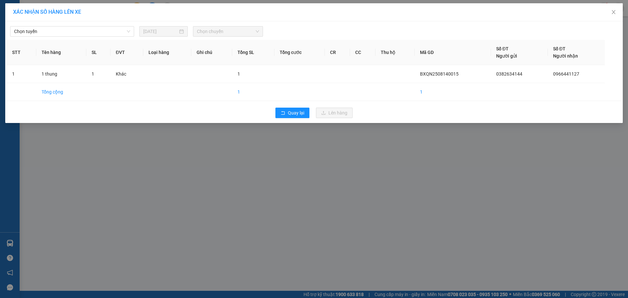
click at [49, 36] on span "Chọn tuyến" at bounding box center [72, 31] width 116 height 10
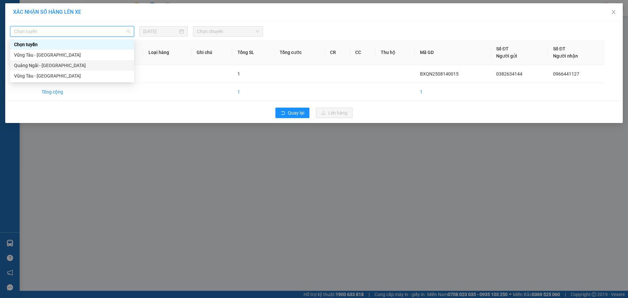
drag, startPoint x: 40, startPoint y: 60, endPoint x: 225, endPoint y: 48, distance: 185.5
click at [40, 61] on div "Quảng Ngãi - [GEOGRAPHIC_DATA]" at bounding box center [72, 65] width 124 height 10
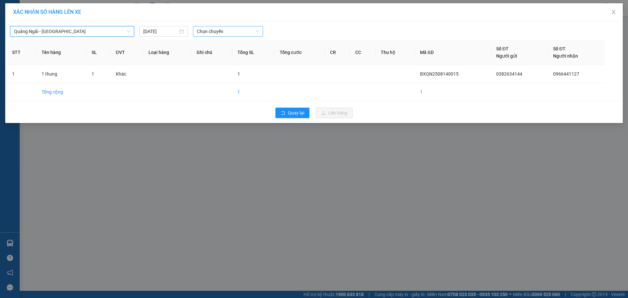
click at [230, 35] on span "Chọn chuyến" at bounding box center [228, 31] width 62 height 10
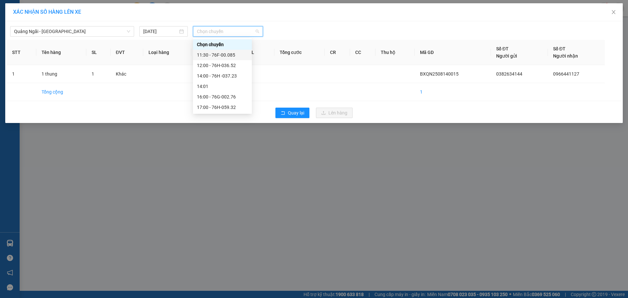
click at [221, 59] on div "11:30 - 76F-00.085" at bounding box center [222, 55] width 59 height 10
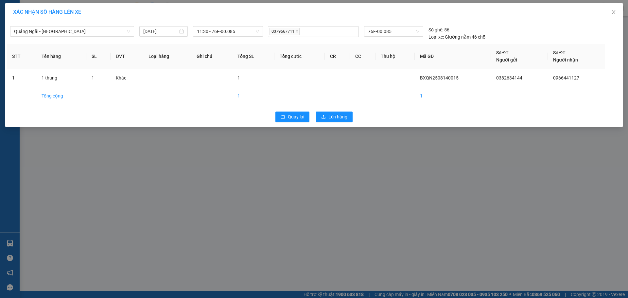
click at [342, 122] on div "Quay lại Lên hàng" at bounding box center [314, 116] width 614 height 17
click at [346, 115] on span "Lên hàng" at bounding box center [337, 116] width 19 height 7
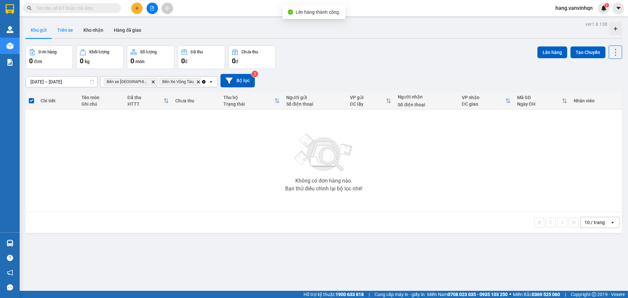
click at [66, 29] on button "Trên xe" at bounding box center [65, 30] width 26 height 16
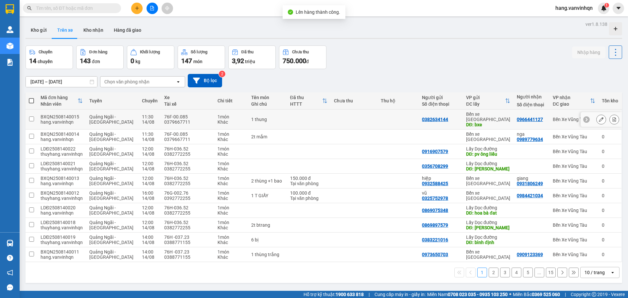
click at [600, 114] on div at bounding box center [601, 119] width 10 height 10
click at [599, 117] on icon at bounding box center [601, 119] width 5 height 5
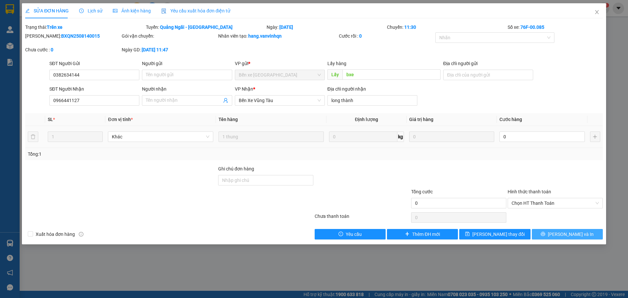
drag, startPoint x: 562, startPoint y: 235, endPoint x: 559, endPoint y: 237, distance: 3.5
click at [561, 237] on span "[PERSON_NAME] và In" at bounding box center [571, 234] width 46 height 7
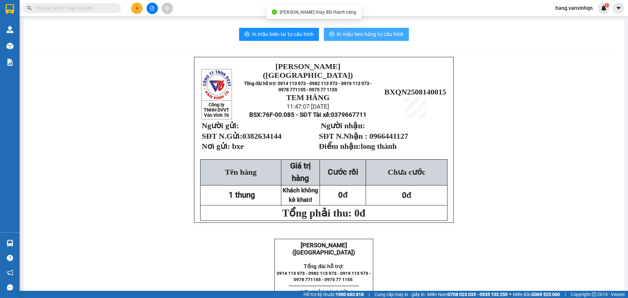
drag, startPoint x: 357, startPoint y: 29, endPoint x: 357, endPoint y: 50, distance: 21.6
click at [357, 30] on button "In mẫu tem hàng tự cấu hình" at bounding box center [366, 34] width 85 height 13
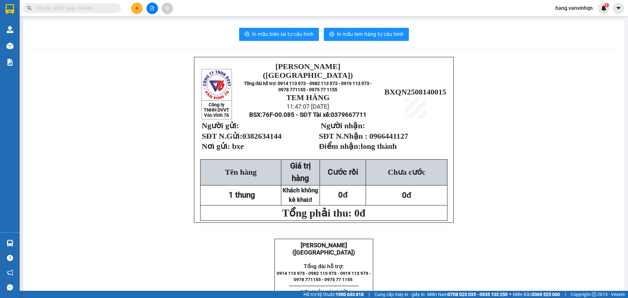
drag, startPoint x: 569, startPoint y: 136, endPoint x: 454, endPoint y: 99, distance: 120.2
click at [302, 33] on span "In mẫu biên lai tự cấu hình" at bounding box center [282, 34] width 61 height 8
click at [140, 7] on button at bounding box center [136, 8] width 11 height 11
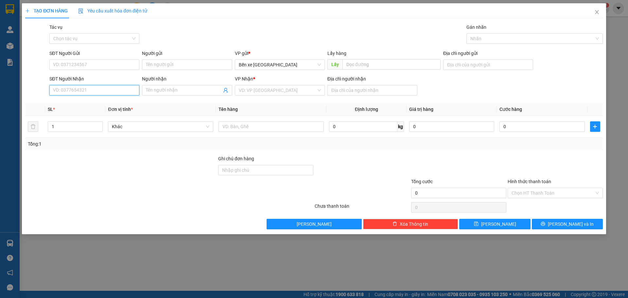
click at [97, 93] on input "SĐT Người Nhận" at bounding box center [94, 90] width 90 height 10
type input "0917476298"
click at [187, 85] on span at bounding box center [187, 90] width 90 height 10
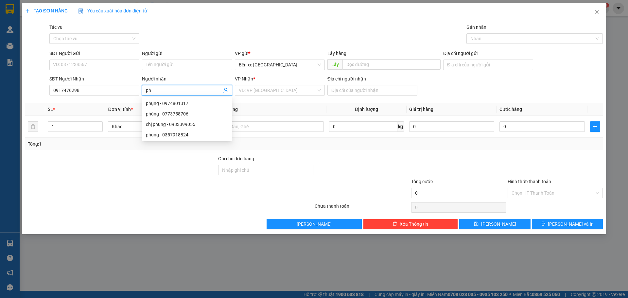
type input "p"
click at [100, 62] on input "SĐT Người Gửi" at bounding box center [94, 65] width 90 height 10
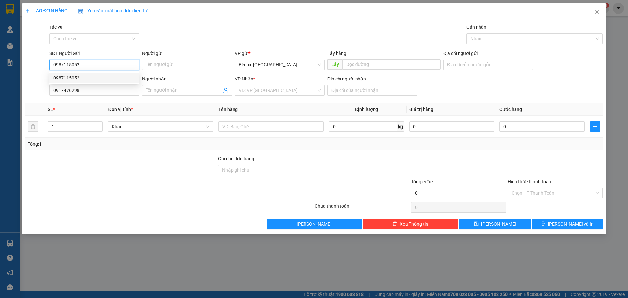
type input "0987115052"
click at [163, 43] on div "Tác vụ Chọn tác vụ Gán nhãn Nhãn" at bounding box center [326, 35] width 556 height 23
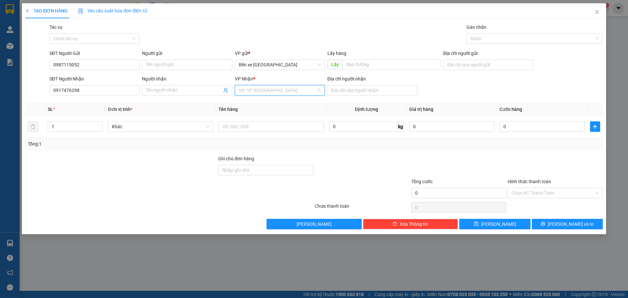
drag, startPoint x: 273, startPoint y: 93, endPoint x: 274, endPoint y: 115, distance: 22.6
click at [273, 93] on input "search" at bounding box center [277, 90] width 77 height 10
drag, startPoint x: 271, startPoint y: 122, endPoint x: 343, endPoint y: 94, distance: 76.6
click at [271, 123] on div "Bến Xe Vũng Tàu" at bounding box center [280, 124] width 82 height 7
click at [367, 94] on input "Địa chỉ người nhận" at bounding box center [372, 90] width 90 height 10
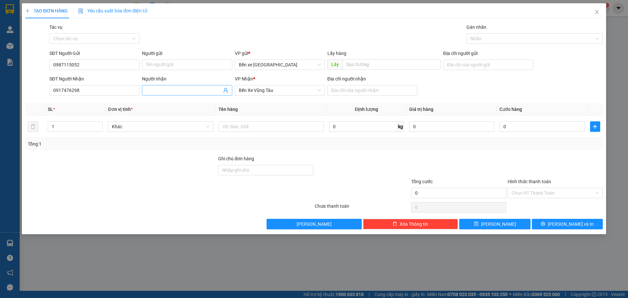
click at [186, 93] on input "Người nhận" at bounding box center [184, 90] width 76 height 7
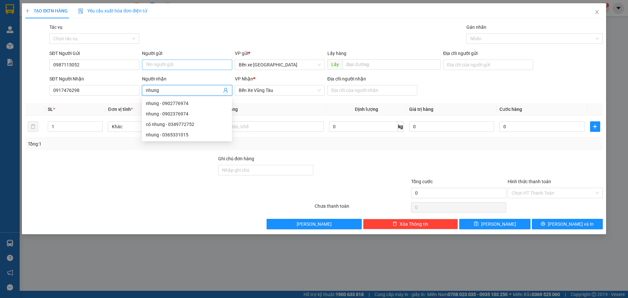
type input "nhung"
click at [187, 66] on input "Người gửi" at bounding box center [187, 65] width 90 height 10
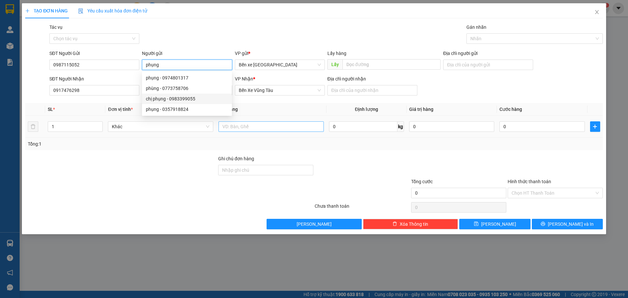
type input "phụng"
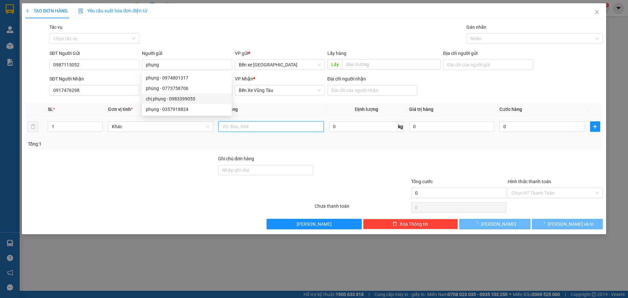
drag, startPoint x: 254, startPoint y: 127, endPoint x: 299, endPoint y: 126, distance: 44.8
click at [257, 127] on input "text" at bounding box center [270, 126] width 105 height 10
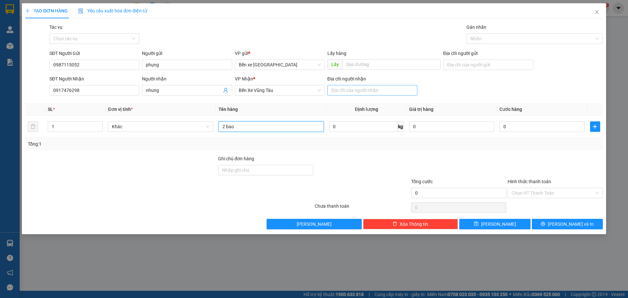
type input "2 bao"
drag, startPoint x: 376, startPoint y: 92, endPoint x: 372, endPoint y: 91, distance: 4.0
click at [376, 92] on input "Địa chỉ người nhận" at bounding box center [372, 90] width 90 height 10
type input "bình châu"
drag, startPoint x: 452, startPoint y: 62, endPoint x: 468, endPoint y: 73, distance: 19.3
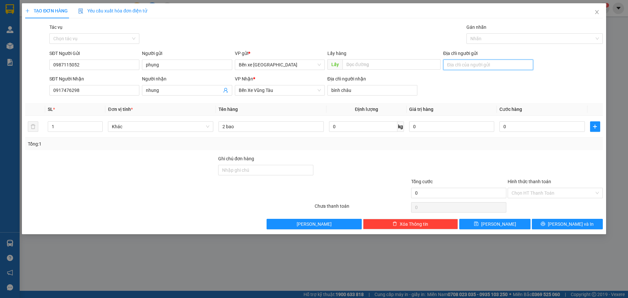
click at [463, 70] on div "Địa chỉ người gửi" at bounding box center [488, 61] width 90 height 23
type input "bxe"
drag, startPoint x: 494, startPoint y: 220, endPoint x: 489, endPoint y: 215, distance: 6.7
click at [494, 237] on div "TẠO ĐƠN HÀNG Yêu cầu xuất hóa đơn điện tử Transit Pickup Surcharge Ids Transit …" at bounding box center [314, 149] width 628 height 298
drag, startPoint x: 494, startPoint y: 229, endPoint x: 563, endPoint y: 183, distance: 82.2
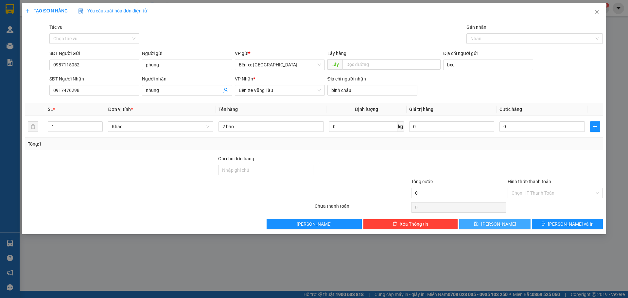
click at [494, 229] on div "TẠO ĐƠN HÀNG Yêu cầu xuất hóa đơn điện tử Transit Pickup Surcharge Ids Transit …" at bounding box center [314, 118] width 584 height 231
drag, startPoint x: 496, startPoint y: 225, endPoint x: 496, endPoint y: 229, distance: 4.3
click at [496, 229] on div "TẠO ĐƠN HÀNG Yêu cầu xuất hóa đơn điện tử Transit Pickup Surcharge Ids Transit …" at bounding box center [314, 118] width 584 height 231
click at [497, 227] on span "[PERSON_NAME]" at bounding box center [498, 223] width 35 height 7
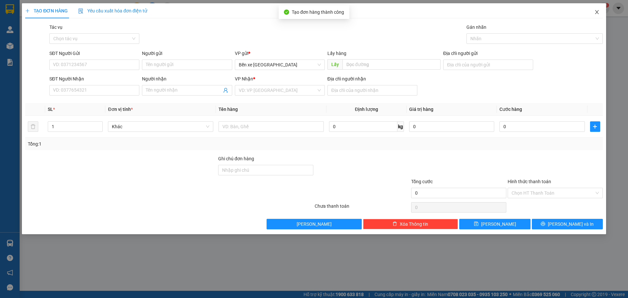
click at [597, 13] on icon "close" at bounding box center [597, 12] width 4 height 4
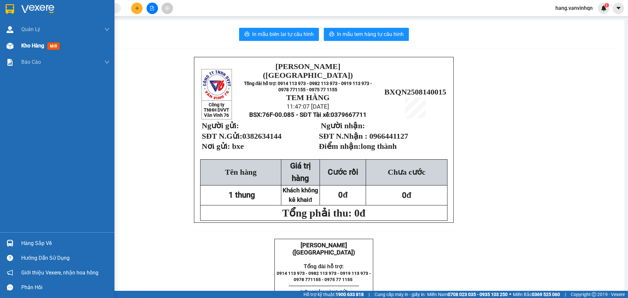
click at [13, 48] on img at bounding box center [10, 46] width 7 height 7
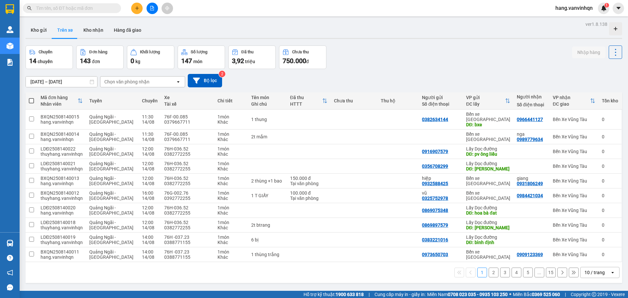
drag, startPoint x: 43, startPoint y: 27, endPoint x: 319, endPoint y: 88, distance: 282.6
click at [47, 27] on button "Kho gửi" at bounding box center [39, 30] width 26 height 16
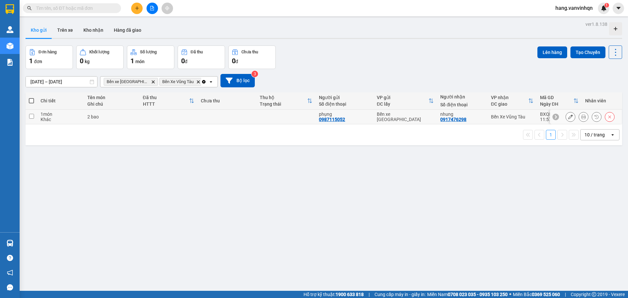
click at [341, 115] on div "phụng" at bounding box center [344, 113] width 51 height 5
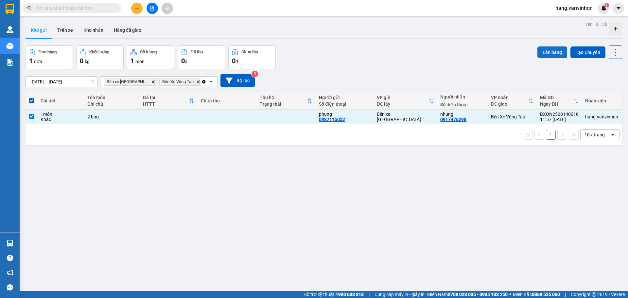
click at [540, 49] on button "Lên hàng" at bounding box center [552, 52] width 30 height 12
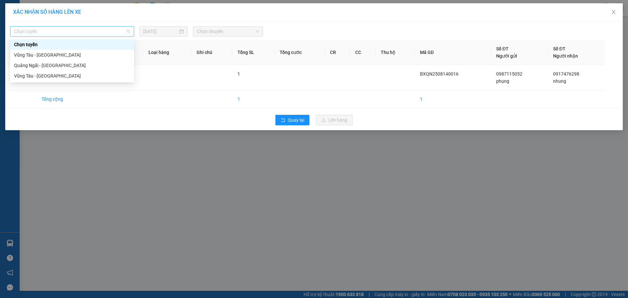
click at [99, 36] on span "Chọn tuyến" at bounding box center [72, 31] width 116 height 10
click at [78, 65] on div "Quảng Ngãi - [GEOGRAPHIC_DATA]" at bounding box center [72, 65] width 116 height 7
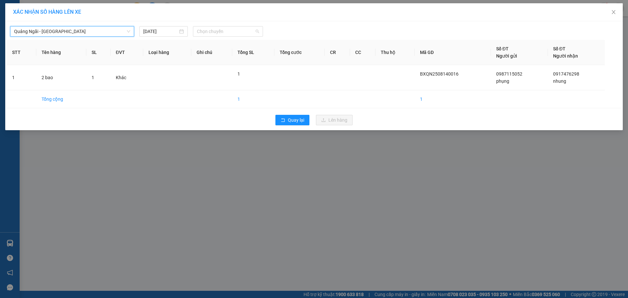
drag, startPoint x: 249, startPoint y: 34, endPoint x: 225, endPoint y: 75, distance: 47.7
click at [248, 36] on span "Chọn chuyến" at bounding box center [228, 31] width 62 height 10
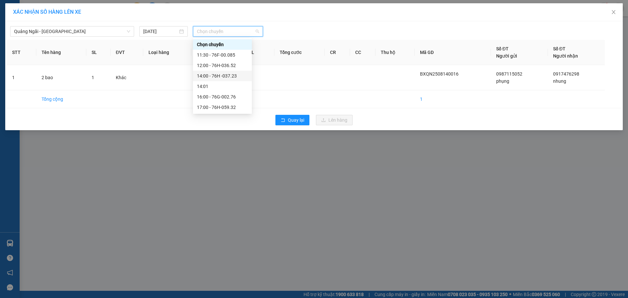
click at [224, 77] on div "14:00 - 76H -037.23" at bounding box center [222, 75] width 51 height 7
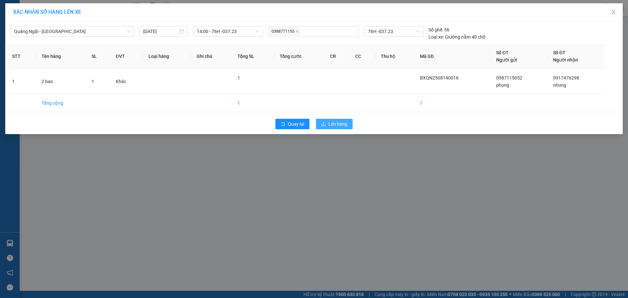
drag, startPoint x: 340, startPoint y: 122, endPoint x: 614, endPoint y: 52, distance: 283.0
click at [340, 122] on span "Lên hàng" at bounding box center [337, 123] width 19 height 7
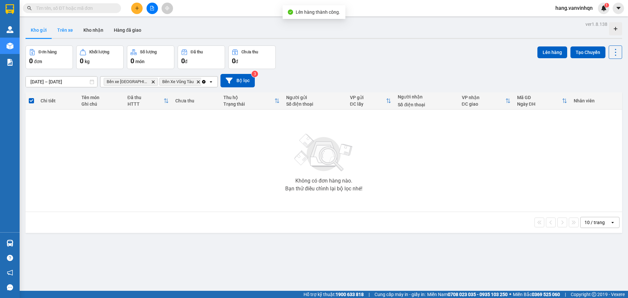
click at [70, 31] on button "Trên xe" at bounding box center [65, 30] width 26 height 16
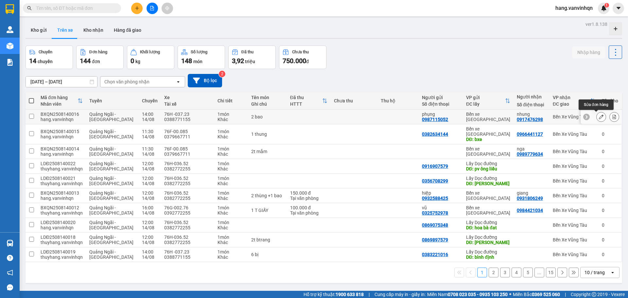
click at [596, 116] on button at bounding box center [600, 116] width 9 height 11
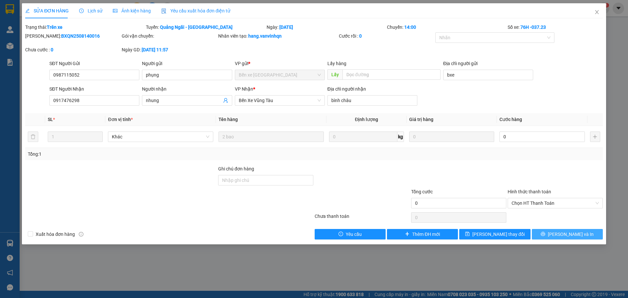
click at [549, 229] on button "[PERSON_NAME] và In" at bounding box center [567, 234] width 71 height 10
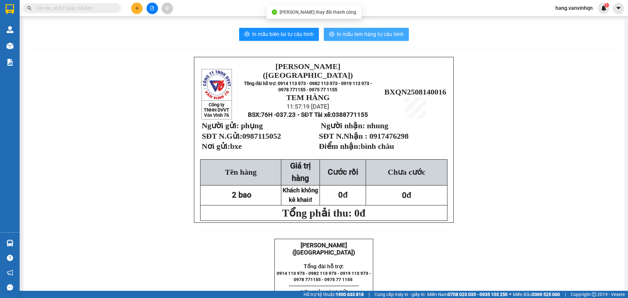
click at [368, 34] on span "In mẫu tem hàng tự cấu hình" at bounding box center [370, 34] width 67 height 8
click at [352, 30] on span "In mẫu tem hàng tự cấu hình" at bounding box center [370, 34] width 67 height 8
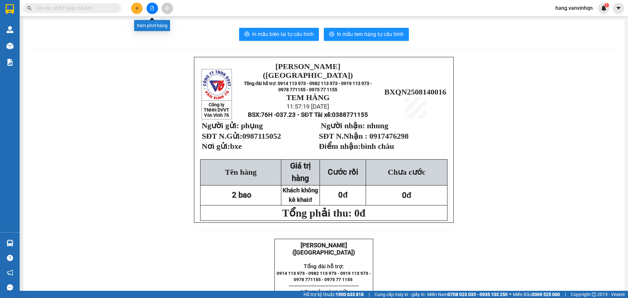
click at [146, 8] on button at bounding box center [151, 8] width 11 height 11
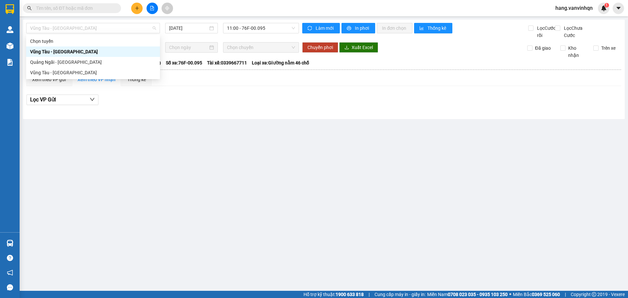
drag, startPoint x: 88, startPoint y: 31, endPoint x: 70, endPoint y: 62, distance: 36.0
click at [85, 36] on body "Kết quả tìm kiếm ( 0 ) Bộ lọc No Data hang.vanvinhqn 1 Quản [PERSON_NAME] lý kh…" at bounding box center [314, 149] width 628 height 298
click at [70, 63] on div "Quảng Ngãi - [GEOGRAPHIC_DATA]" at bounding box center [93, 62] width 126 height 7
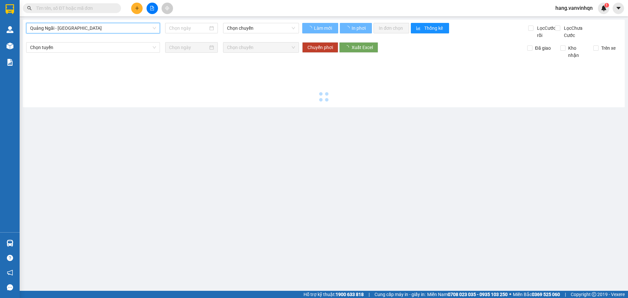
type input "[DATE]"
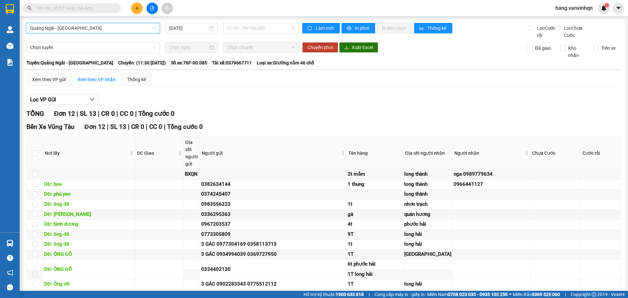
drag, startPoint x: 281, startPoint y: 30, endPoint x: 265, endPoint y: 83, distance: 54.7
click at [276, 43] on body "Kết quả tìm kiếm ( 0 ) Bộ lọc No Data hang.vanvinhqn 1 Quản [PERSON_NAME] lý kh…" at bounding box center [314, 149] width 628 height 298
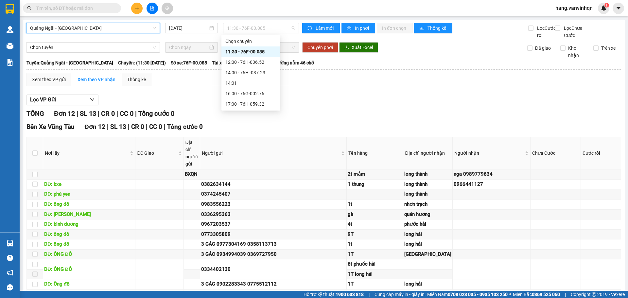
drag, startPoint x: 252, startPoint y: 50, endPoint x: 254, endPoint y: 56, distance: 6.3
click at [253, 50] on div "11:30 - 76F-00.085" at bounding box center [250, 51] width 51 height 7
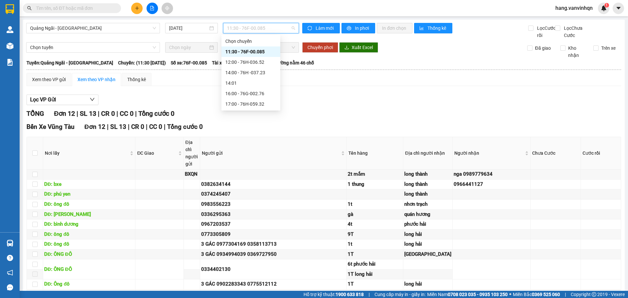
click at [267, 27] on span "11:30 - 76F-00.085" at bounding box center [261, 28] width 68 height 10
click at [255, 62] on div "12:00 - 76H-036.52" at bounding box center [250, 62] width 51 height 7
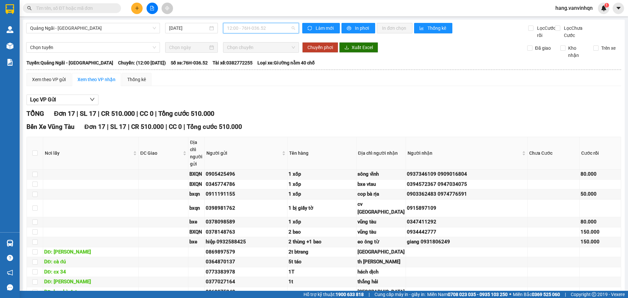
drag, startPoint x: 265, startPoint y: 28, endPoint x: 264, endPoint y: 98, distance: 70.0
click at [265, 33] on div "12:00 - 76H-036.52" at bounding box center [261, 28] width 76 height 10
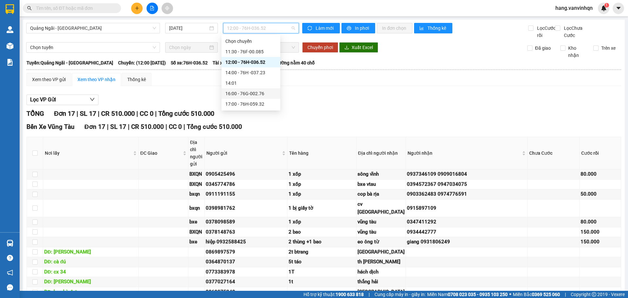
click at [260, 91] on div "16:00 - 76G-002.76" at bounding box center [250, 93] width 51 height 7
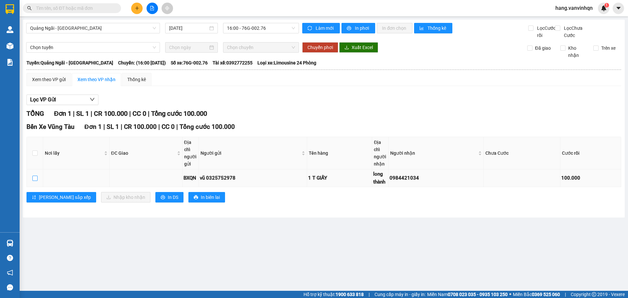
click at [32, 181] on input "checkbox" at bounding box center [34, 178] width 5 height 5
checkbox input "true"
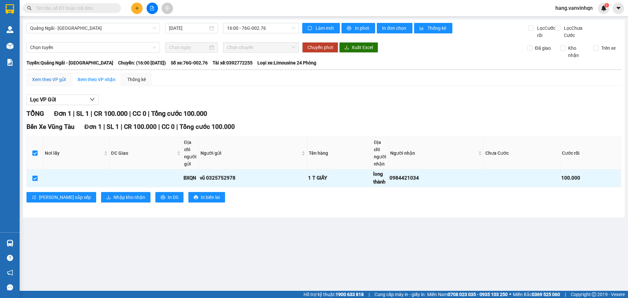
click at [56, 83] on div "Xem theo VP gửi" at bounding box center [49, 79] width 34 height 7
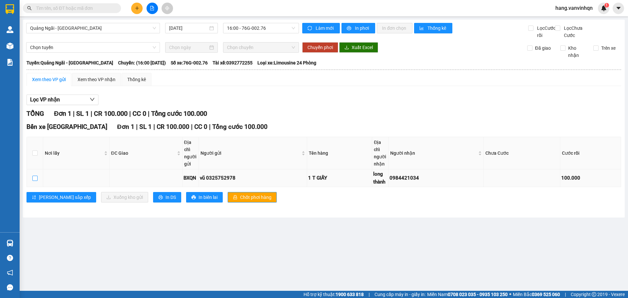
click at [36, 181] on input "checkbox" at bounding box center [34, 178] width 5 height 5
checkbox input "true"
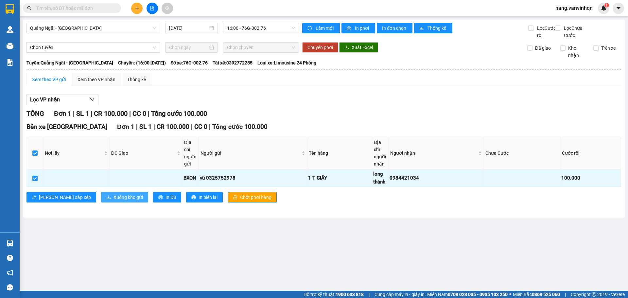
click at [113, 201] on span "Xuống kho gửi" at bounding box center [127, 197] width 29 height 7
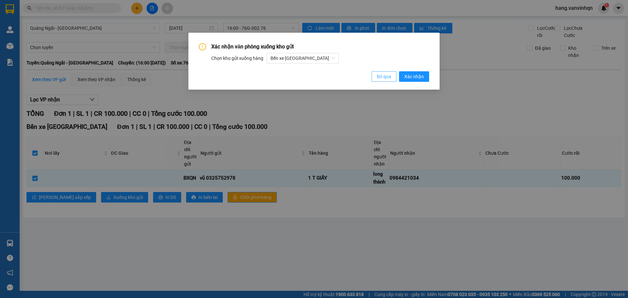
click at [379, 72] on button "Bỏ qua" at bounding box center [383, 76] width 25 height 10
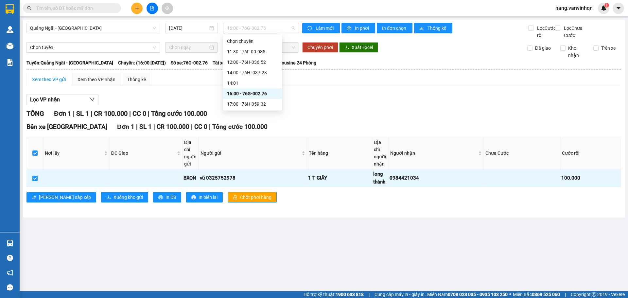
drag, startPoint x: 278, startPoint y: 29, endPoint x: 265, endPoint y: 49, distance: 23.9
click at [278, 29] on span "16:00 - 76G-002.76" at bounding box center [261, 28] width 68 height 10
click at [265, 51] on div "11:30 - 76F-00.085" at bounding box center [252, 51] width 51 height 7
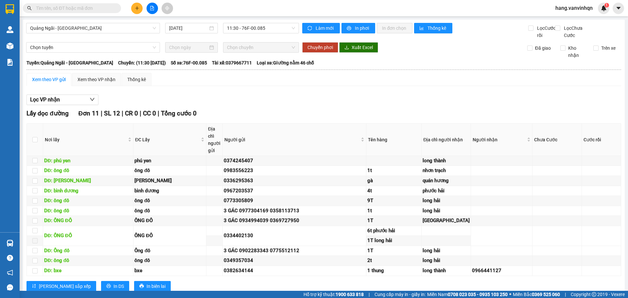
checkbox input "true"
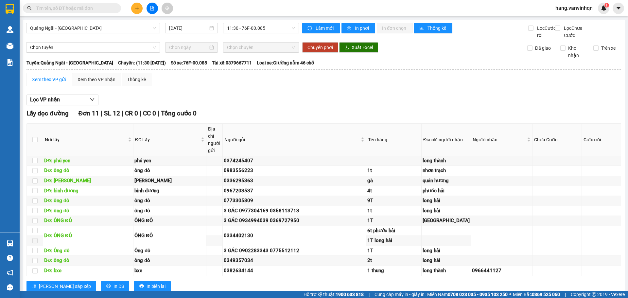
checkbox input "true"
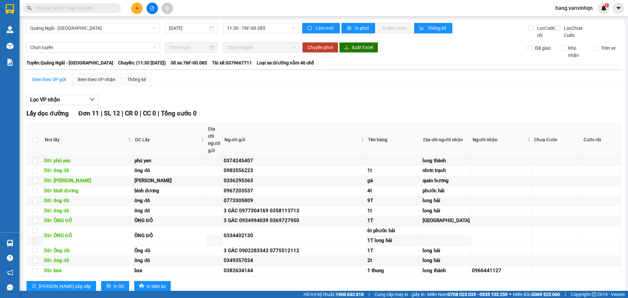
checkbox input "true"
checkbox input "false"
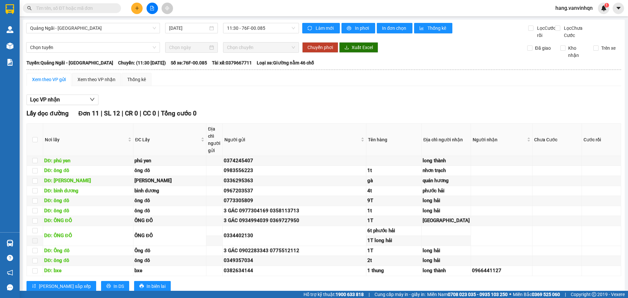
checkbox input "false"
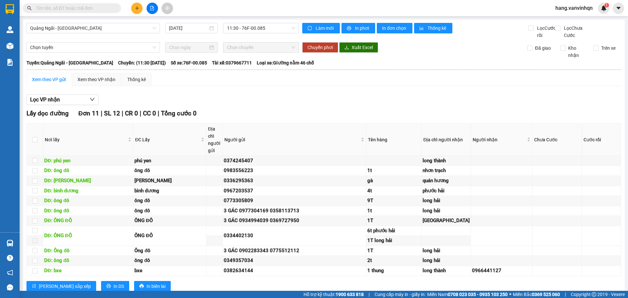
checkbox input "false"
drag, startPoint x: 176, startPoint y: 266, endPoint x: 143, endPoint y: 268, distance: 32.8
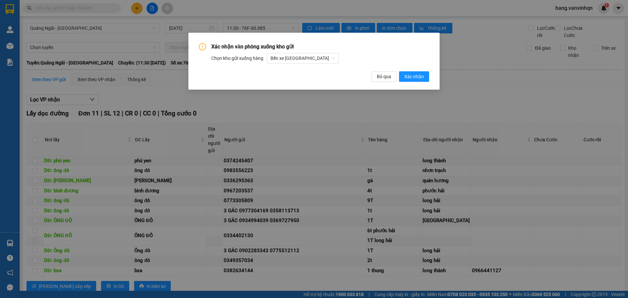
click at [414, 70] on div "Xác nhận văn phòng xuống kho gửi Chọn kho gửi xuống hàng Bến xe [GEOGRAPHIC_DAT…" at bounding box center [314, 62] width 230 height 39
click at [412, 78] on span "Xác nhận" at bounding box center [414, 76] width 20 height 7
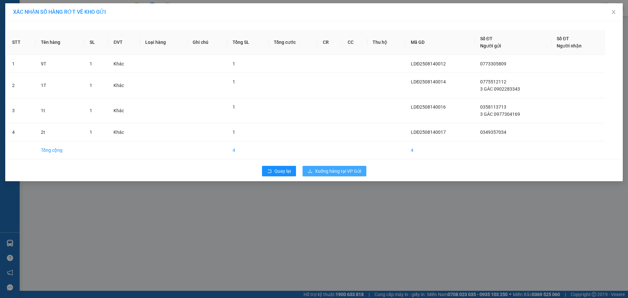
click at [338, 171] on span "Xuống hàng tại VP Gửi" at bounding box center [338, 170] width 46 height 7
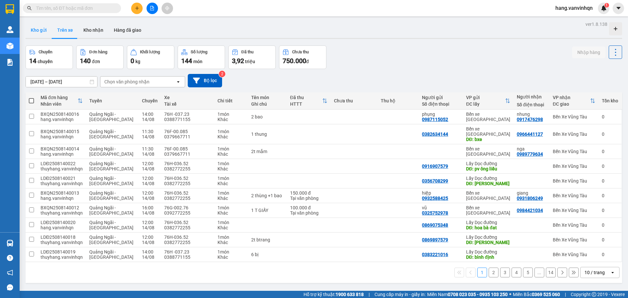
click at [34, 31] on button "Kho gửi" at bounding box center [39, 30] width 26 height 16
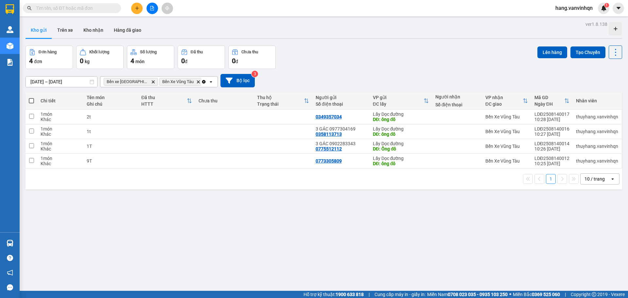
click at [31, 100] on span at bounding box center [31, 100] width 5 height 5
click at [31, 97] on input "checkbox" at bounding box center [31, 97] width 0 height 0
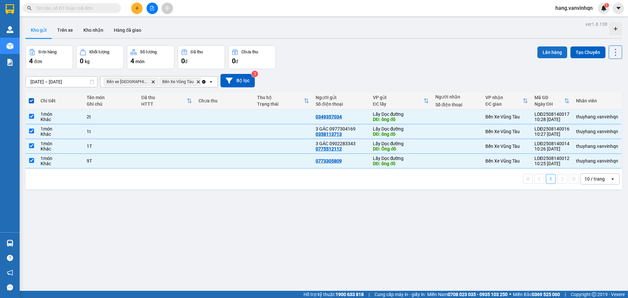
click at [549, 54] on button "Lên hàng" at bounding box center [552, 52] width 30 height 12
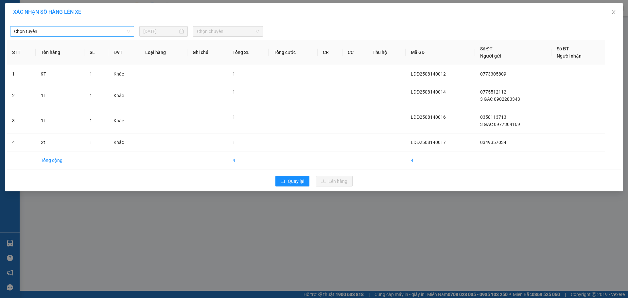
click at [50, 34] on div "Chọn tuyến [DATE] Chọn chuyến STT Tên hàng SL ĐVT Loại hàng Ghi chú Tổng SL Tổn…" at bounding box center [313, 106] width 617 height 170
click at [50, 34] on span "Chọn tuyến" at bounding box center [72, 31] width 116 height 10
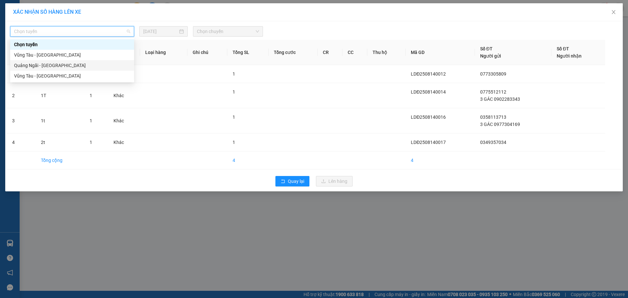
click at [40, 68] on div "Quảng Ngãi - [GEOGRAPHIC_DATA]" at bounding box center [72, 65] width 116 height 7
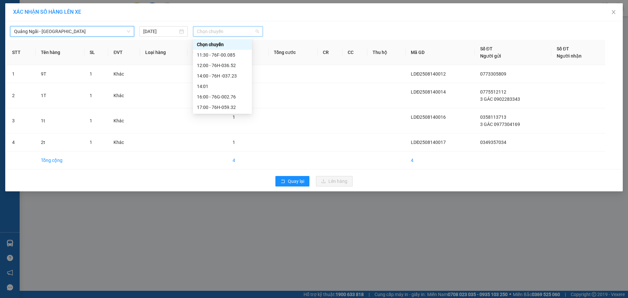
drag, startPoint x: 201, startPoint y: 31, endPoint x: 343, endPoint y: 92, distance: 154.4
click at [204, 31] on span "Chọn chuyến" at bounding box center [228, 31] width 62 height 10
click at [232, 74] on div "14:00 - 76H -037.23" at bounding box center [222, 75] width 51 height 7
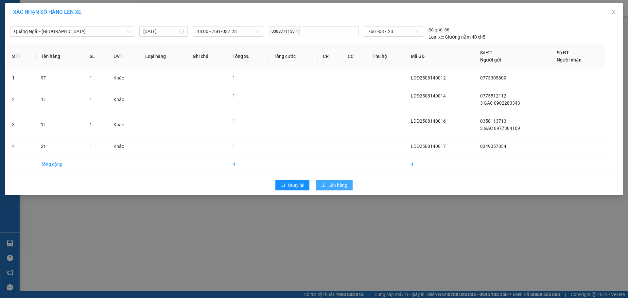
click at [328, 185] on button "Lên hàng" at bounding box center [334, 185] width 37 height 10
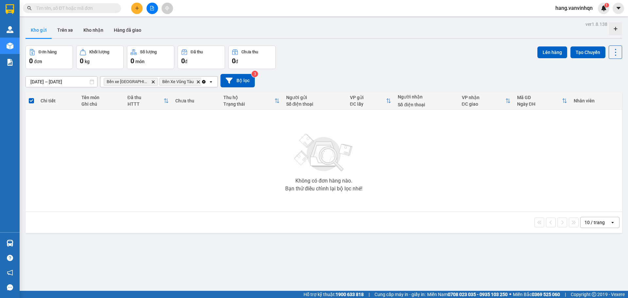
click at [153, 9] on icon "file-add" at bounding box center [152, 8] width 5 height 5
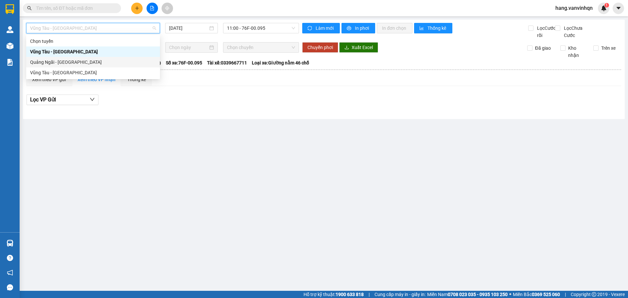
click at [51, 66] on div "Quảng Ngãi - [GEOGRAPHIC_DATA]" at bounding box center [93, 62] width 134 height 10
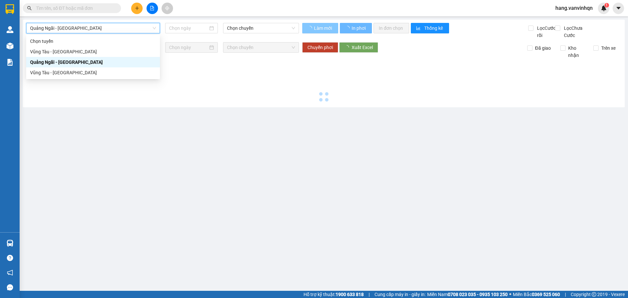
type input "[DATE]"
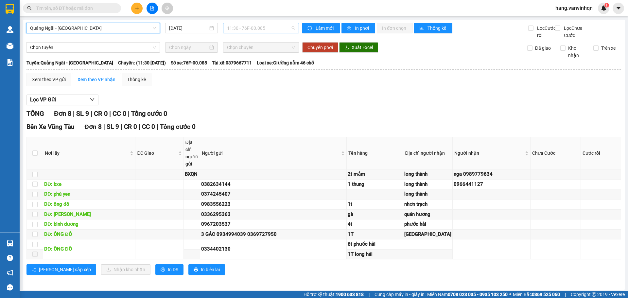
click at [281, 30] on span "11:30 - 76F-00.085" at bounding box center [261, 28] width 68 height 10
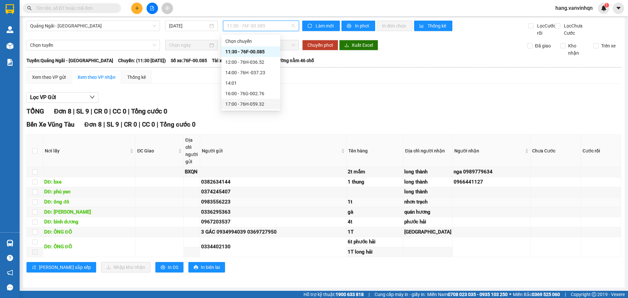
scroll to position [63, 0]
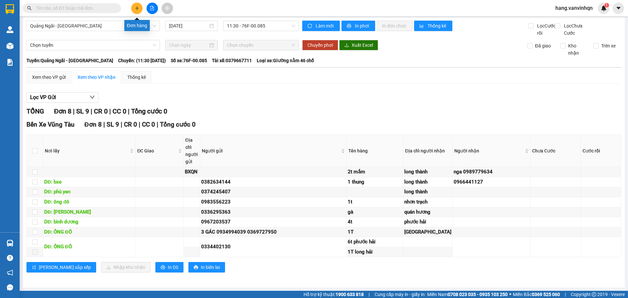
click at [138, 10] on icon "plus" at bounding box center [137, 8] width 5 height 5
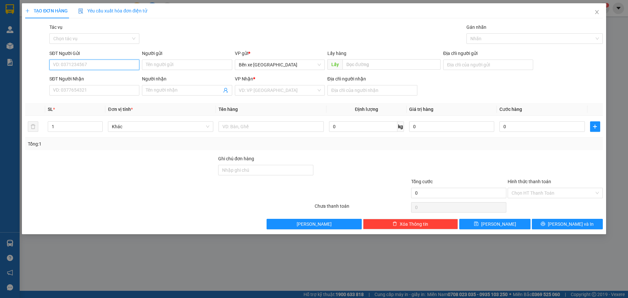
click at [106, 63] on input "SĐT Người Gửi" at bounding box center [94, 65] width 90 height 10
type input "0982727577"
click at [70, 77] on div "0982727577" at bounding box center [94, 77] width 82 height 7
type input "BXQN"
type input "0915772877"
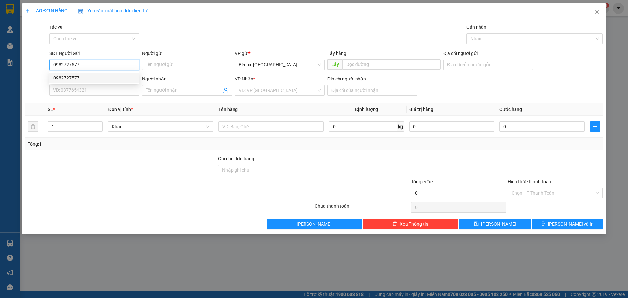
type input "bà tô"
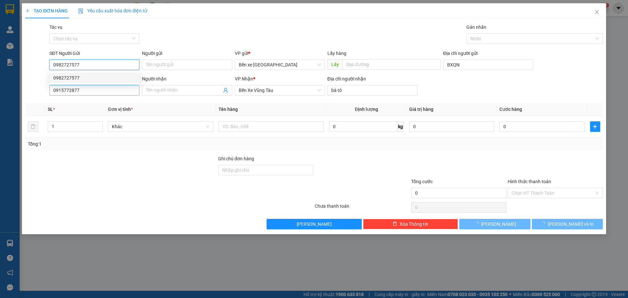
type input "200.000"
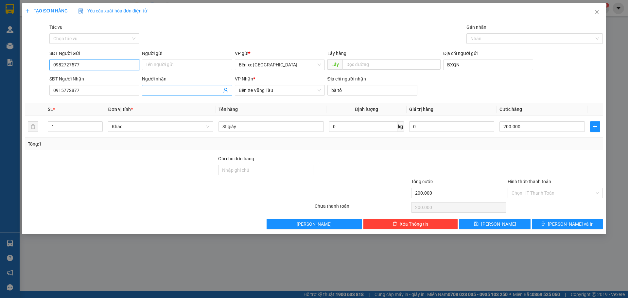
type input "0982727577"
click at [181, 94] on span at bounding box center [187, 90] width 90 height 10
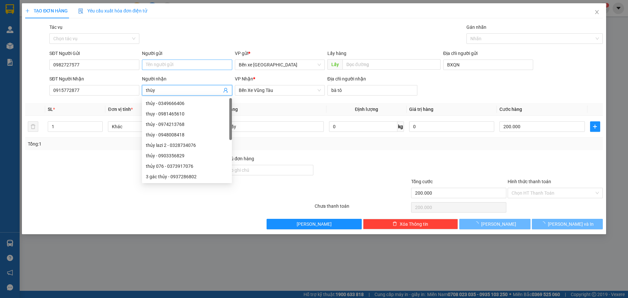
type input "thùy"
click at [178, 68] on input "Người gửi" at bounding box center [187, 65] width 90 height 10
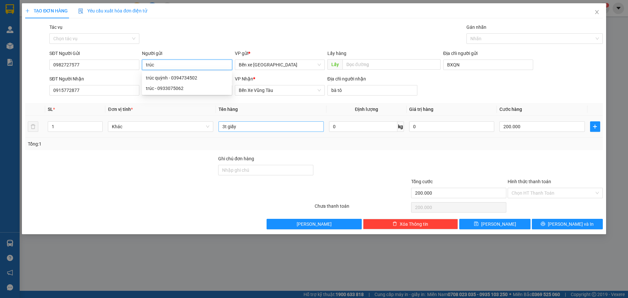
type input "trúc"
click at [293, 131] on input "3t giấy" at bounding box center [270, 126] width 105 height 10
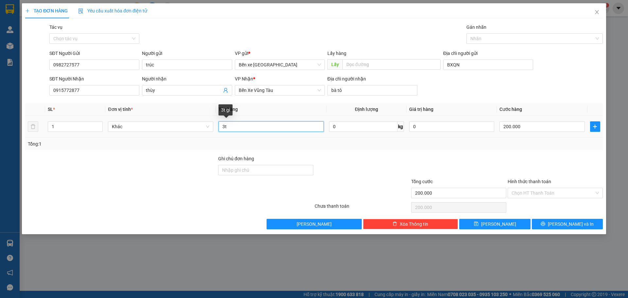
type input "3"
type input "1 xốp + 1 giấy"
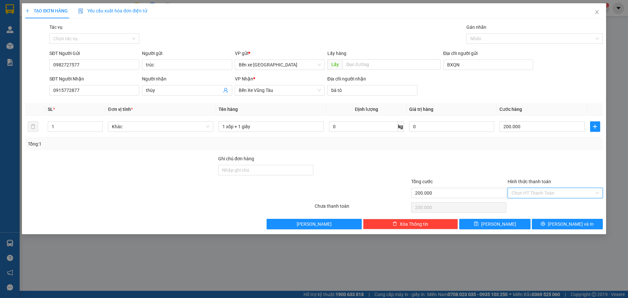
click at [537, 195] on input "Hình thức thanh toán" at bounding box center [552, 193] width 83 height 10
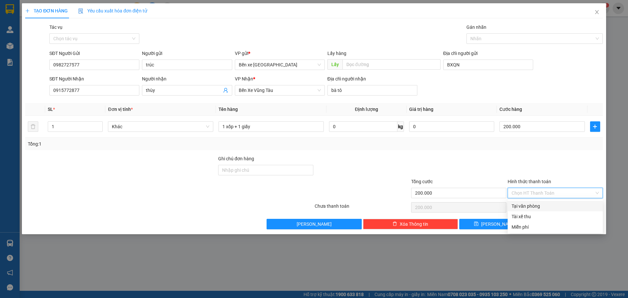
drag, startPoint x: 534, startPoint y: 204, endPoint x: 536, endPoint y: 234, distance: 30.2
click at [534, 207] on div "Tại văn phòng" at bounding box center [554, 205] width 87 height 7
type input "0"
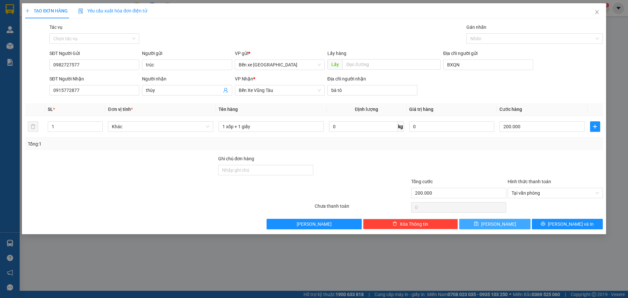
click at [506, 227] on button "[PERSON_NAME]" at bounding box center [494, 224] width 71 height 10
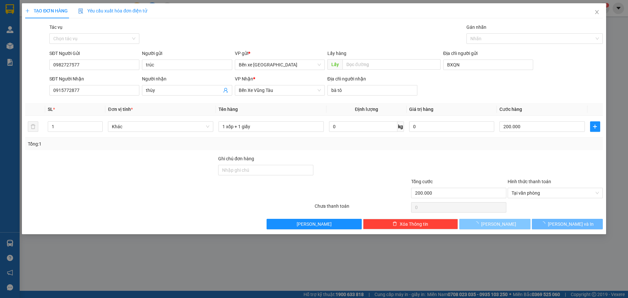
type input "0"
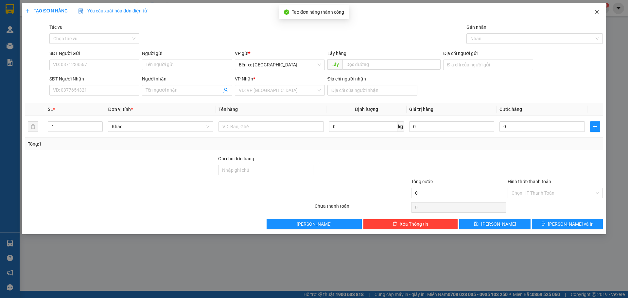
click at [596, 13] on icon "close" at bounding box center [597, 12] width 4 height 4
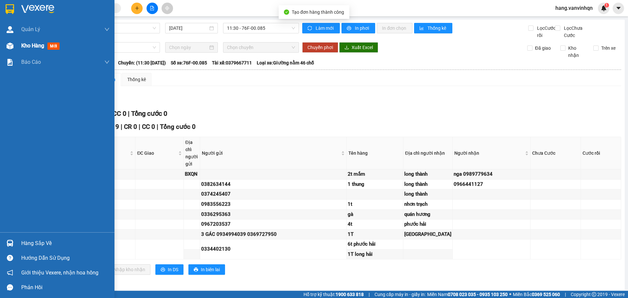
click at [34, 46] on span "Kho hàng" at bounding box center [32, 46] width 23 height 6
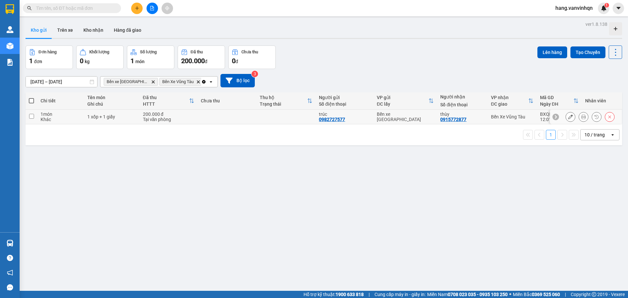
drag, startPoint x: 166, startPoint y: 120, endPoint x: 306, endPoint y: 88, distance: 143.6
click at [175, 119] on div "Tại văn phòng" at bounding box center [168, 119] width 51 height 5
checkbox input "true"
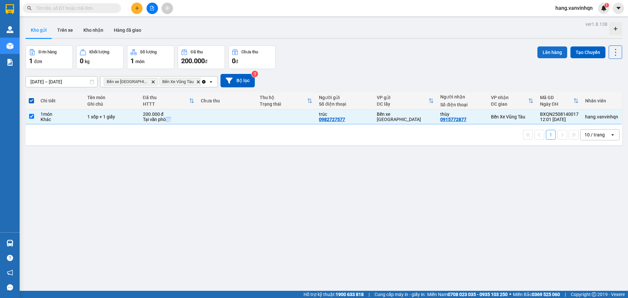
click at [554, 52] on button "Lên hàng" at bounding box center [552, 52] width 30 height 12
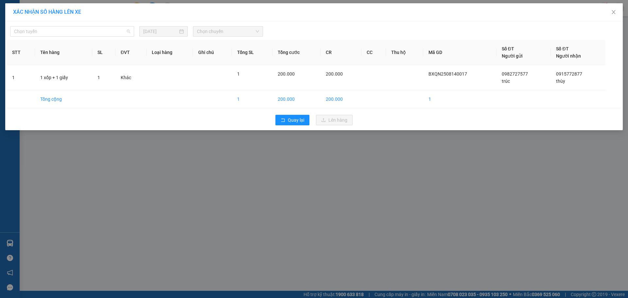
drag, startPoint x: 107, startPoint y: 31, endPoint x: 41, endPoint y: 56, distance: 69.8
click at [107, 32] on span "Chọn tuyến" at bounding box center [72, 31] width 116 height 10
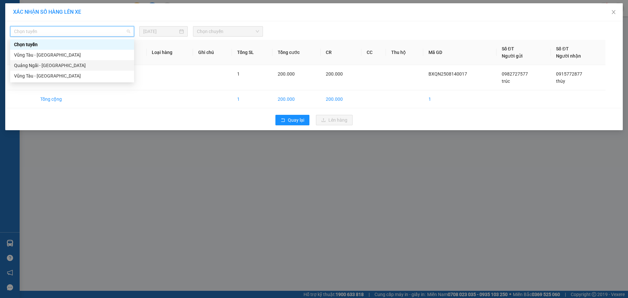
click at [35, 65] on div "Quảng Ngãi - [GEOGRAPHIC_DATA]" at bounding box center [72, 65] width 116 height 7
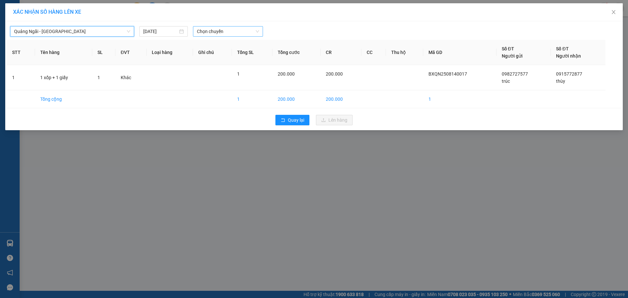
click at [214, 36] on span "Chọn chuyến" at bounding box center [228, 31] width 62 height 10
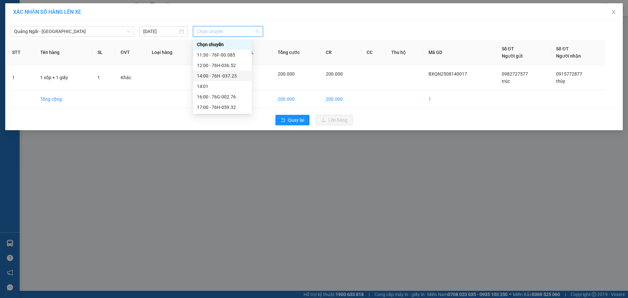
drag, startPoint x: 224, startPoint y: 75, endPoint x: 359, endPoint y: 138, distance: 148.8
click at [229, 79] on div "14:00 - 76H -037.23" at bounding box center [222, 75] width 51 height 7
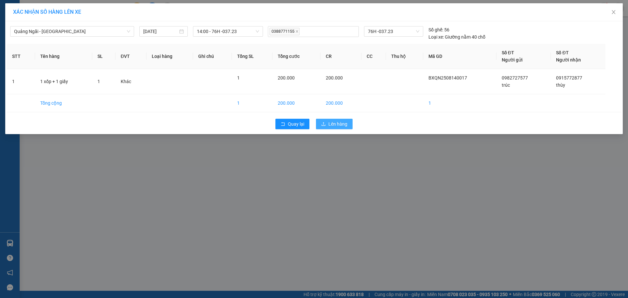
click at [341, 126] on span "Lên hàng" at bounding box center [337, 123] width 19 height 7
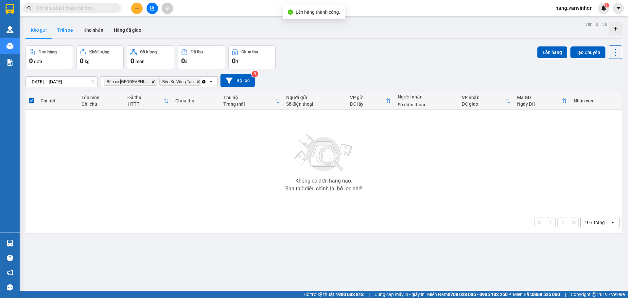
click at [72, 33] on button "Trên xe" at bounding box center [65, 30] width 26 height 16
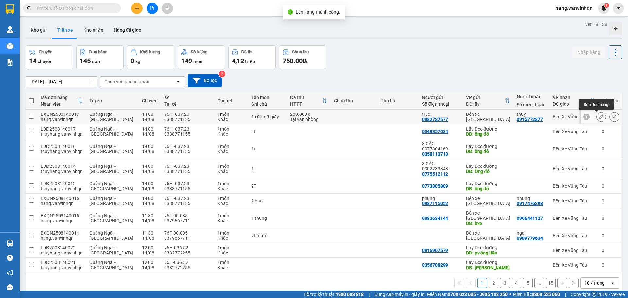
click at [599, 118] on icon at bounding box center [601, 116] width 5 height 5
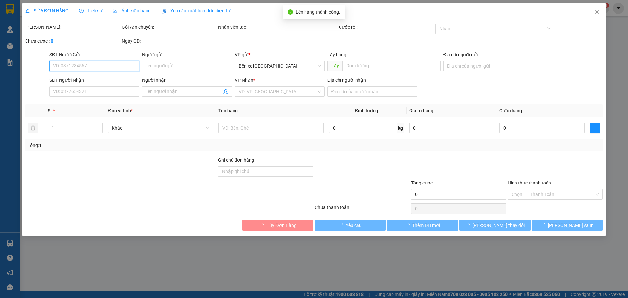
type input "0982727577"
type input "trúc"
type input "BXQN"
type input "0915772877"
type input "thùy"
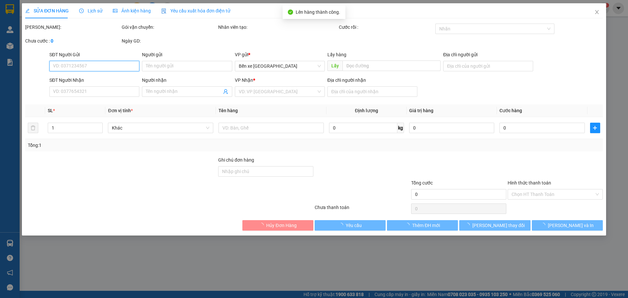
type input "bà tô"
type input "200.000"
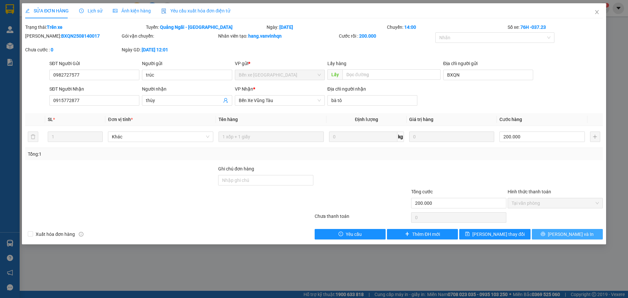
click at [564, 237] on span "[PERSON_NAME] và In" at bounding box center [571, 234] width 46 height 7
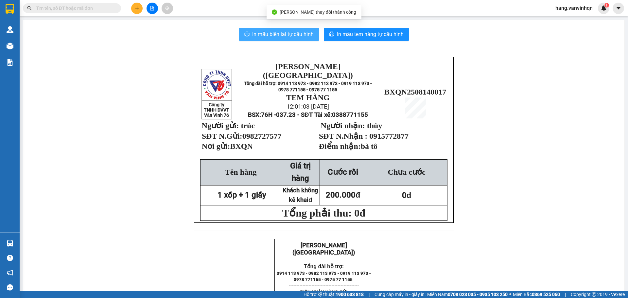
click at [291, 37] on span "In mẫu biên lai tự cấu hình" at bounding box center [282, 34] width 61 height 8
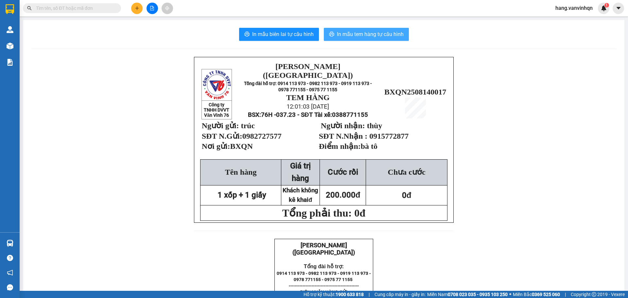
drag, startPoint x: 351, startPoint y: 36, endPoint x: 344, endPoint y: 39, distance: 7.3
click at [351, 36] on span "In mẫu tem hàng tự cấu hình" at bounding box center [370, 34] width 67 height 8
click at [393, 34] on span "In mẫu tem hàng tự cấu hình" at bounding box center [370, 34] width 67 height 8
drag, startPoint x: 366, startPoint y: 194, endPoint x: 388, endPoint y: 181, distance: 26.0
click at [366, 195] on p "0đ" at bounding box center [406, 195] width 80 height 9
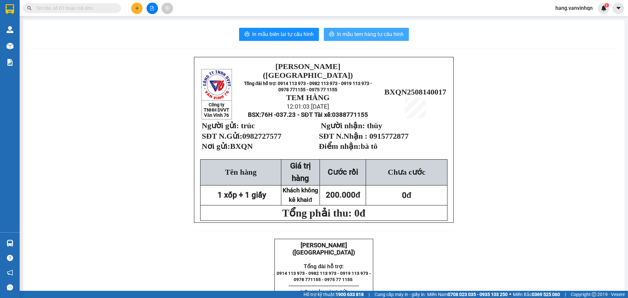
click at [371, 35] on span "In mẫu tem hàng tự cấu hình" at bounding box center [370, 34] width 67 height 8
click at [153, 6] on icon "file-add" at bounding box center [152, 8] width 5 height 5
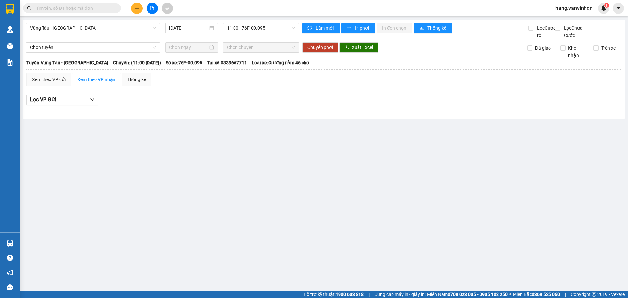
drag, startPoint x: 276, startPoint y: 29, endPoint x: 269, endPoint y: 34, distance: 8.0
click at [273, 32] on span "11:00 - 76F-00.095" at bounding box center [261, 28] width 68 height 10
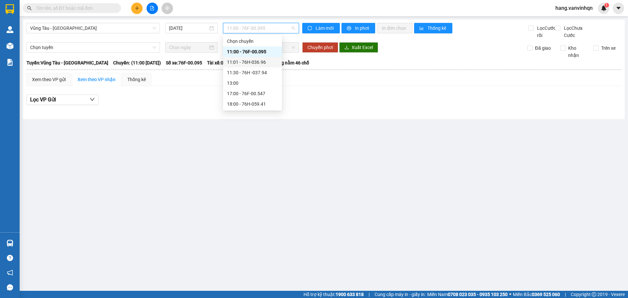
click at [246, 60] on div "11:01 - 76H-036.96" at bounding box center [252, 62] width 51 height 7
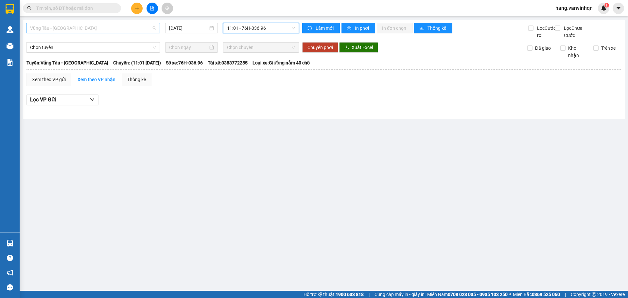
click at [100, 32] on span "Vũng Tàu - [GEOGRAPHIC_DATA]" at bounding box center [93, 28] width 126 height 10
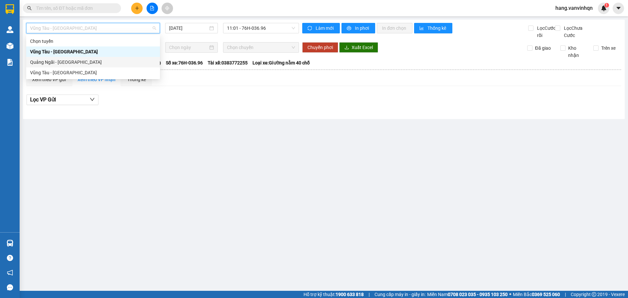
click at [104, 62] on div "Quảng Ngãi - [GEOGRAPHIC_DATA]" at bounding box center [93, 62] width 126 height 7
type input "[DATE]"
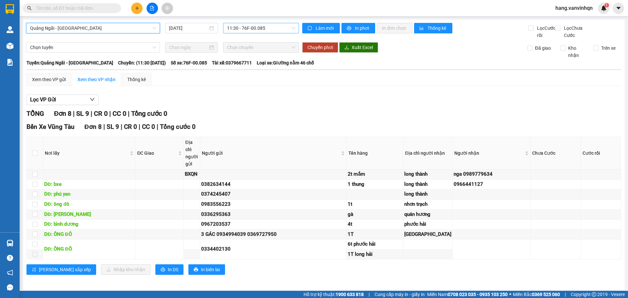
click at [278, 27] on span "11:30 - 76F-00.085" at bounding box center [261, 28] width 68 height 10
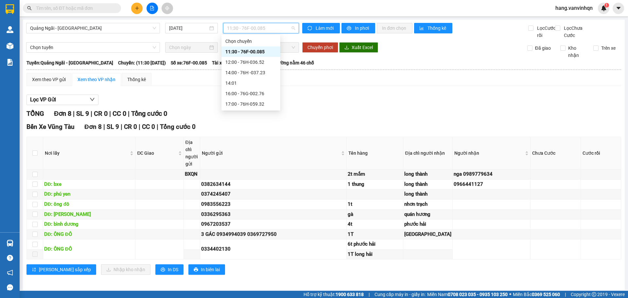
drag, startPoint x: 252, startPoint y: 63, endPoint x: 255, endPoint y: 52, distance: 11.0
click at [255, 52] on div "Chọn chuyến 11:30 - 76F-00.085 12:00 - 76H-036.52 14:00 - 76H -037.23 14:01 16:…" at bounding box center [250, 72] width 59 height 73
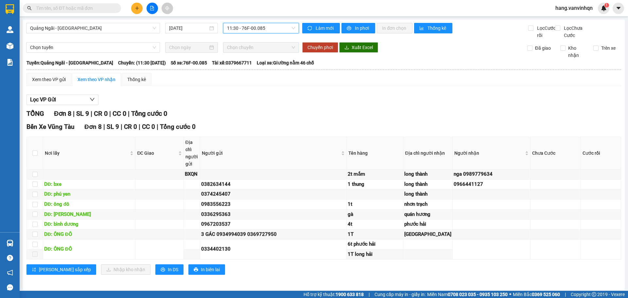
click at [272, 30] on span "11:30 - 76F-00.085" at bounding box center [261, 28] width 68 height 10
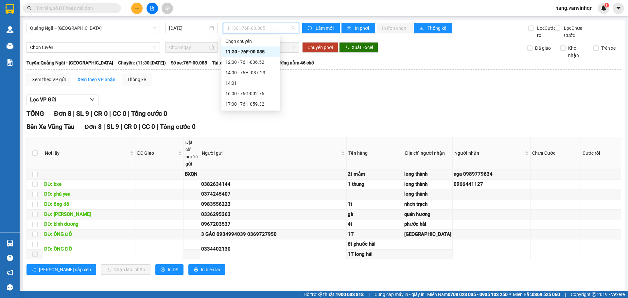
click at [266, 55] on div "11:30 - 76F-00.085" at bounding box center [250, 51] width 51 height 7
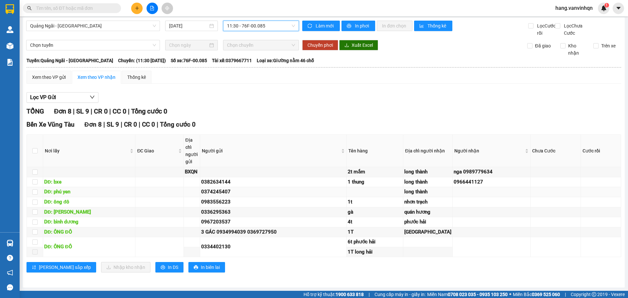
scroll to position [63, 0]
click at [43, 74] on div "Xem theo VP gửi" at bounding box center [49, 77] width 34 height 7
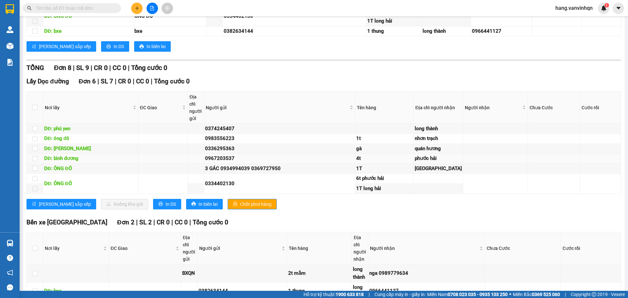
scroll to position [260, 0]
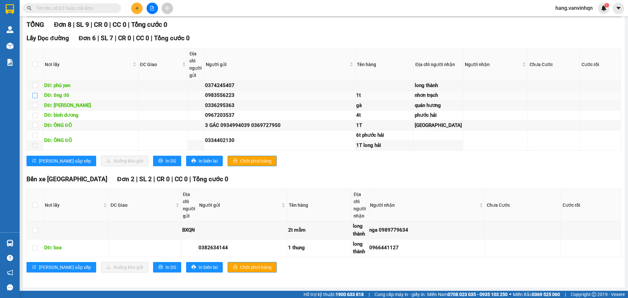
click at [34, 98] on input "checkbox" at bounding box center [34, 95] width 5 height 5
checkbox input "true"
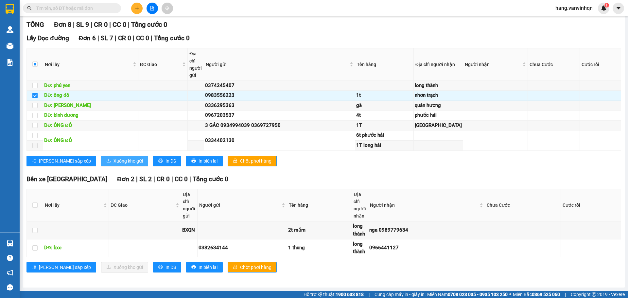
click at [113, 164] on span "Xuống kho gửi" at bounding box center [127, 160] width 29 height 7
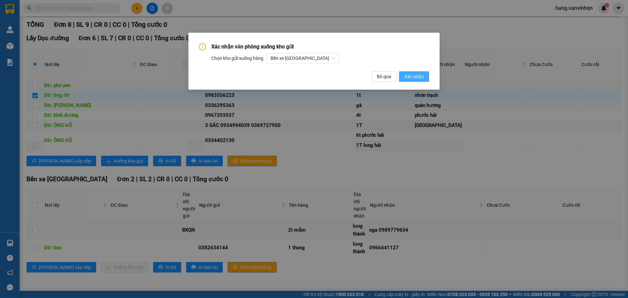
click at [415, 75] on span "Xác nhận" at bounding box center [414, 76] width 20 height 7
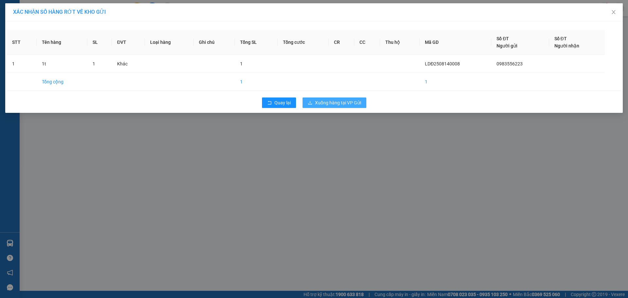
click at [359, 103] on span "Xuống hàng tại VP Gửi" at bounding box center [338, 102] width 46 height 7
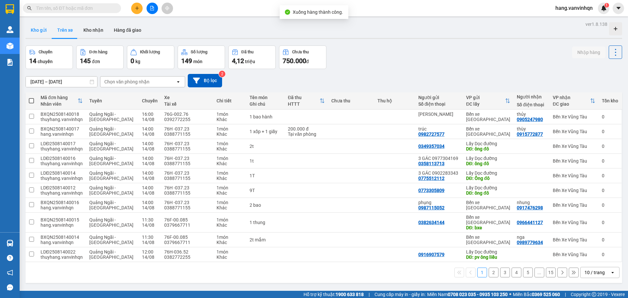
click at [40, 28] on button "Kho gửi" at bounding box center [39, 30] width 26 height 16
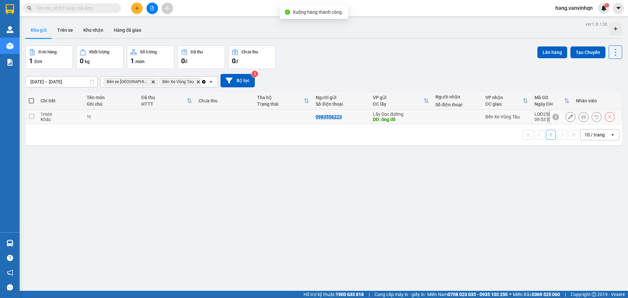
drag, startPoint x: 299, startPoint y: 120, endPoint x: 442, endPoint y: 88, distance: 147.3
click at [303, 119] on td at bounding box center [283, 117] width 59 height 15
checkbox input "true"
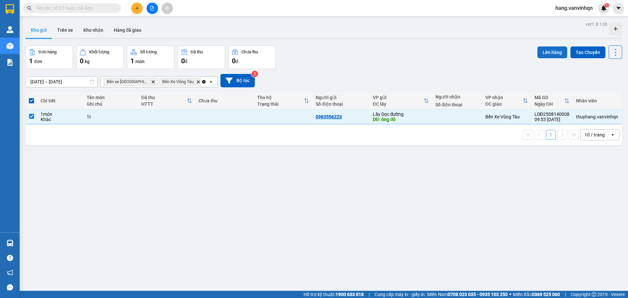
click at [555, 49] on button "Lên hàng" at bounding box center [552, 52] width 30 height 12
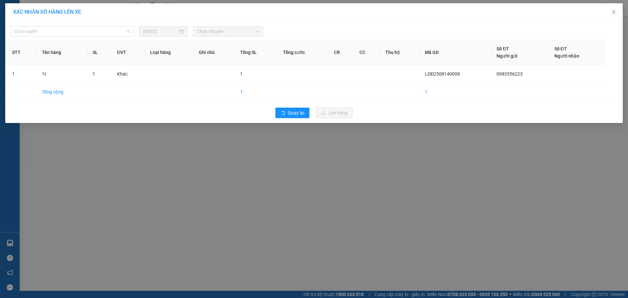
drag, startPoint x: 57, startPoint y: 29, endPoint x: 41, endPoint y: 70, distance: 43.5
click at [58, 31] on span "Chọn tuyến" at bounding box center [72, 31] width 116 height 10
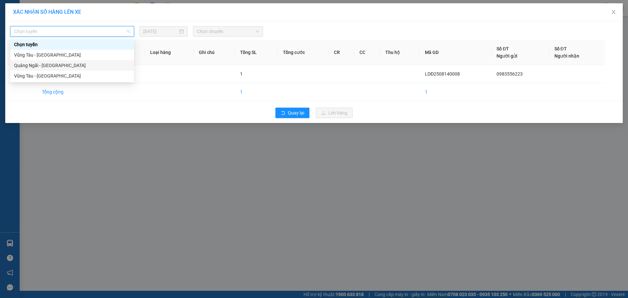
click at [41, 70] on div "Quảng Ngãi - [GEOGRAPHIC_DATA]" at bounding box center [72, 65] width 124 height 10
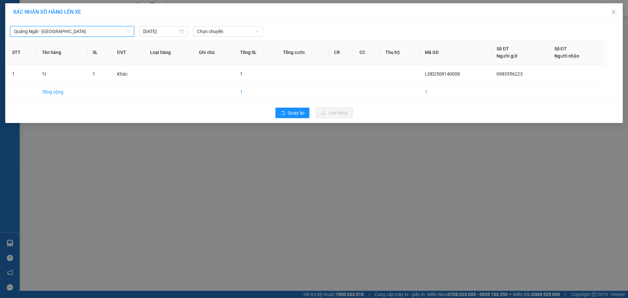
click at [215, 45] on body "Kết quả tìm kiếm ( 0 ) Bộ lọc No Data hang.vanvinhqn 1 Quản Lý Quản lý khách hà…" at bounding box center [314, 149] width 628 height 298
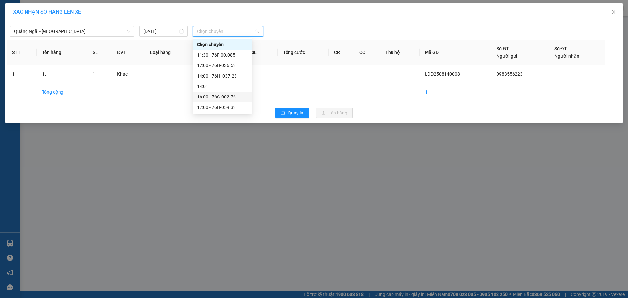
click at [232, 97] on div "16:00 - 76G-002.76" at bounding box center [222, 96] width 51 height 7
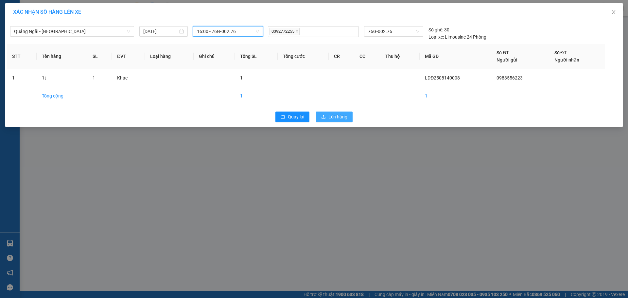
drag, startPoint x: 332, startPoint y: 118, endPoint x: 329, endPoint y: 118, distance: 3.3
click at [332, 118] on span "Lên hàng" at bounding box center [337, 116] width 19 height 7
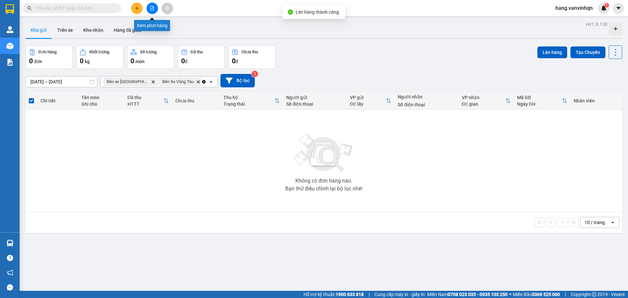
click at [153, 9] on icon "file-add" at bounding box center [152, 8] width 5 height 5
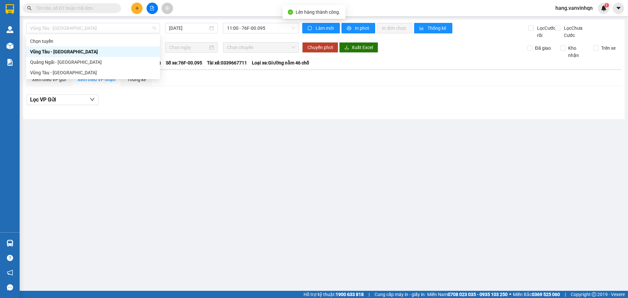
drag, startPoint x: 54, startPoint y: 29, endPoint x: 43, endPoint y: 64, distance: 36.3
click at [51, 35] on body "Kết quả tìm kiếm ( 0 ) Bộ lọc No Data hang.vanvinhqn 1 Quản Lý Quản lý khách hà…" at bounding box center [314, 149] width 628 height 298
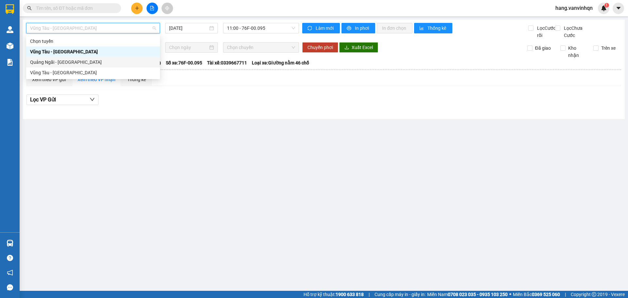
click at [43, 64] on div "Quảng Ngãi - [GEOGRAPHIC_DATA]" at bounding box center [93, 62] width 126 height 7
type input "[DATE]"
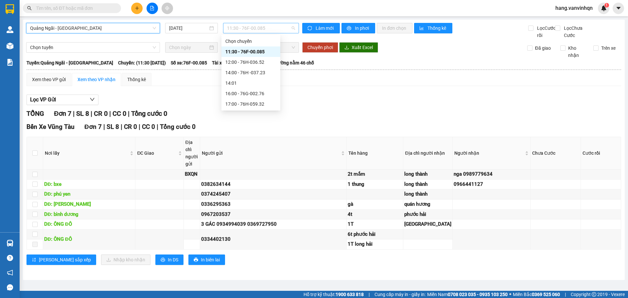
click at [270, 32] on span "11:30 - 76F-00.085" at bounding box center [261, 28] width 68 height 10
click at [253, 50] on div "11:30 - 76F-00.085" at bounding box center [250, 51] width 51 height 7
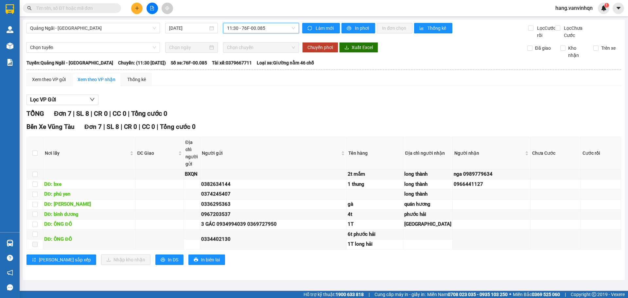
scroll to position [33, 0]
click at [395, 170] on div "2t mắm" at bounding box center [375, 174] width 54 height 8
click at [386, 170] on div "2t mắm" at bounding box center [375, 174] width 54 height 8
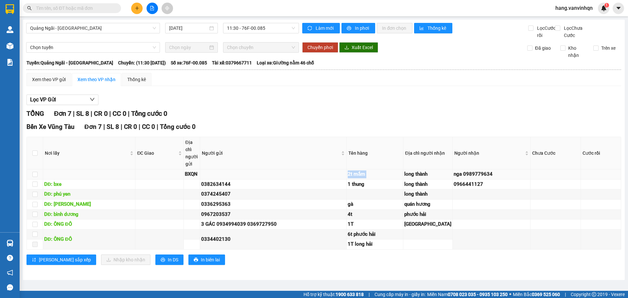
click at [385, 170] on div "2t mắm" at bounding box center [375, 174] width 54 height 8
click at [35, 172] on input "checkbox" at bounding box center [34, 174] width 5 height 5
checkbox input "true"
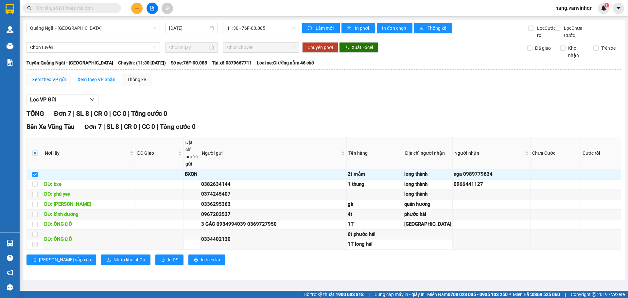
click at [40, 76] on div "Xem theo VP gửi" at bounding box center [49, 79] width 34 height 7
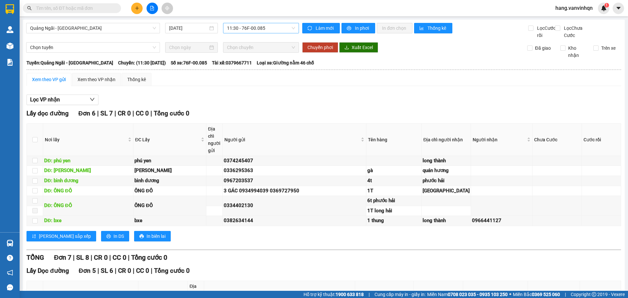
click at [263, 30] on span "11:30 - 76F-00.085" at bounding box center [261, 28] width 68 height 10
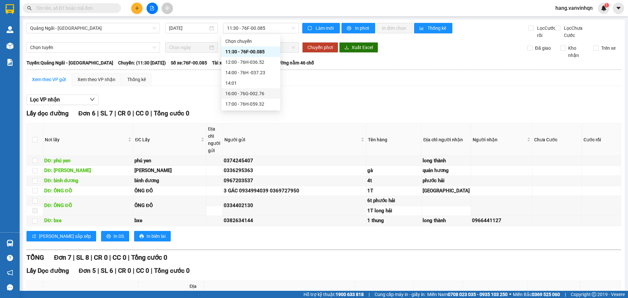
drag, startPoint x: 374, startPoint y: 105, endPoint x: 375, endPoint y: 111, distance: 5.6
click at [375, 105] on div "Lọc VP nhận" at bounding box center [323, 99] width 594 height 11
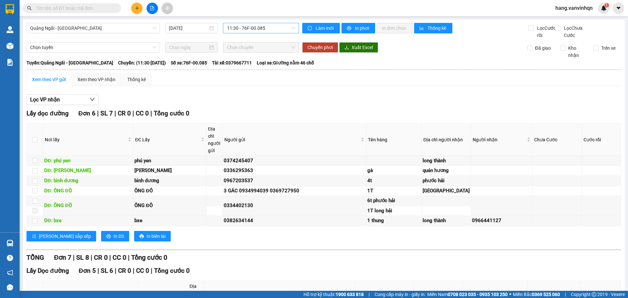
click at [262, 24] on span "11:30 - 76F-00.085" at bounding box center [261, 28] width 68 height 10
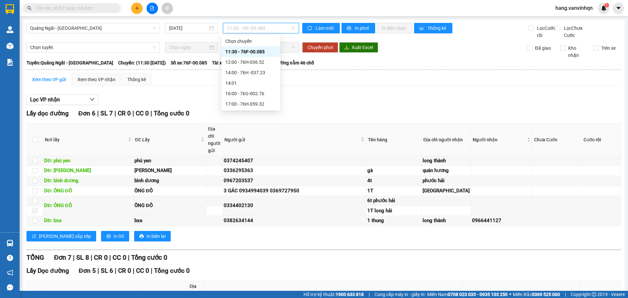
click at [260, 54] on div "11:30 - 76F-00.085" at bounding box center [250, 51] width 51 height 7
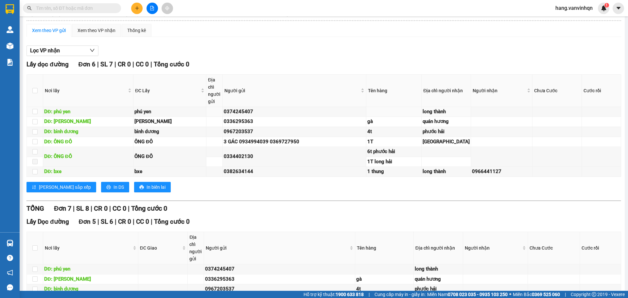
drag, startPoint x: 128, startPoint y: 119, endPoint x: 364, endPoint y: 129, distance: 236.0
click at [128, 119] on table "Nơi lấy ĐC Lấy Địa chỉ người gửi Người gửi Tên hàng Địa chỉ người nhận Người nh…" at bounding box center [324, 125] width 594 height 103
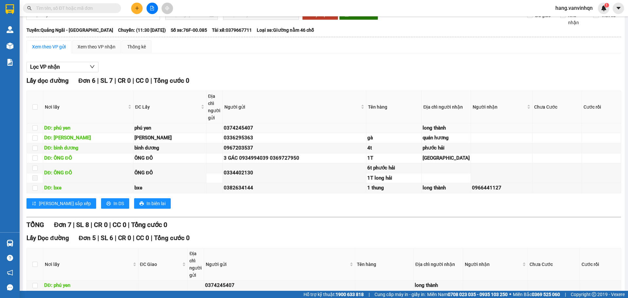
click at [320, 132] on div "0374245407" at bounding box center [294, 128] width 141 height 8
drag, startPoint x: 364, startPoint y: 138, endPoint x: 627, endPoint y: 108, distance: 265.0
click at [366, 133] on td at bounding box center [394, 128] width 56 height 10
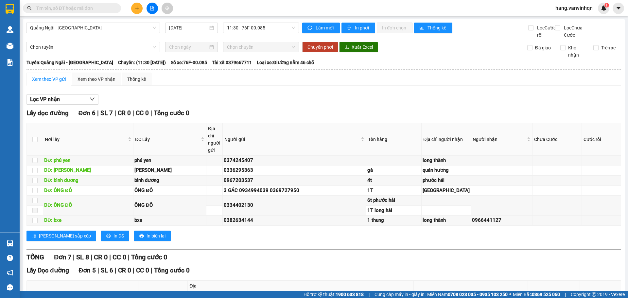
scroll to position [0, 0]
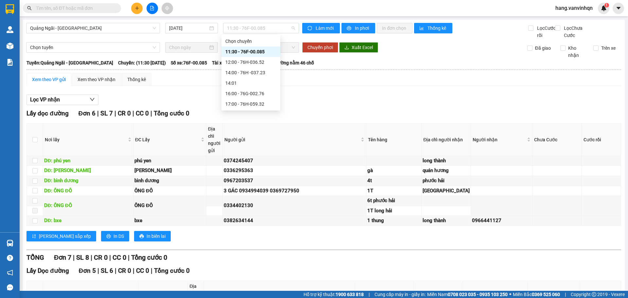
drag, startPoint x: 272, startPoint y: 31, endPoint x: 265, endPoint y: 37, distance: 8.8
click at [271, 30] on span "11:30 - 76F-00.085" at bounding box center [261, 28] width 68 height 10
drag, startPoint x: 255, startPoint y: 51, endPoint x: 251, endPoint y: 61, distance: 10.9
click at [251, 61] on div "Chọn chuyến 11:30 - 76F-00.085 12:00 - 76H-036.52 14:00 - 76H -037.23 14:01 16:…" at bounding box center [250, 72] width 59 height 73
click at [251, 61] on div "12:00 - 76H-036.52" at bounding box center [250, 62] width 51 height 7
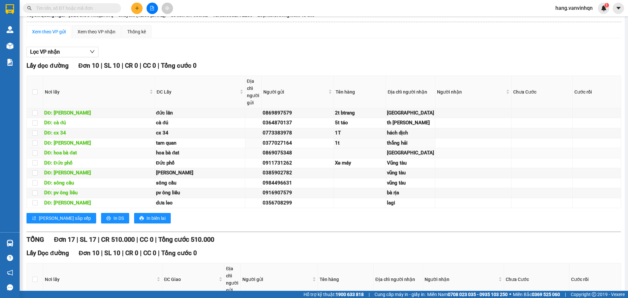
scroll to position [98, 0]
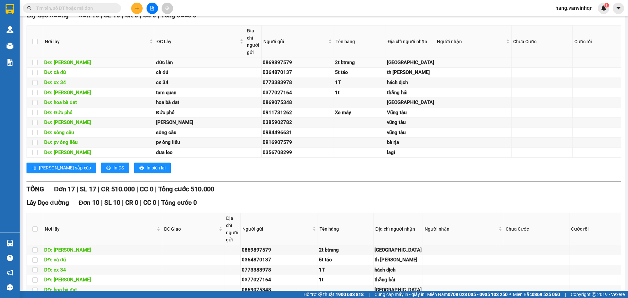
click at [172, 67] on div "đức lân" at bounding box center [200, 63] width 88 height 8
drag, startPoint x: 402, startPoint y: 79, endPoint x: 333, endPoint y: 106, distance: 74.3
click at [435, 68] on td at bounding box center [473, 63] width 76 height 10
drag, startPoint x: 414, startPoint y: 72, endPoint x: 376, endPoint y: 87, distance: 40.8
click at [435, 68] on td at bounding box center [473, 63] width 76 height 10
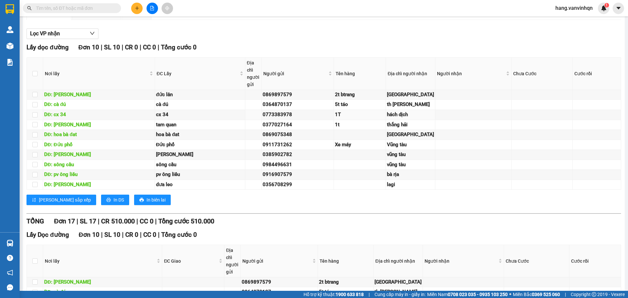
scroll to position [0, 0]
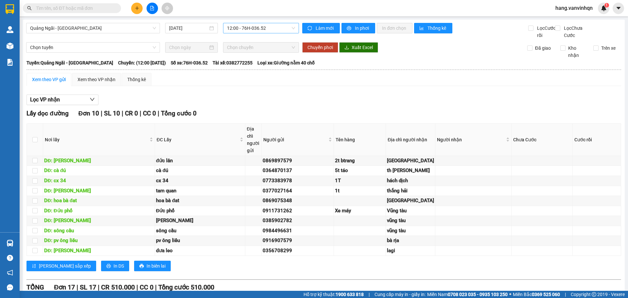
click at [253, 31] on span "12:00 - 76H-036.52" at bounding box center [261, 28] width 68 height 10
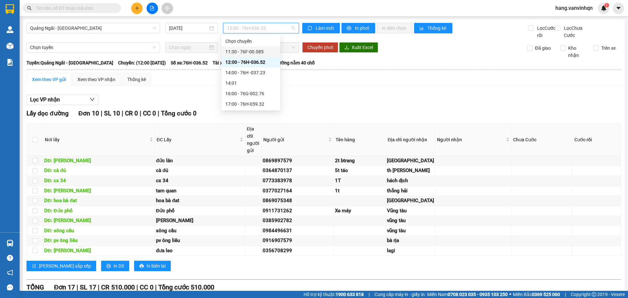
click at [245, 53] on div "11:30 - 76F-00.085" at bounding box center [250, 51] width 51 height 7
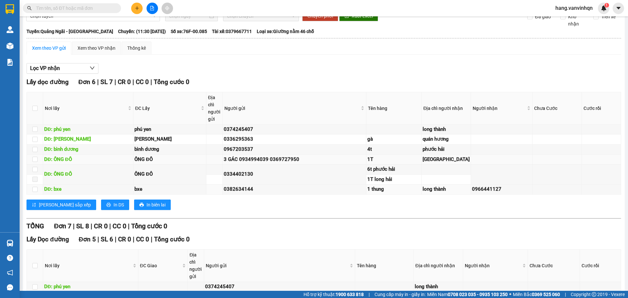
scroll to position [65, 0]
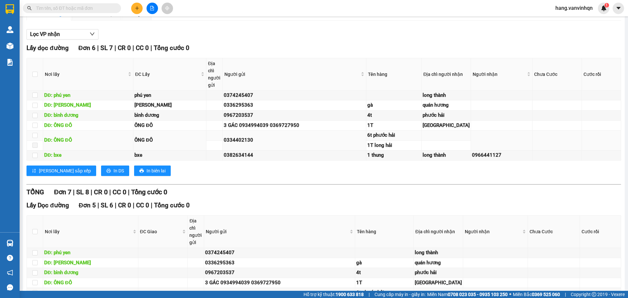
click at [405, 139] on div "6t phước hải" at bounding box center [393, 135] width 53 height 8
click at [284, 161] on td "0382634144" at bounding box center [295, 155] width 144 height 10
drag, startPoint x: 283, startPoint y: 204, endPoint x: 275, endPoint y: 203, distance: 8.2
click at [282, 161] on td "0382634144" at bounding box center [295, 155] width 144 height 10
click at [238, 161] on td "0382634144" at bounding box center [295, 155] width 144 height 10
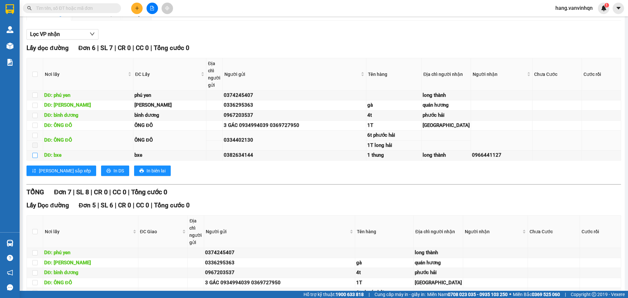
drag, startPoint x: 32, startPoint y: 197, endPoint x: 137, endPoint y: 169, distance: 108.6
click at [166, 161] on tbody "DĐ: phú yen phú yen 0374245407 long thành DĐ: cam hải cam hải 0336295363 gà quá…" at bounding box center [324, 126] width 594 height 70
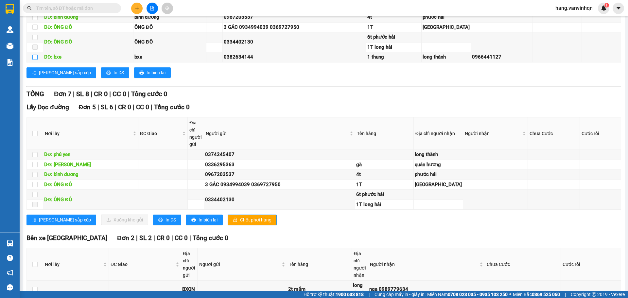
scroll to position [33, 0]
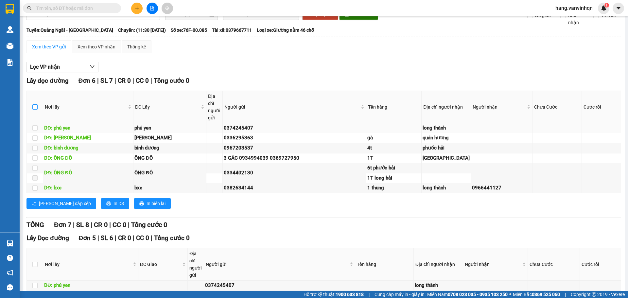
drag, startPoint x: 34, startPoint y: 116, endPoint x: 37, endPoint y: 145, distance: 29.0
click at [35, 110] on input "checkbox" at bounding box center [34, 106] width 5 height 5
checkbox input "true"
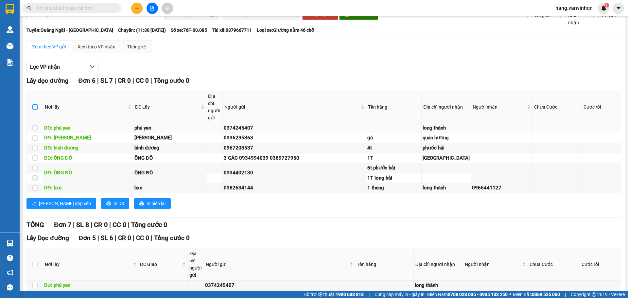
checkbox input "true"
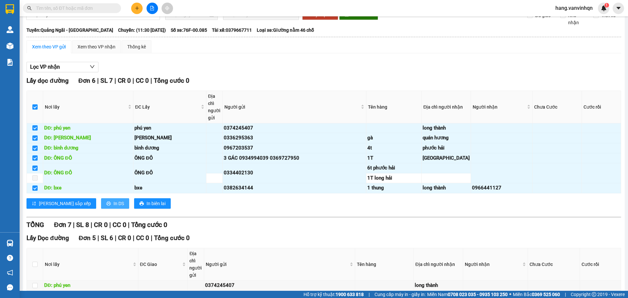
drag, startPoint x: 92, startPoint y: 248, endPoint x: 328, endPoint y: 92, distance: 283.7
click at [101, 209] on button "In DS" at bounding box center [115, 203] width 28 height 10
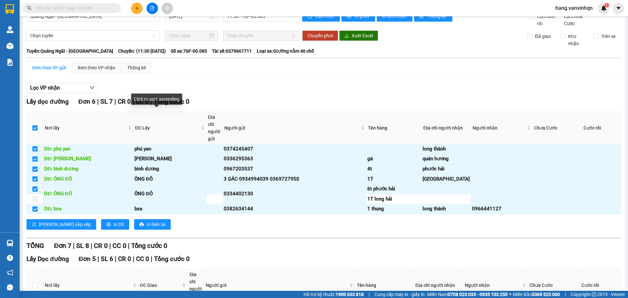
scroll to position [0, 0]
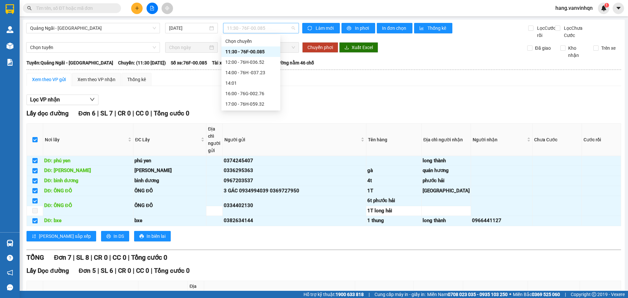
click at [268, 31] on span "11:30 - 76F-00.085" at bounding box center [261, 28] width 68 height 10
click at [253, 61] on div "12:00 - 76H-036.52" at bounding box center [250, 62] width 51 height 7
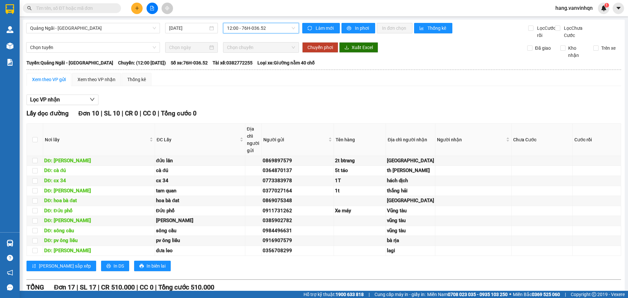
click at [270, 26] on span "12:00 - 76H-036.52" at bounding box center [261, 28] width 68 height 10
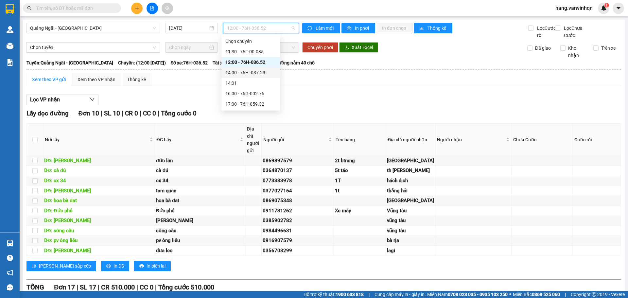
click at [257, 73] on div "14:00 - 76H -037.23" at bounding box center [250, 72] width 51 height 7
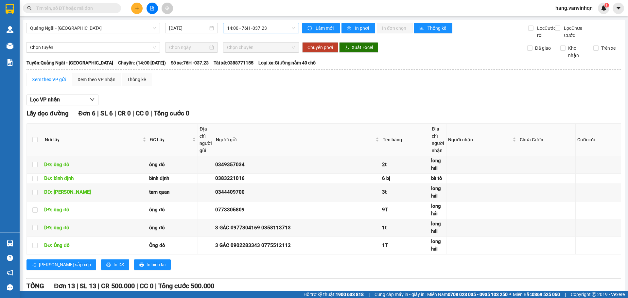
click at [276, 26] on span "14:00 - 76H -037.23" at bounding box center [261, 28] width 68 height 10
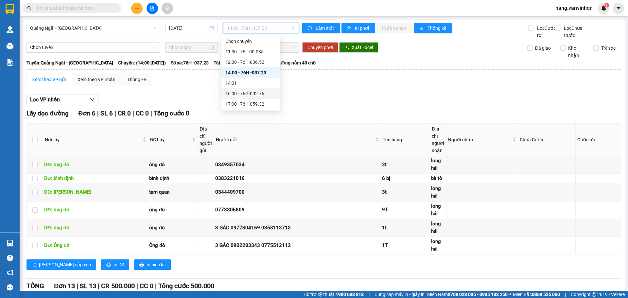
click at [252, 93] on div "16:00 - 76G-002.76" at bounding box center [250, 93] width 51 height 7
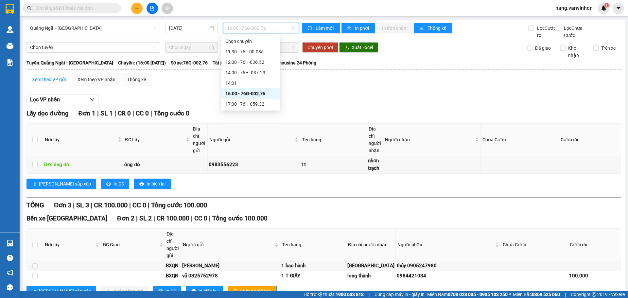
click at [266, 25] on span "16:00 - 76G-002.76" at bounding box center [261, 28] width 68 height 10
click at [249, 106] on div "17:00 - 76H-059.32" at bounding box center [250, 103] width 51 height 7
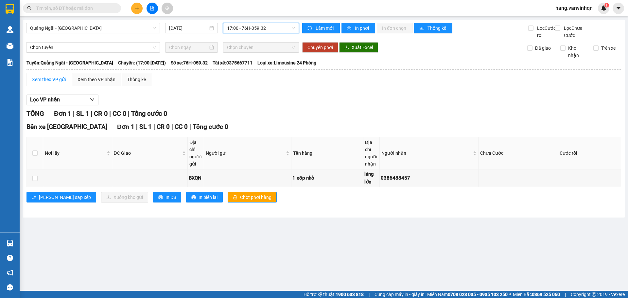
click at [286, 28] on span "17:00 - 76H-059.32" at bounding box center [261, 28] width 68 height 10
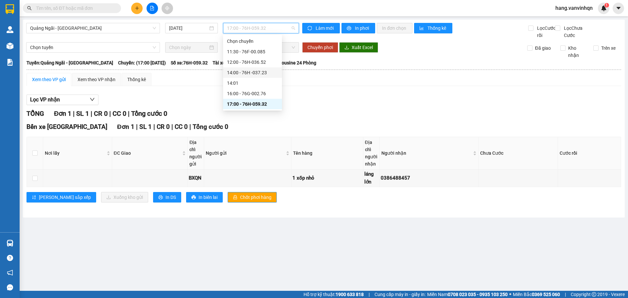
drag, startPoint x: 247, startPoint y: 68, endPoint x: 247, endPoint y: 73, distance: 4.9
click at [247, 73] on div "14:00 - 76H -037.23" at bounding box center [252, 72] width 59 height 10
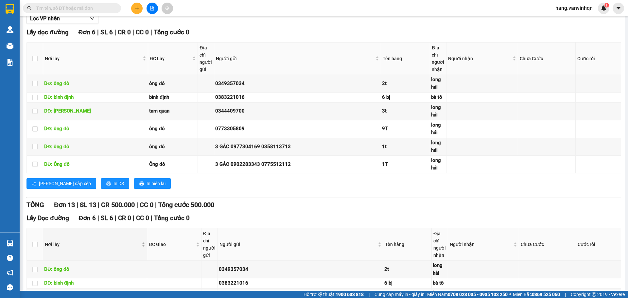
scroll to position [131, 0]
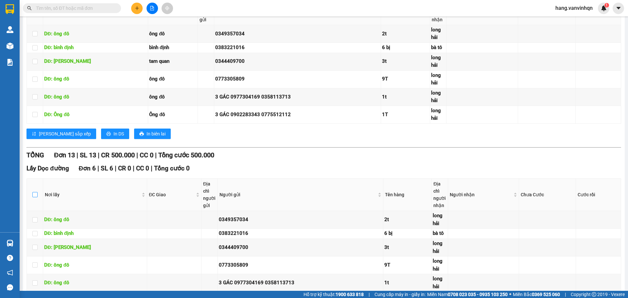
click at [37, 203] on th at bounding box center [35, 195] width 16 height 32
click at [35, 197] on input "checkbox" at bounding box center [34, 194] width 5 height 5
checkbox input "true"
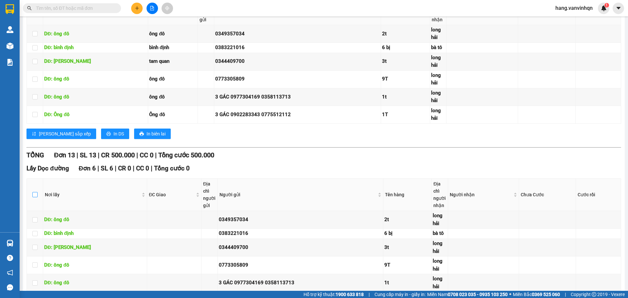
checkbox input "true"
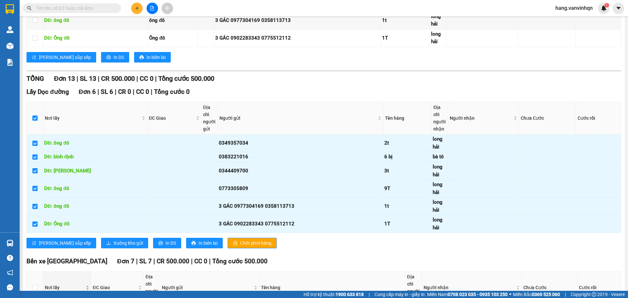
scroll to position [262, 0]
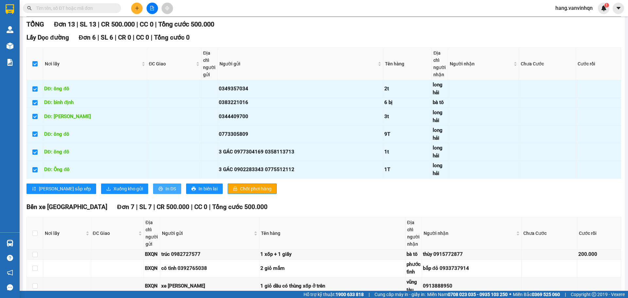
click at [158, 192] on span "printer" at bounding box center [160, 188] width 5 height 5
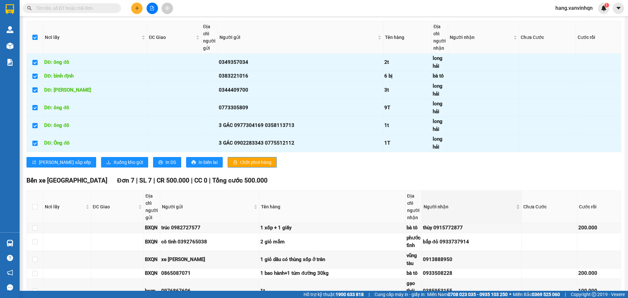
scroll to position [327, 0]
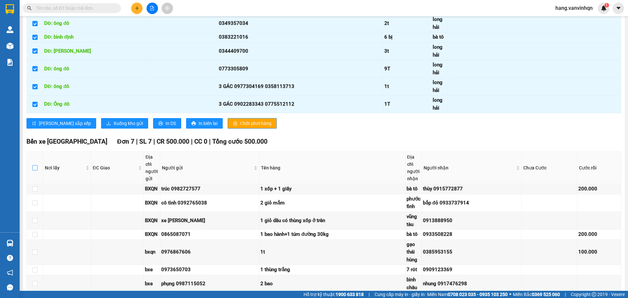
click at [36, 170] on input "checkbox" at bounding box center [34, 167] width 5 height 5
checkbox input "true"
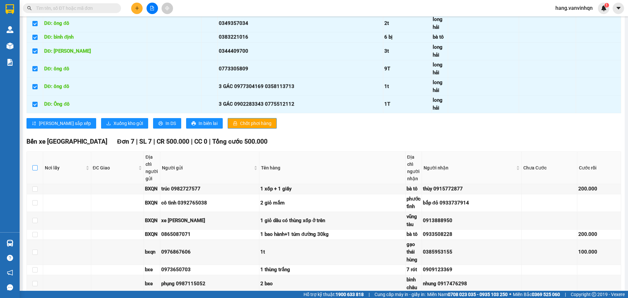
checkbox input "true"
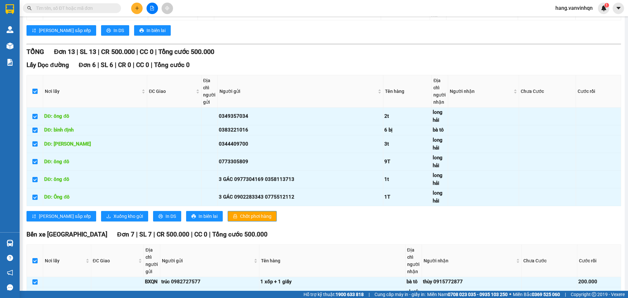
scroll to position [196, 0]
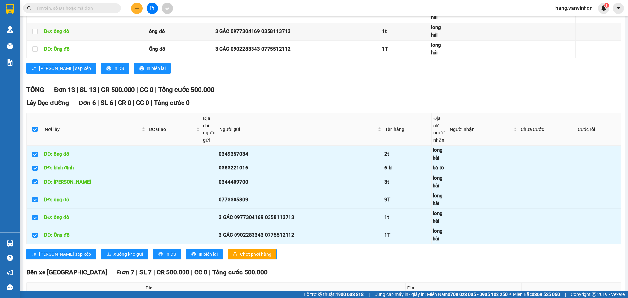
click at [34, 133] on label at bounding box center [34, 129] width 5 height 7
click at [34, 132] on input "checkbox" at bounding box center [34, 129] width 5 height 5
checkbox input "false"
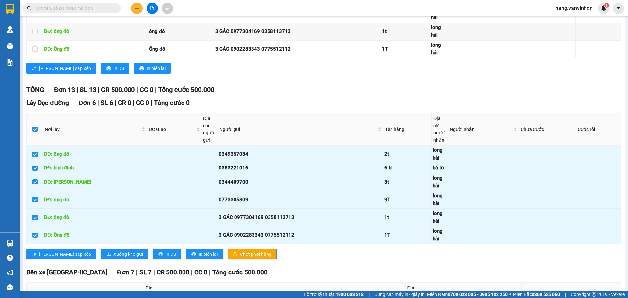
checkbox input "false"
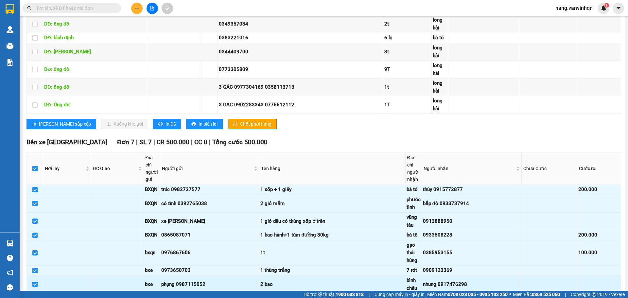
scroll to position [370, 0]
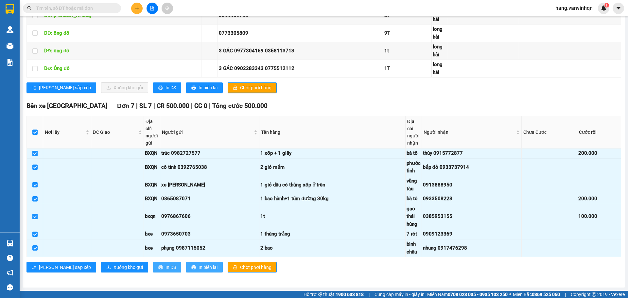
drag, startPoint x: 164, startPoint y: 267, endPoint x: 146, endPoint y: 267, distance: 18.6
click at [146, 267] on div "[PERSON_NAME] sắp xếp Xuống kho gửi In DS In biên lai Chốt phơi hàng" at bounding box center [323, 267] width 594 height 10
click at [165, 266] on span "In DS" at bounding box center [170, 267] width 10 height 7
click at [136, 9] on icon "plus" at bounding box center [137, 8] width 5 height 5
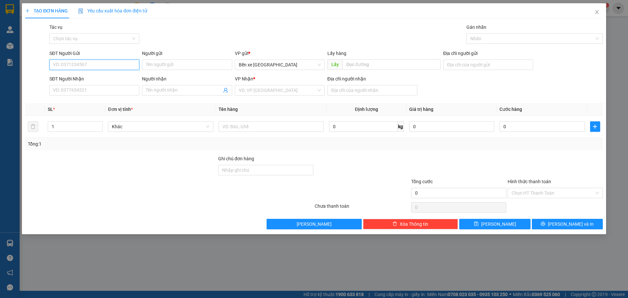
click at [98, 66] on input "SĐT Người Gửi" at bounding box center [94, 65] width 90 height 10
click at [87, 89] on input "SĐT Người Nhận" at bounding box center [94, 90] width 90 height 10
type input "0937820601"
click at [66, 102] on div "Transit Pickup Surcharge Ids Transit Deliver Surcharge Ids Transit Deliver Surc…" at bounding box center [313, 127] width 577 height 206
click at [90, 91] on input "0937820601" at bounding box center [94, 90] width 90 height 10
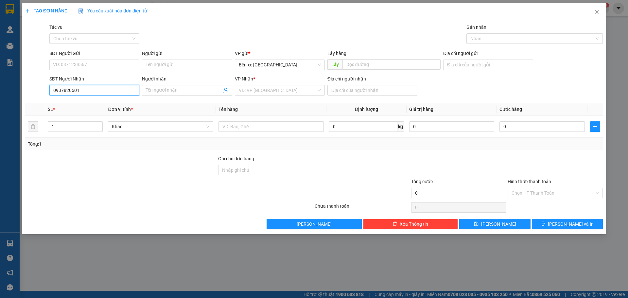
click at [93, 89] on input "0937820601" at bounding box center [94, 90] width 90 height 10
drag, startPoint x: 271, startPoint y: 91, endPoint x: 279, endPoint y: 108, distance: 19.0
click at [274, 96] on div "VP Nhận * VD: VP Sài Gòn" at bounding box center [280, 86] width 90 height 23
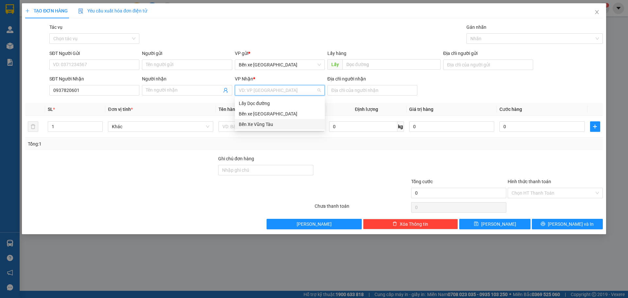
drag, startPoint x: 271, startPoint y: 123, endPoint x: 374, endPoint y: 106, distance: 104.8
click at [277, 122] on div "Bến Xe Vũng Tàu" at bounding box center [280, 124] width 82 height 7
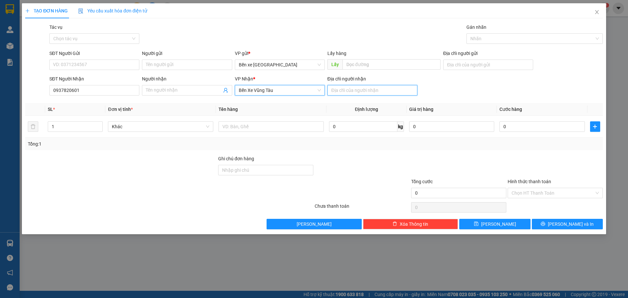
click at [376, 93] on input "Địa chỉ người nhận" at bounding box center [372, 90] width 90 height 10
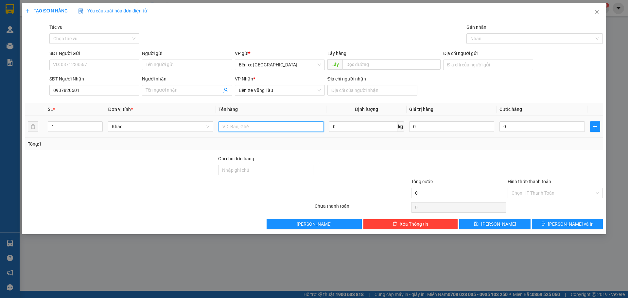
click at [273, 131] on input "text" at bounding box center [270, 126] width 105 height 10
click at [244, 126] on input "1 thùng" at bounding box center [270, 126] width 105 height 10
type input "1 thùng"
click at [538, 131] on input "0" at bounding box center [541, 126] width 85 height 10
type input "8"
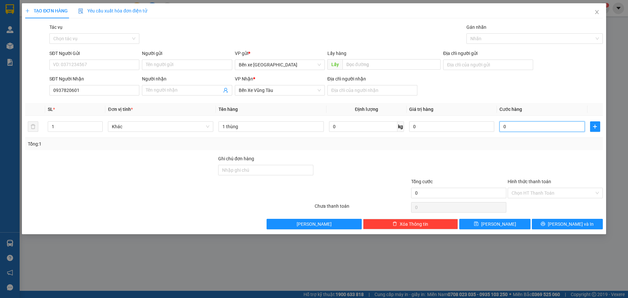
type input "8"
type input "80"
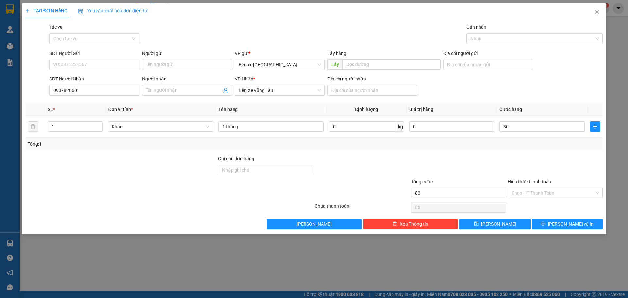
type input "80.000"
drag, startPoint x: 469, startPoint y: 141, endPoint x: 476, endPoint y: 133, distance: 10.9
click at [470, 141] on div "Tổng: 1" at bounding box center [314, 143] width 572 height 7
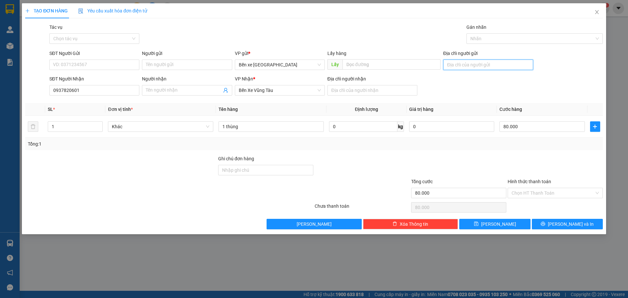
drag, startPoint x: 496, startPoint y: 63, endPoint x: 496, endPoint y: 70, distance: 6.2
click at [496, 66] on input "Địa chỉ người gửi" at bounding box center [488, 65] width 90 height 10
type input "bxe"
click at [133, 65] on input "SĐT Người Gửi" at bounding box center [94, 65] width 90 height 10
click at [162, 69] on input "Người gửi" at bounding box center [187, 65] width 90 height 10
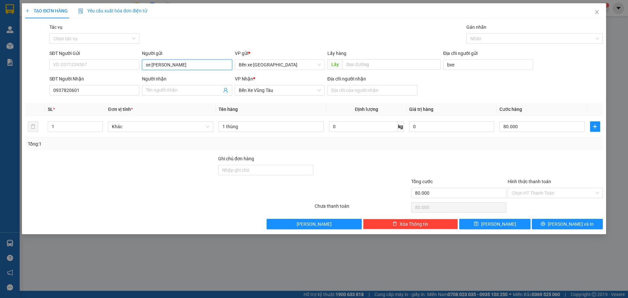
type input "xe hoang huy"
drag, startPoint x: 483, startPoint y: 231, endPoint x: 489, endPoint y: 225, distance: 9.0
click at [486, 228] on div "TẠO ĐƠN HÀNG Yêu cầu xuất hóa đơn điện tử Transit Pickup Surcharge Ids Transit …" at bounding box center [314, 118] width 584 height 231
click at [478, 227] on span "save" at bounding box center [476, 223] width 5 height 5
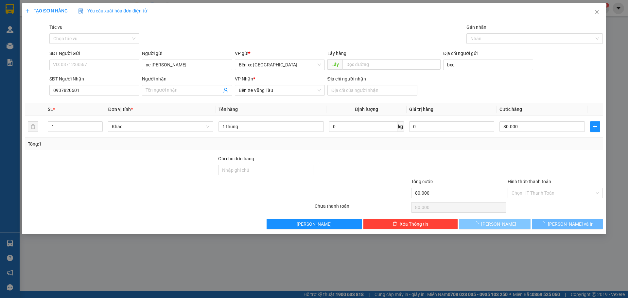
type input "0"
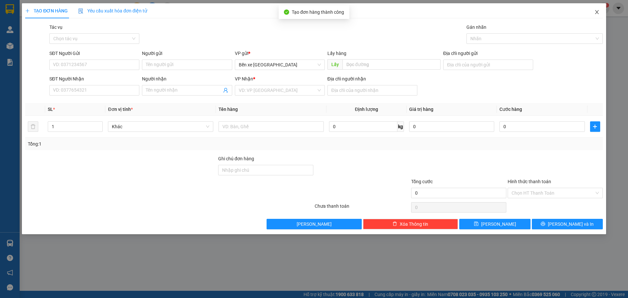
click at [599, 14] on span "Close" at bounding box center [597, 12] width 18 height 18
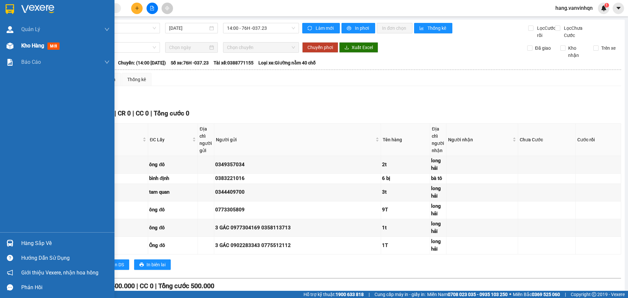
drag, startPoint x: 11, startPoint y: 44, endPoint x: 12, endPoint y: 41, distance: 3.5
click at [11, 44] on img at bounding box center [10, 46] width 7 height 7
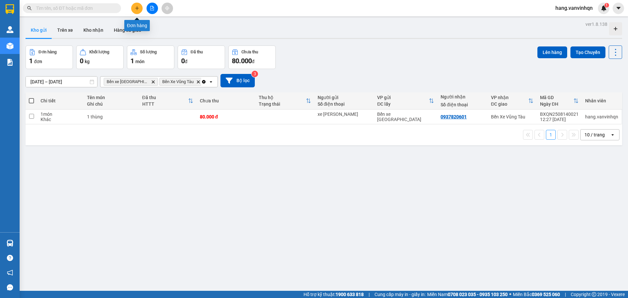
click at [135, 9] on icon "plus" at bounding box center [137, 8] width 5 height 5
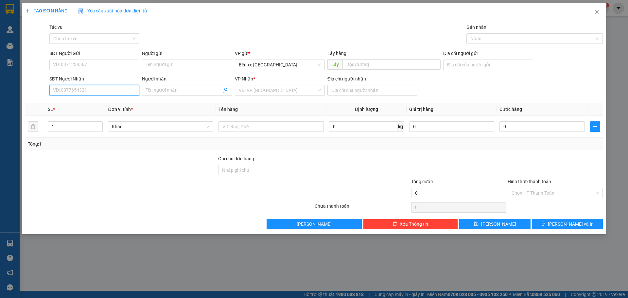
click at [112, 90] on input "SĐT Người Nhận" at bounding box center [94, 90] width 90 height 10
type input "0986742964"
drag, startPoint x: 75, startPoint y: 104, endPoint x: 80, endPoint y: 102, distance: 5.6
click at [76, 104] on div "0986742964" at bounding box center [94, 103] width 82 height 7
type input "BXQN"
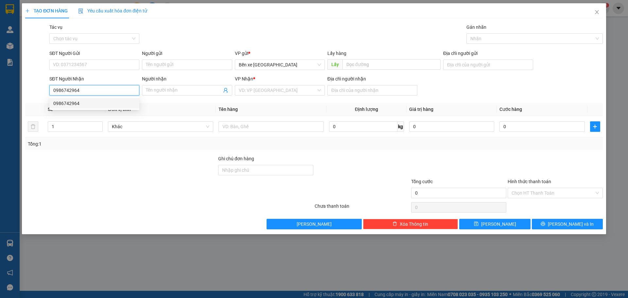
type input "phước thái"
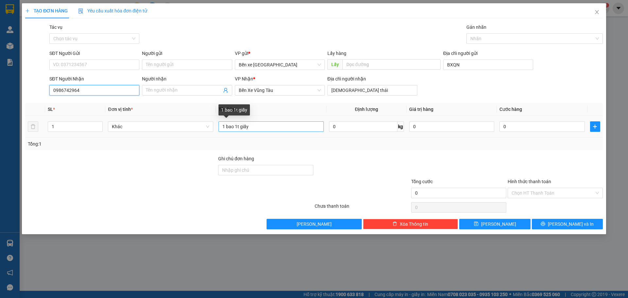
type input "0986742964"
drag, startPoint x: 276, startPoint y: 130, endPoint x: 206, endPoint y: 144, distance: 70.8
click at [206, 144] on div "SL * Đơn vị tính * Tên hàng Định lượng Giá trị hàng Cước hàng 1 Khác 1 bao 1t g…" at bounding box center [313, 126] width 577 height 47
type input "1 thùng có bao đỏ"
click at [512, 132] on div "0" at bounding box center [541, 126] width 85 height 13
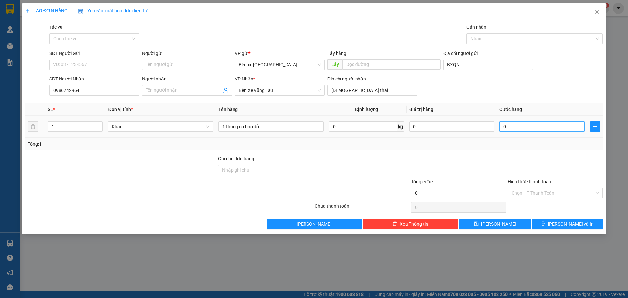
click at [522, 123] on input "0" at bounding box center [541, 126] width 85 height 10
type input "1"
type input "14"
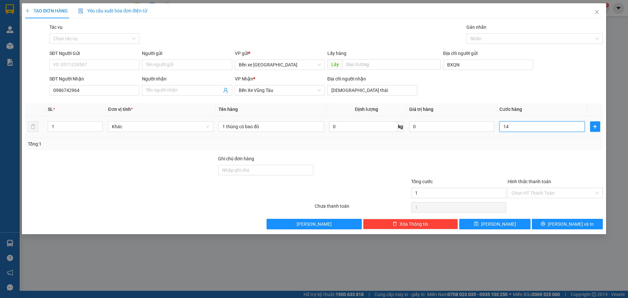
type input "14"
type input "140"
type input "140.000"
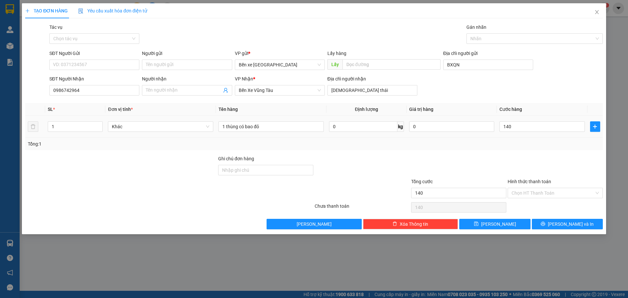
type input "140.000"
click at [513, 153] on div "Transit Pickup Surcharge Ids Transit Deliver Surcharge Ids Transit Deliver Surc…" at bounding box center [313, 127] width 577 height 206
drag, startPoint x: 167, startPoint y: 61, endPoint x: 170, endPoint y: 61, distance: 3.3
click at [168, 61] on input "Người gửi" at bounding box center [187, 65] width 90 height 10
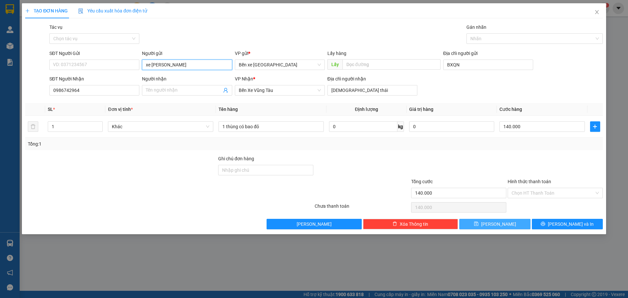
type input "xe hoang huy"
click at [499, 226] on span "[PERSON_NAME]" at bounding box center [498, 223] width 35 height 7
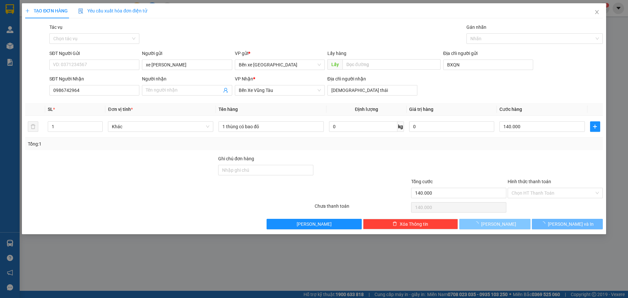
type input "0"
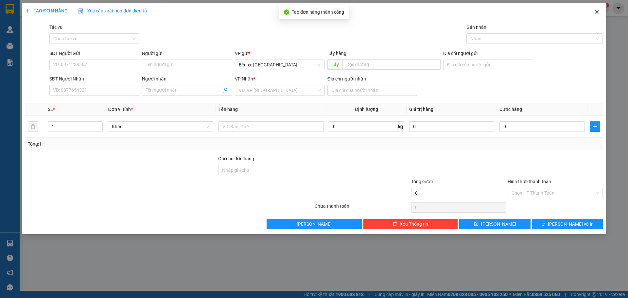
click at [598, 10] on icon "close" at bounding box center [596, 11] width 5 height 5
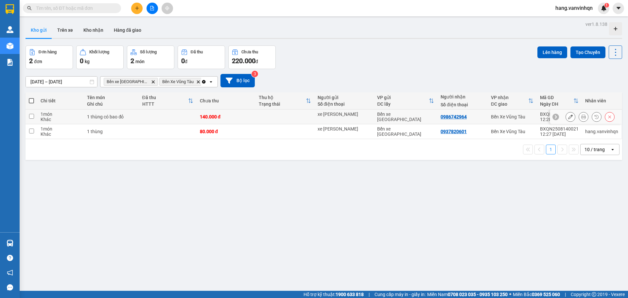
click at [127, 117] on div "1 thùng có bao đỏ" at bounding box center [111, 116] width 48 height 5
checkbox input "true"
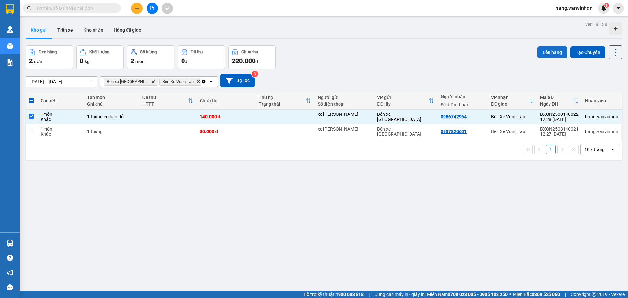
click at [546, 51] on button "Lên hàng" at bounding box center [552, 52] width 30 height 12
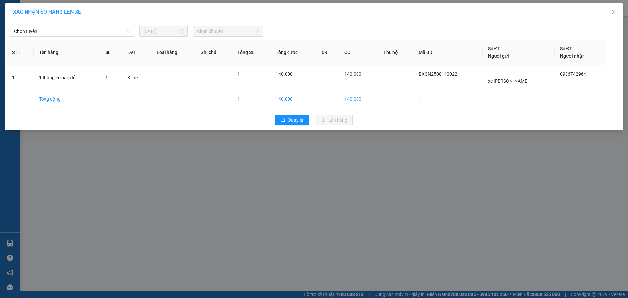
click at [74, 39] on div "Chọn tuyến 14/08/2025 Chọn chuyến STT Tên hàng SL ĐVT Loại hàng Ghi chú Tổng SL…" at bounding box center [313, 75] width 617 height 109
click at [70, 32] on span "Chọn tuyến" at bounding box center [72, 31] width 116 height 10
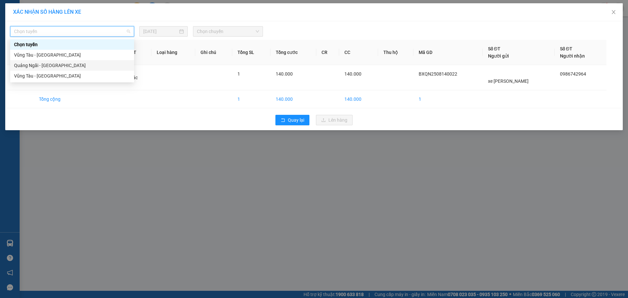
drag, startPoint x: 45, startPoint y: 65, endPoint x: 184, endPoint y: 29, distance: 143.4
click at [48, 64] on div "Quảng Ngãi - [GEOGRAPHIC_DATA]" at bounding box center [72, 65] width 116 height 7
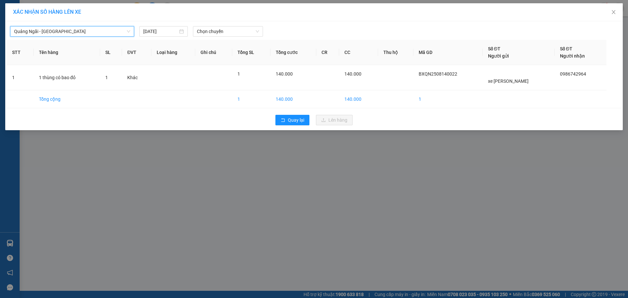
drag, startPoint x: 229, startPoint y: 29, endPoint x: 224, endPoint y: 37, distance: 9.0
click at [227, 31] on span "Chọn chuyến" at bounding box center [228, 31] width 62 height 10
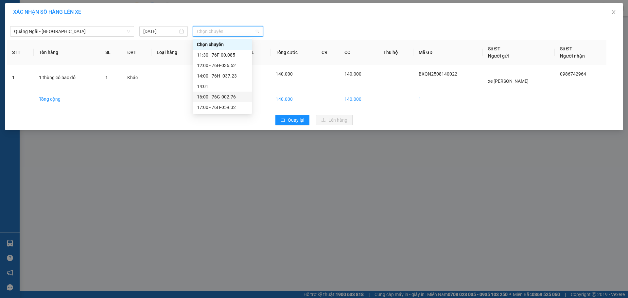
click at [226, 95] on div "16:00 - 76G-002.76" at bounding box center [222, 96] width 51 height 7
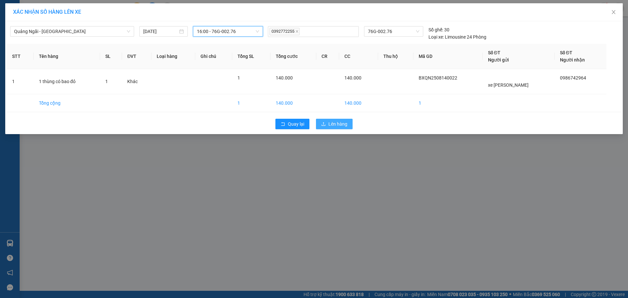
click at [350, 124] on button "Lên hàng" at bounding box center [334, 124] width 37 height 10
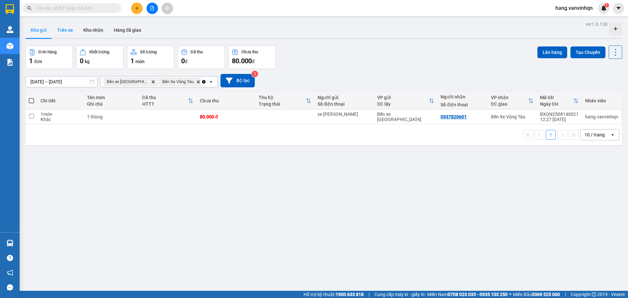
click at [70, 29] on button "Trên xe" at bounding box center [65, 30] width 26 height 16
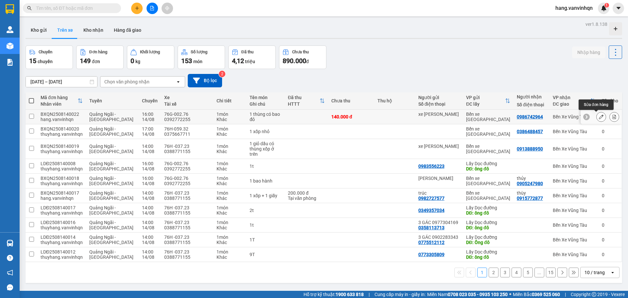
click at [599, 118] on icon at bounding box center [601, 116] width 5 height 5
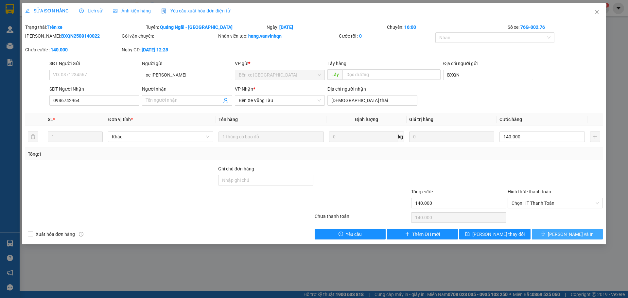
click at [569, 232] on span "[PERSON_NAME] và In" at bounding box center [571, 234] width 46 height 7
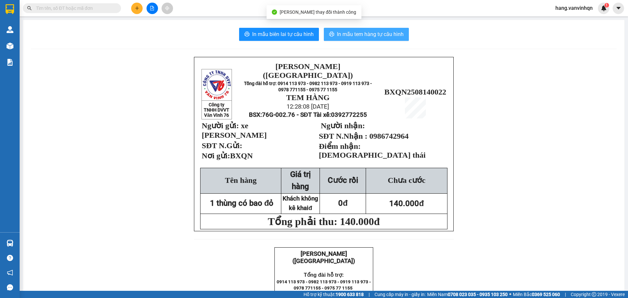
click at [363, 32] on span "In mẫu tem hàng tự cấu hình" at bounding box center [370, 34] width 67 height 8
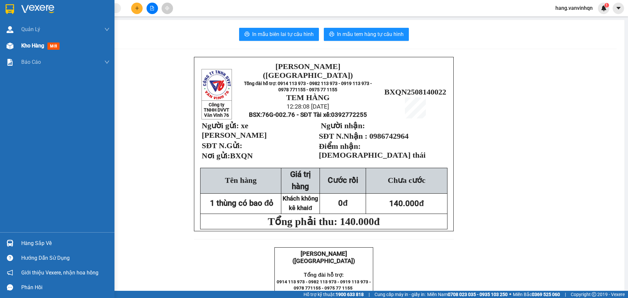
drag, startPoint x: 33, startPoint y: 47, endPoint x: 36, endPoint y: 47, distance: 3.6
click at [36, 47] on span "Kho hàng" at bounding box center [32, 46] width 23 height 6
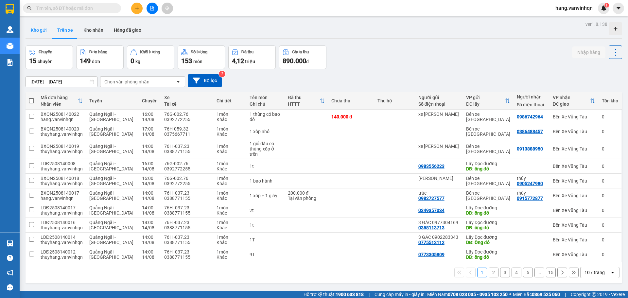
drag, startPoint x: 41, startPoint y: 28, endPoint x: 446, endPoint y: 86, distance: 408.8
click at [45, 28] on button "Kho gửi" at bounding box center [39, 30] width 26 height 16
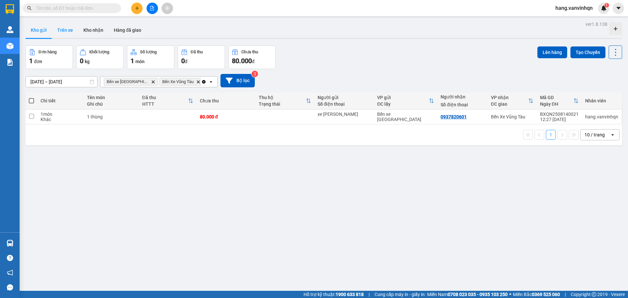
drag, startPoint x: 61, startPoint y: 29, endPoint x: 103, endPoint y: 16, distance: 44.1
click at [61, 28] on button "Trên xe" at bounding box center [65, 30] width 26 height 16
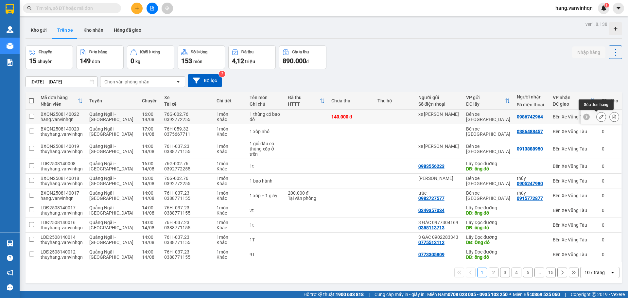
click at [599, 117] on icon at bounding box center [601, 116] width 5 height 5
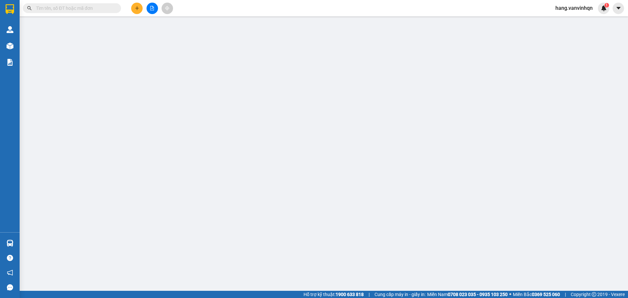
type input "xe hoang huy"
type input "BXQN"
type input "0986742964"
type input "phước thái"
type input "140.000"
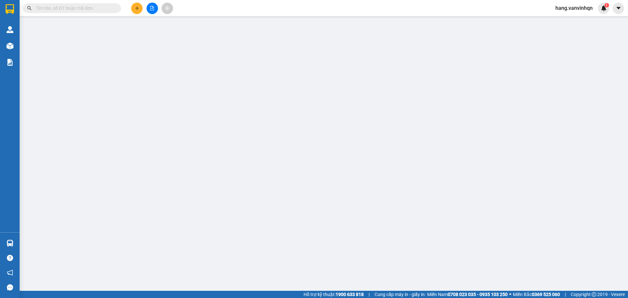
type input "140.000"
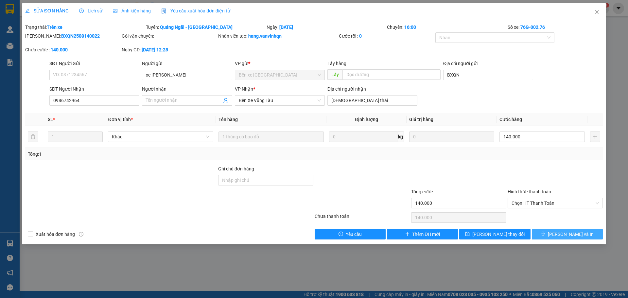
click at [583, 235] on button "[PERSON_NAME] và In" at bounding box center [567, 234] width 71 height 10
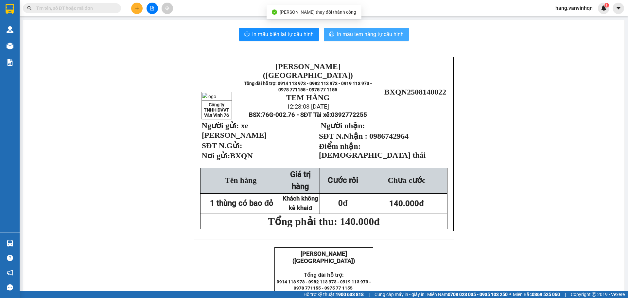
click at [337, 30] on span "In mẫu tem hàng tự cấu hình" at bounding box center [370, 34] width 67 height 8
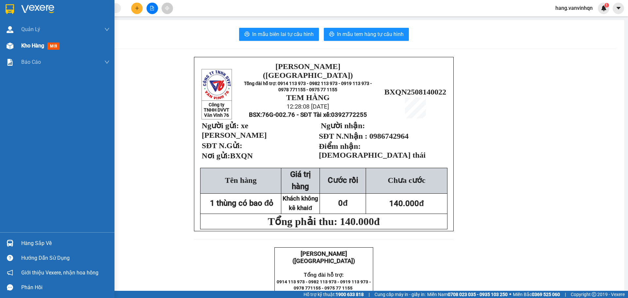
click at [31, 43] on span "Kho hàng" at bounding box center [32, 46] width 23 height 6
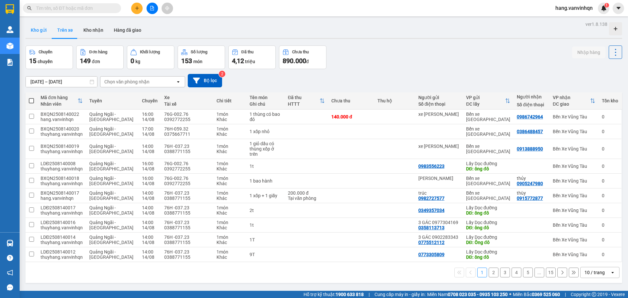
click at [37, 29] on button "Kho gửi" at bounding box center [39, 30] width 26 height 16
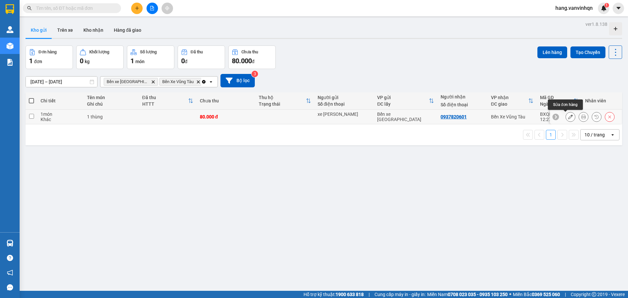
click at [568, 119] on icon at bounding box center [570, 116] width 5 height 5
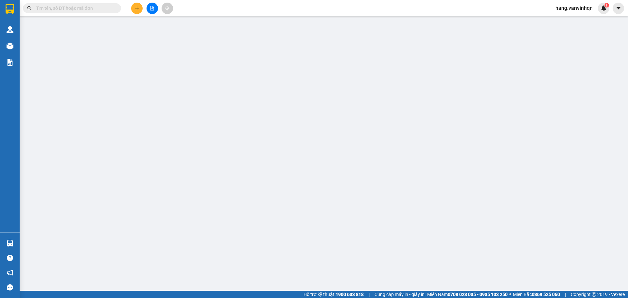
type input "xe hoang huy"
type input "bxe"
type input "0937820601"
type input "80.000"
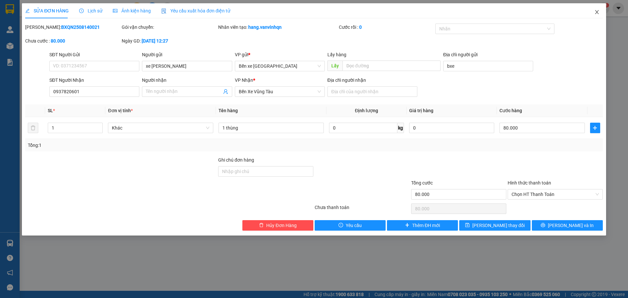
click at [597, 12] on icon "close" at bounding box center [597, 12] width 4 height 4
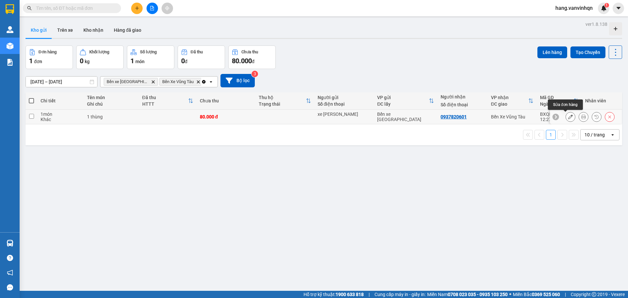
click at [568, 116] on icon at bounding box center [570, 116] width 5 height 5
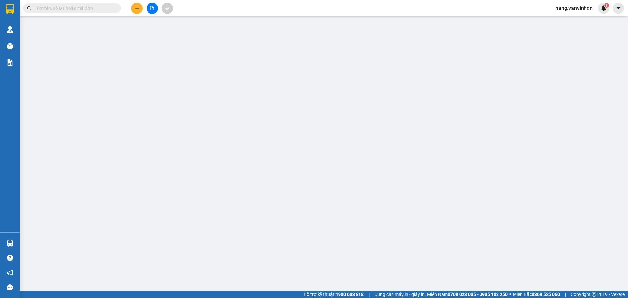
type input "xe hoang huy"
type input "bxe"
type input "0937820601"
type input "80.000"
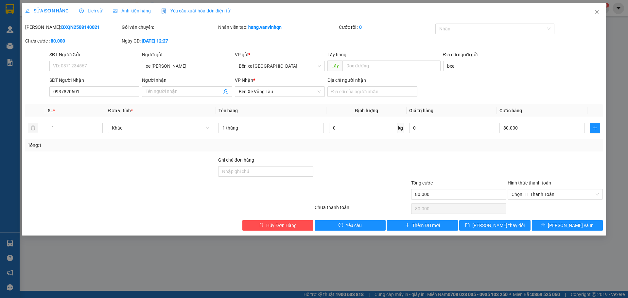
click at [485, 90] on div "SĐT Người Nhận 0937820601 Người nhận Tên người nhận VP Nhận * Bến Xe Vũng Tàu Đ…" at bounding box center [326, 88] width 556 height 23
click at [377, 94] on input "Địa chỉ người nhận" at bounding box center [372, 91] width 90 height 10
click at [391, 92] on input "Địa chỉ người nhận" at bounding box center [372, 91] width 90 height 10
click at [339, 87] on input "Địa chỉ người nhận" at bounding box center [372, 91] width 90 height 10
type input "d"
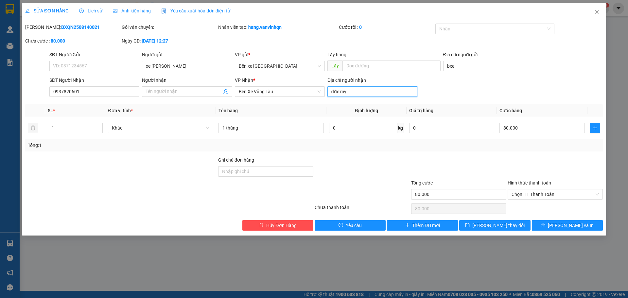
type input "đức my"
click at [497, 231] on div "SỬA ĐƠN HÀNG Lịch sử Ảnh kiện hàng Yêu cầu xuất hóa đơn điện tử Total Paid Fee …" at bounding box center [314, 119] width 584 height 232
click at [509, 224] on span "[PERSON_NAME] thay đổi" at bounding box center [498, 225] width 52 height 7
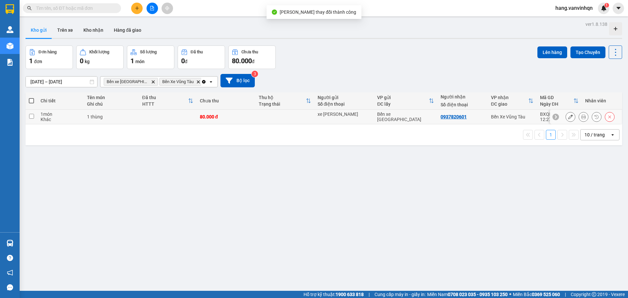
click at [505, 120] on td "Bến Xe Vũng Tàu" at bounding box center [512, 117] width 49 height 15
checkbox input "true"
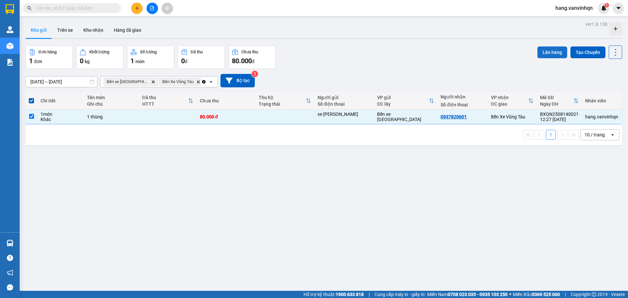
click at [550, 51] on button "Lên hàng" at bounding box center [552, 52] width 30 height 12
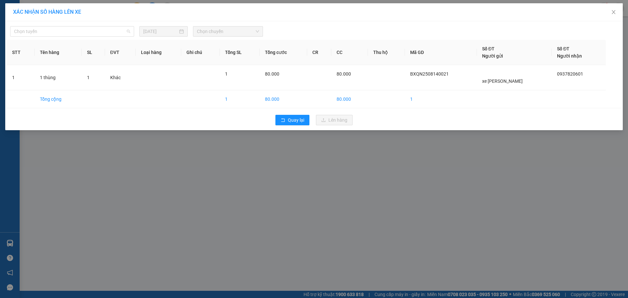
drag, startPoint x: 71, startPoint y: 31, endPoint x: 48, endPoint y: 55, distance: 33.1
click at [68, 34] on span "Chọn tuyến" at bounding box center [72, 31] width 116 height 10
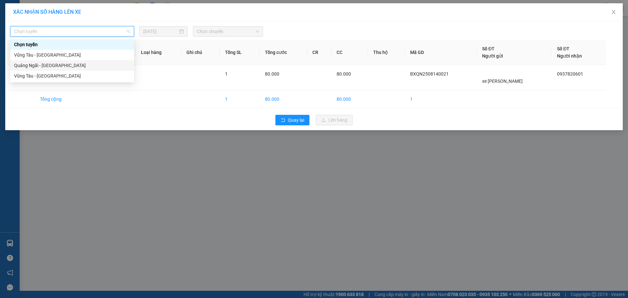
click at [41, 64] on div "Quảng Ngãi - [GEOGRAPHIC_DATA]" at bounding box center [72, 65] width 116 height 7
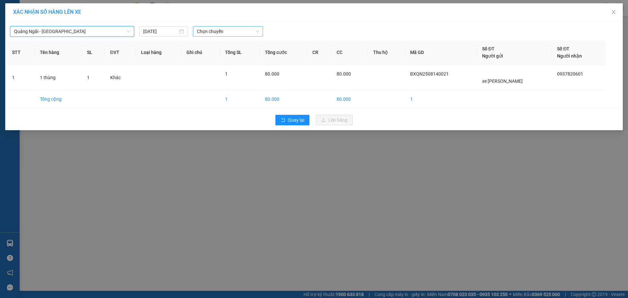
click at [218, 27] on span "Chọn chuyến" at bounding box center [228, 31] width 62 height 10
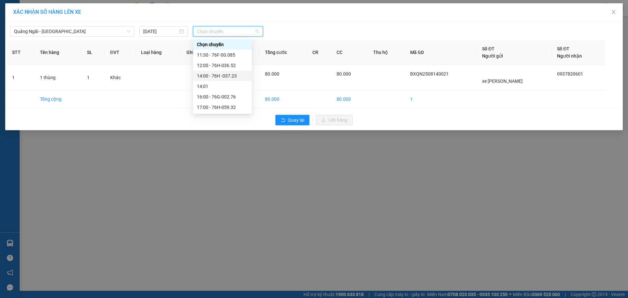
click at [237, 77] on div "14:00 - 76H -037.23" at bounding box center [222, 75] width 51 height 7
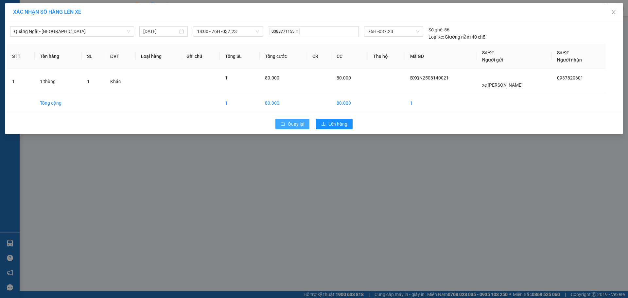
click at [291, 127] on span "Quay lại" at bounding box center [296, 123] width 16 height 7
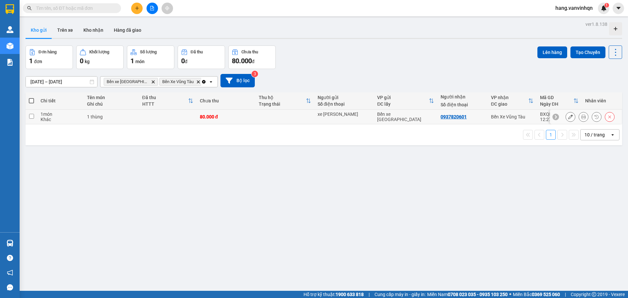
click at [319, 115] on div "xe hoang huy" at bounding box center [343, 113] width 53 height 5
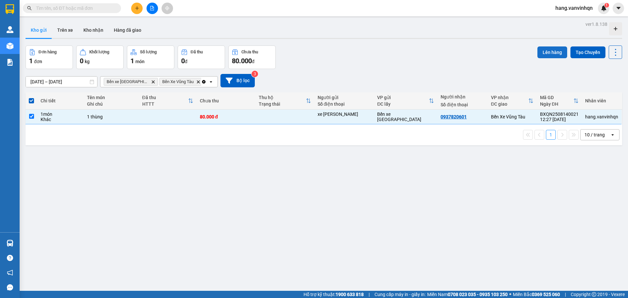
click at [537, 48] on button "Lên hàng" at bounding box center [552, 52] width 30 height 12
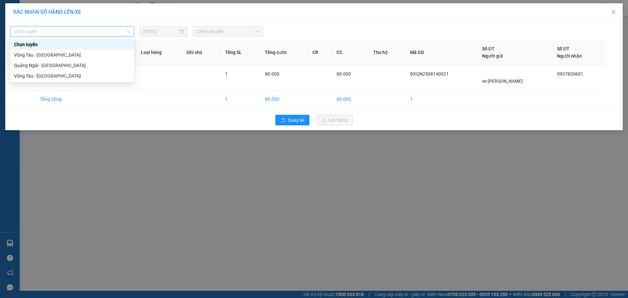
click at [112, 35] on span "Chọn tuyến" at bounding box center [72, 31] width 116 height 10
click at [36, 63] on div "Quảng Ngãi - [GEOGRAPHIC_DATA]" at bounding box center [72, 65] width 116 height 7
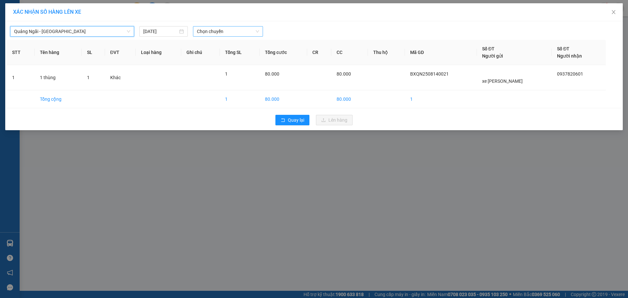
click at [226, 29] on span "Chọn chuyến" at bounding box center [228, 31] width 62 height 10
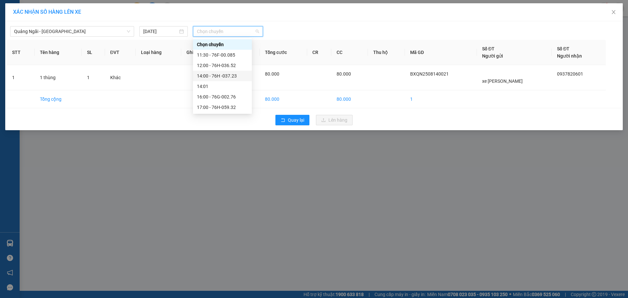
click at [231, 74] on div "14:00 - 76H -037.23" at bounding box center [222, 75] width 51 height 7
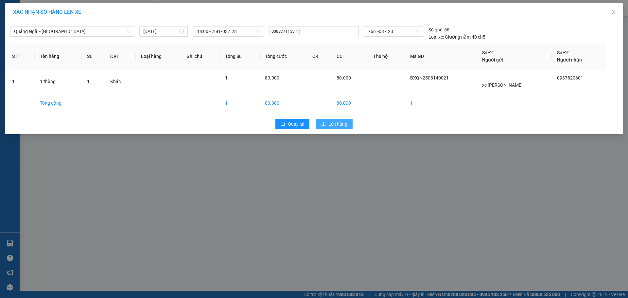
click at [329, 119] on button "Lên hàng" at bounding box center [334, 124] width 37 height 10
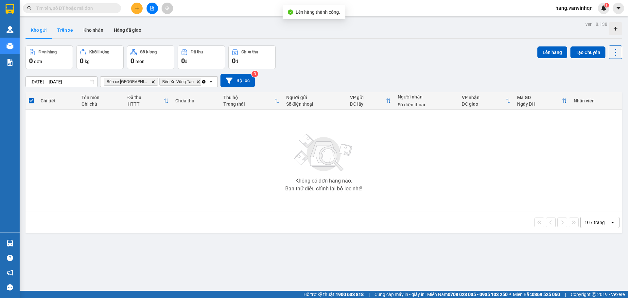
drag, startPoint x: 66, startPoint y: 26, endPoint x: 344, endPoint y: 40, distance: 278.6
click at [67, 26] on button "Trên xe" at bounding box center [65, 30] width 26 height 16
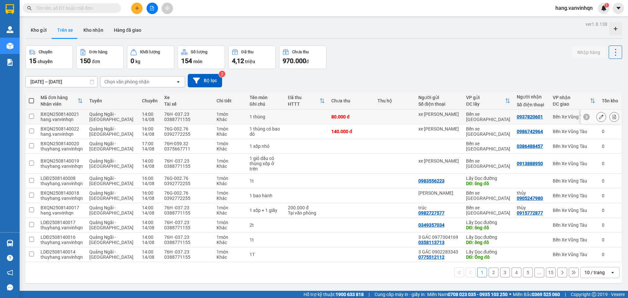
drag, startPoint x: 595, startPoint y: 123, endPoint x: 591, endPoint y: 122, distance: 4.9
click at [595, 122] on div at bounding box center [600, 117] width 41 height 15
click at [599, 116] on icon at bounding box center [601, 116] width 5 height 5
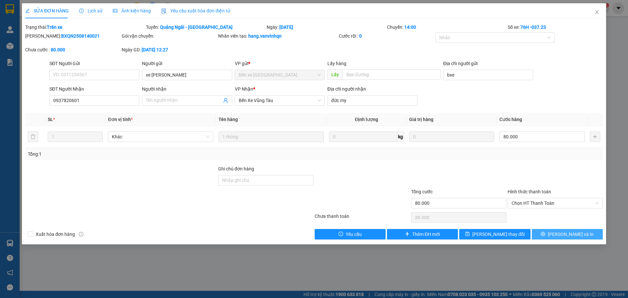
click at [563, 232] on span "[PERSON_NAME] và In" at bounding box center [571, 234] width 46 height 7
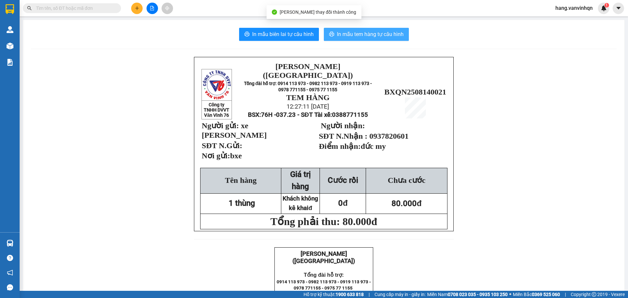
click at [381, 34] on span "In mẫu tem hàng tự cấu hình" at bounding box center [370, 34] width 67 height 8
